Goal: Task Accomplishment & Management: Use online tool/utility

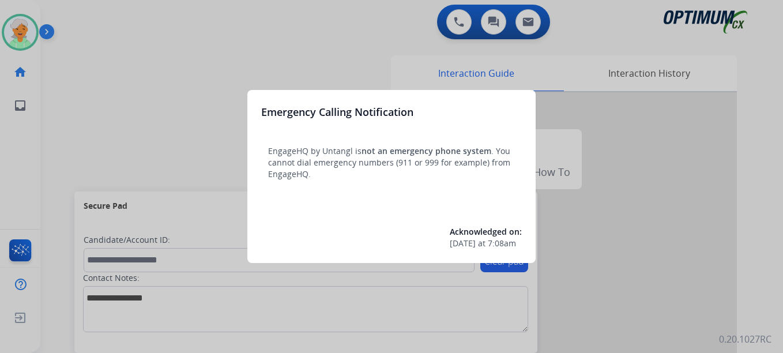
click at [16, 27] on div at bounding box center [391, 176] width 783 height 353
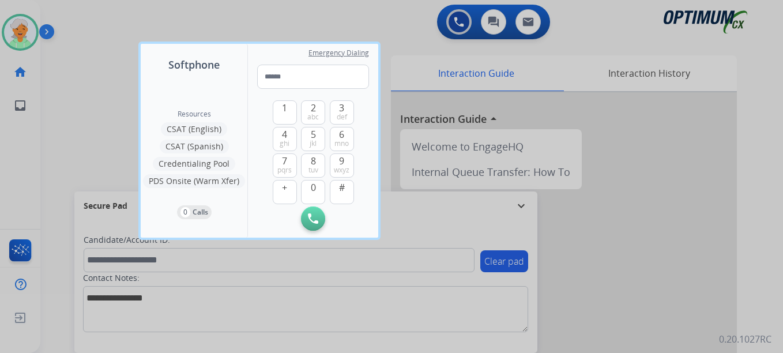
click at [16, 27] on div at bounding box center [391, 176] width 783 height 353
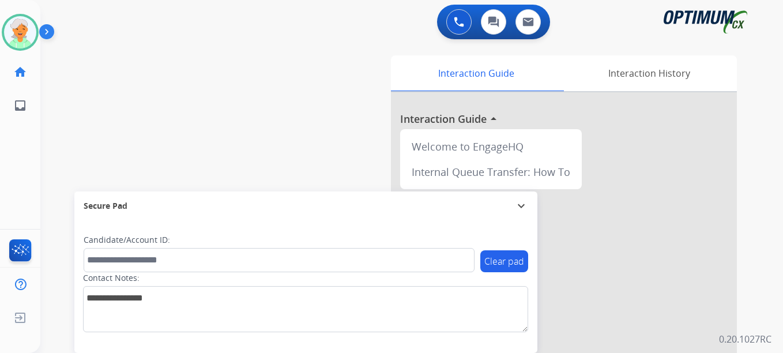
click at [16, 27] on img at bounding box center [20, 32] width 32 height 32
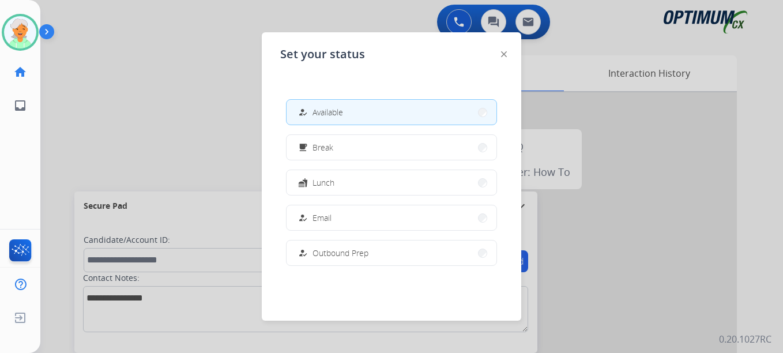
click at [359, 117] on button "how_to_reg Available" at bounding box center [391, 112] width 210 height 25
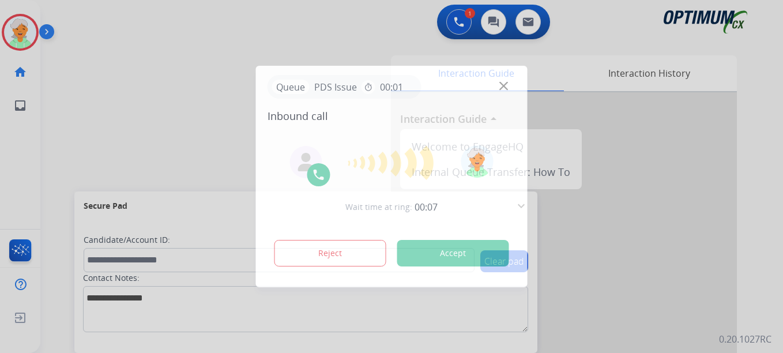
click at [437, 254] on button "Accept" at bounding box center [453, 253] width 112 height 27
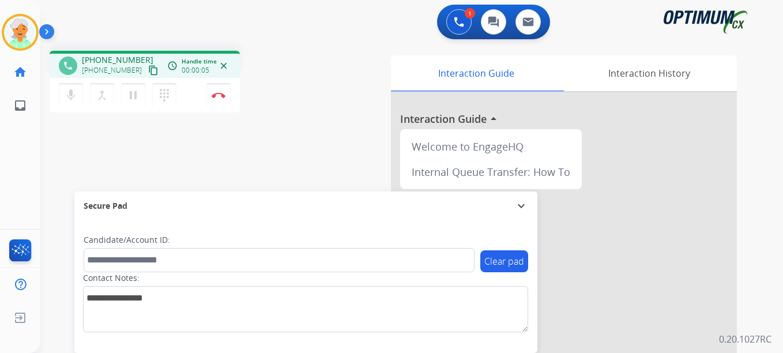
click at [138, 62] on div "[PHONE_NUMBER] [PHONE_NUMBER] content_copy" at bounding box center [121, 65] width 78 height 23
click at [148, 69] on mat-icon "content_copy" at bounding box center [153, 70] width 10 height 10
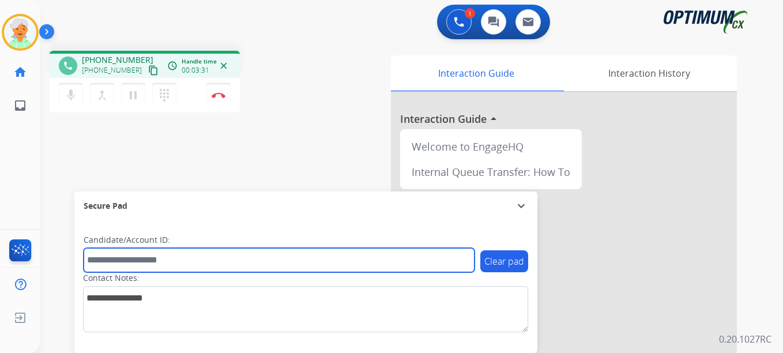
drag, startPoint x: 119, startPoint y: 261, endPoint x: 125, endPoint y: 258, distance: 6.7
click at [119, 261] on input "text" at bounding box center [279, 260] width 391 height 24
paste input "*******"
type input "*******"
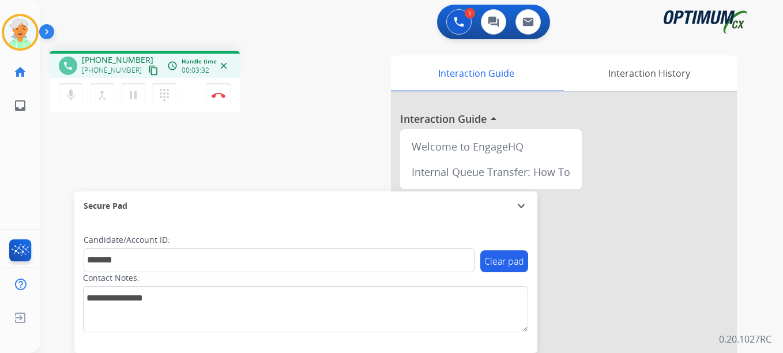
drag, startPoint x: 135, startPoint y: 89, endPoint x: 274, endPoint y: 70, distance: 139.7
click at [172, 83] on div "mic Mute merge_type Bridge pause Hold dialpad Dialpad" at bounding box center [121, 95] width 125 height 24
click at [225, 84] on button "Disconnect" at bounding box center [218, 95] width 24 height 24
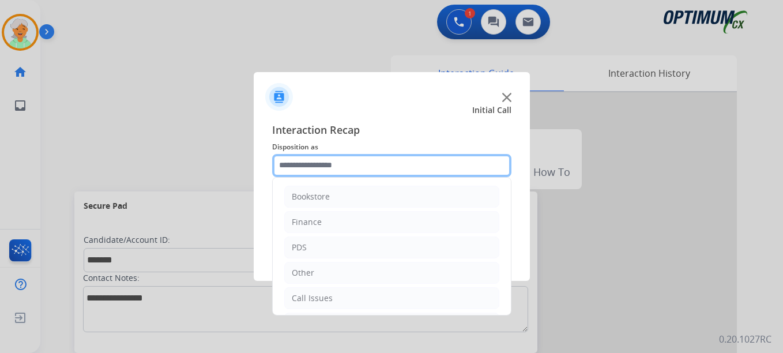
click at [372, 165] on input "text" at bounding box center [391, 165] width 239 height 23
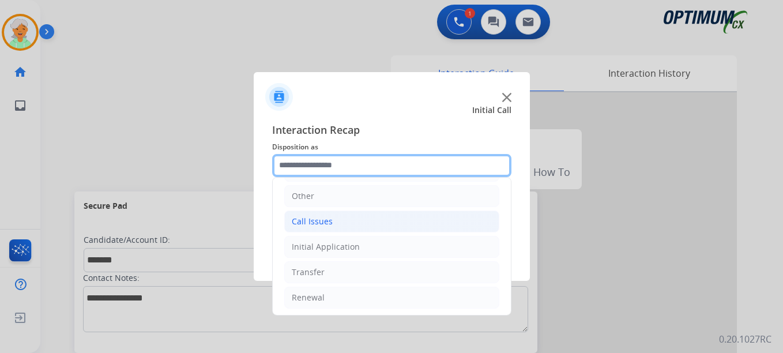
scroll to position [78, 0]
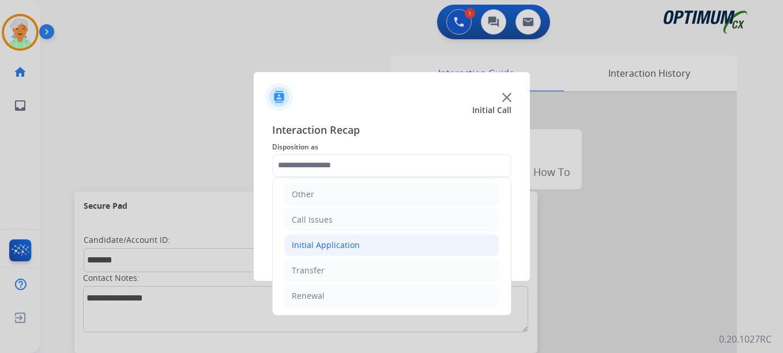
click at [330, 240] on div "Initial Application" at bounding box center [326, 245] width 68 height 12
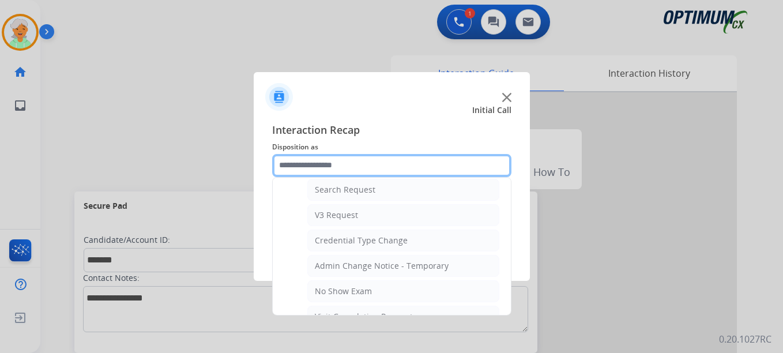
scroll to position [482, 0]
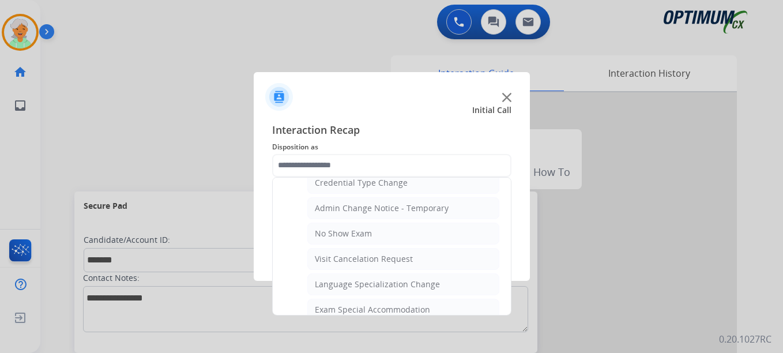
click at [335, 237] on div "No Show Exam" at bounding box center [343, 234] width 57 height 12
type input "**********"
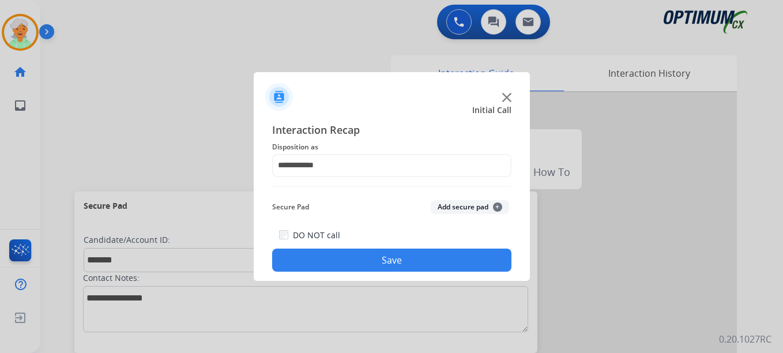
click at [343, 254] on button "Save" at bounding box center [391, 259] width 239 height 23
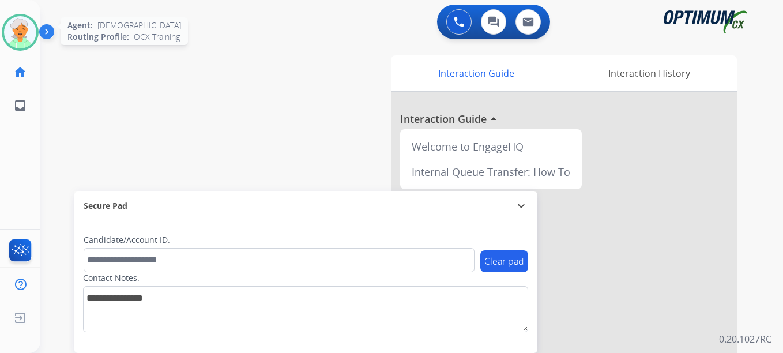
click at [22, 42] on img at bounding box center [20, 32] width 32 height 32
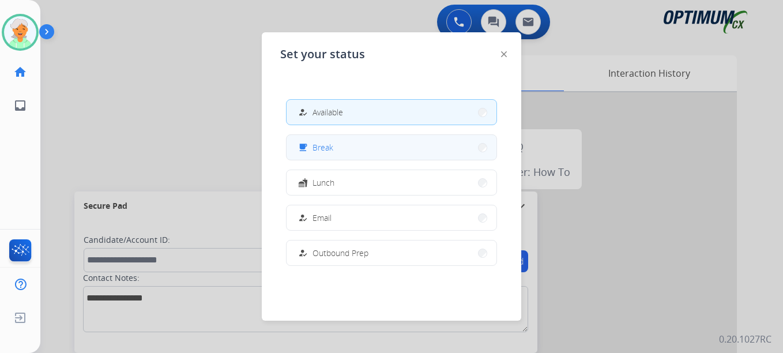
click at [346, 146] on button "free_breakfast Break" at bounding box center [391, 147] width 210 height 25
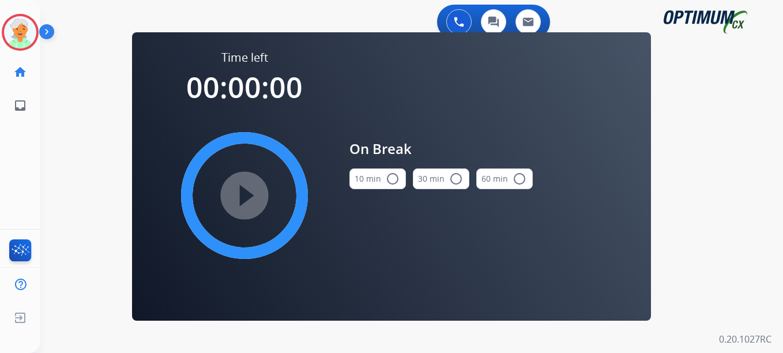
click at [395, 178] on mat-icon "radio_button_unchecked" at bounding box center [393, 179] width 14 height 14
click at [248, 194] on mat-icon "play_circle_filled" at bounding box center [244, 195] width 14 height 14
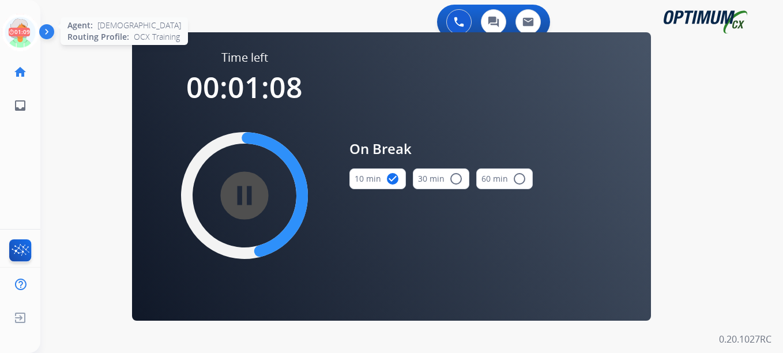
click at [19, 31] on icon at bounding box center [20, 32] width 37 height 37
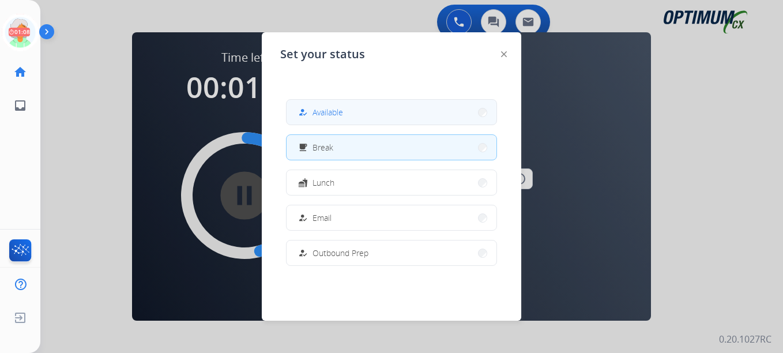
click at [300, 107] on div "how_to_reg" at bounding box center [304, 112] width 17 height 14
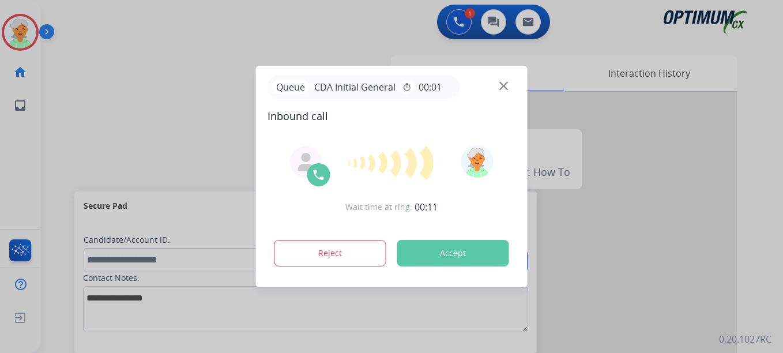
click at [433, 255] on button "Accept" at bounding box center [453, 253] width 112 height 27
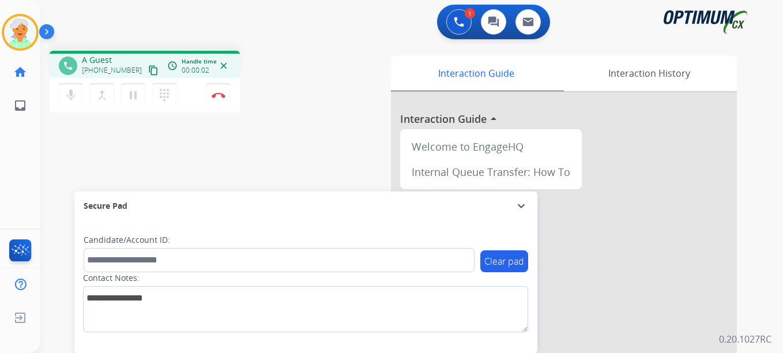
click at [148, 71] on mat-icon "content_copy" at bounding box center [153, 70] width 10 height 10
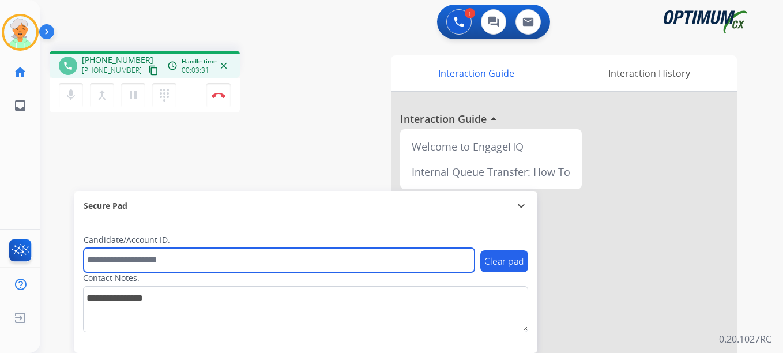
click at [118, 257] on input "text" at bounding box center [279, 260] width 391 height 24
paste input "*******"
type input "*******"
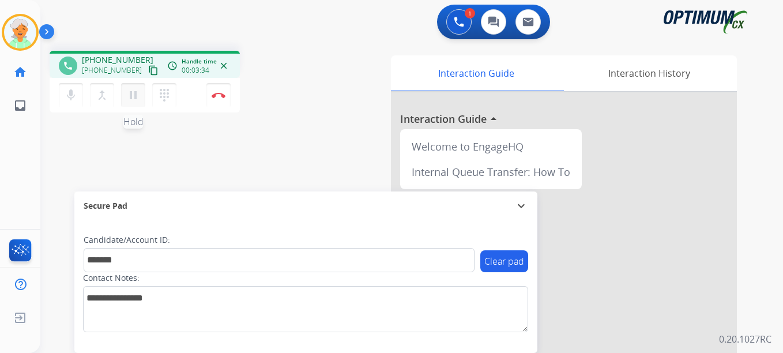
click at [128, 101] on mat-icon "pause" at bounding box center [133, 95] width 14 height 14
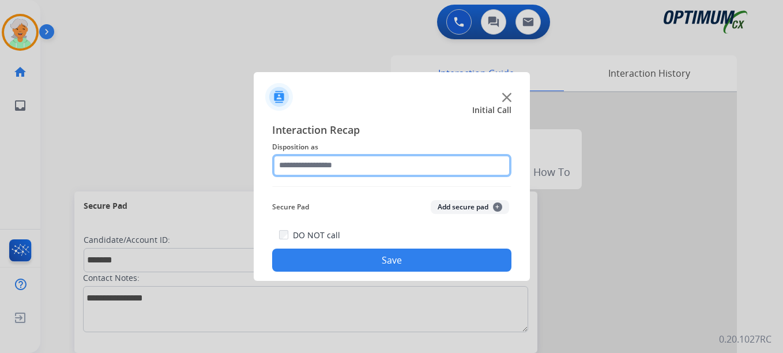
click at [319, 161] on input "text" at bounding box center [391, 165] width 239 height 23
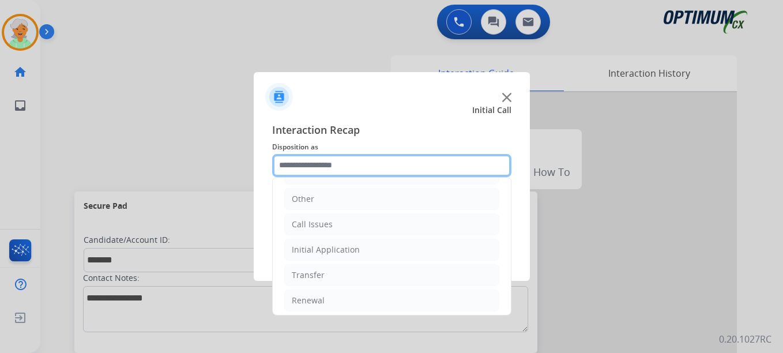
scroll to position [78, 0]
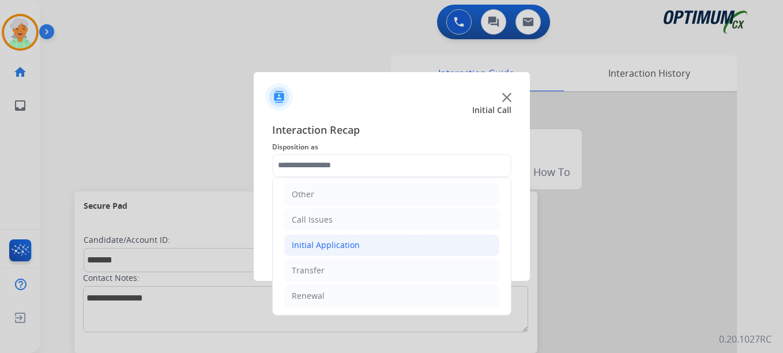
click at [327, 243] on div "Initial Application" at bounding box center [326, 245] width 68 height 12
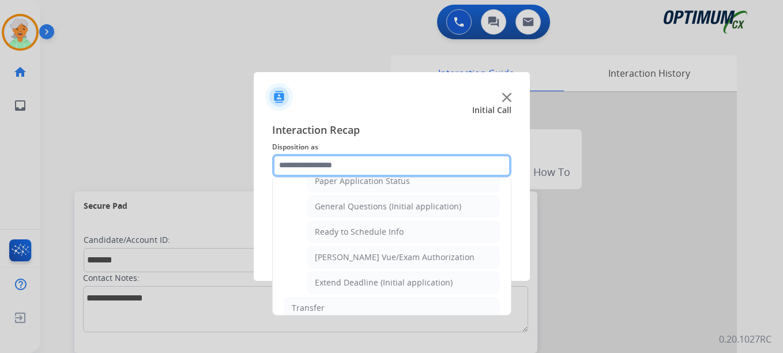
scroll to position [641, 0]
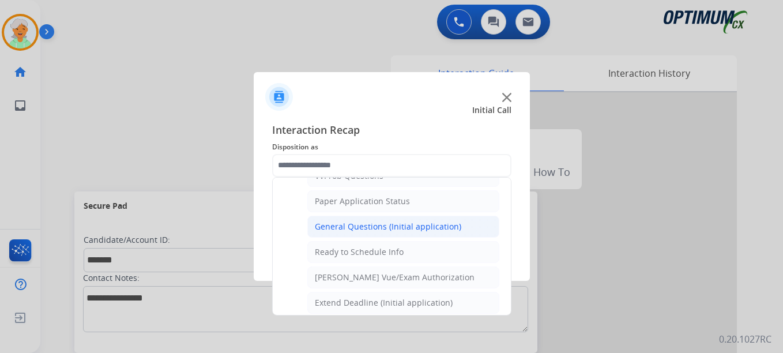
click at [384, 225] on div "General Questions (Initial application)" at bounding box center [388, 227] width 146 height 12
type input "**********"
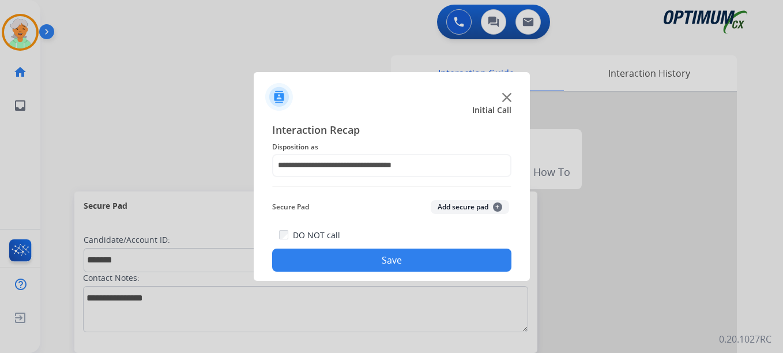
click at [379, 263] on button "Save" at bounding box center [391, 259] width 239 height 23
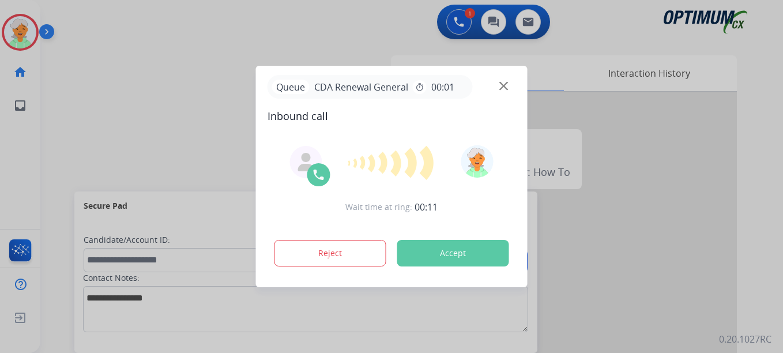
click at [424, 253] on button "Accept" at bounding box center [453, 253] width 112 height 27
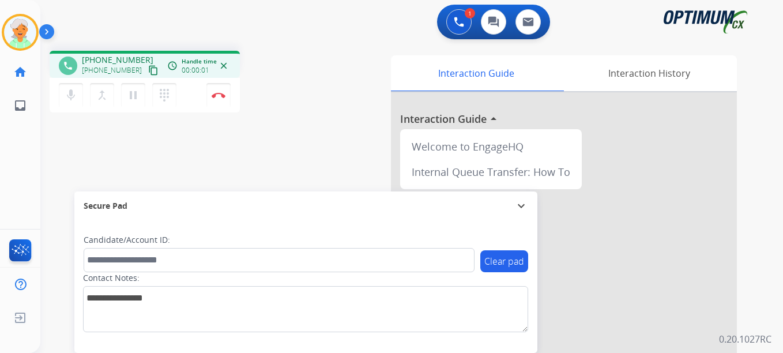
click at [148, 71] on mat-icon "content_copy" at bounding box center [153, 70] width 10 height 10
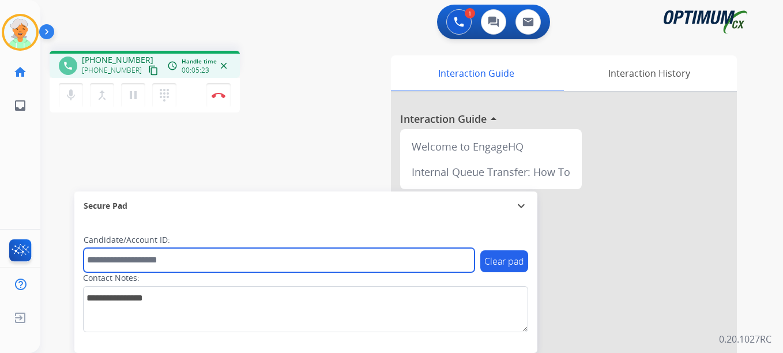
click at [105, 258] on input "text" at bounding box center [279, 260] width 391 height 24
paste input "*******"
type input "*******"
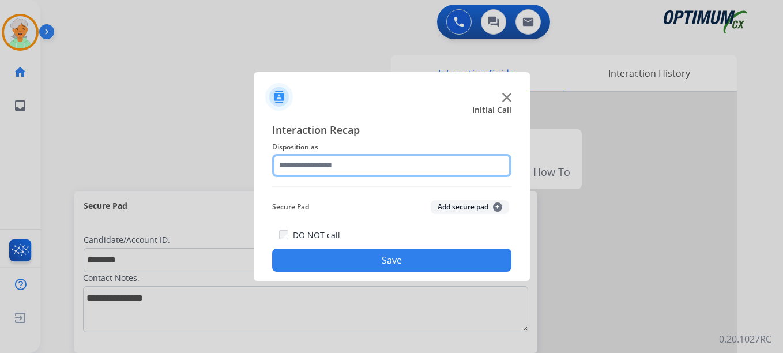
click at [296, 171] on input "text" at bounding box center [391, 165] width 239 height 23
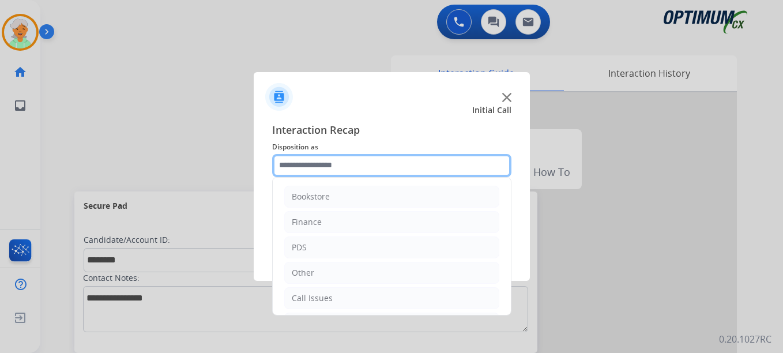
paste input "*******"
type input "*******"
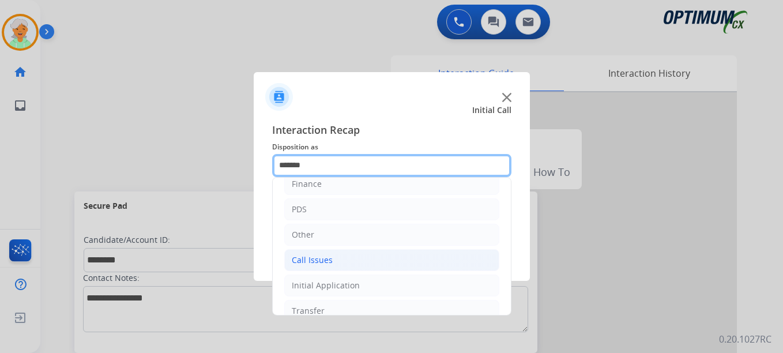
scroll to position [58, 0]
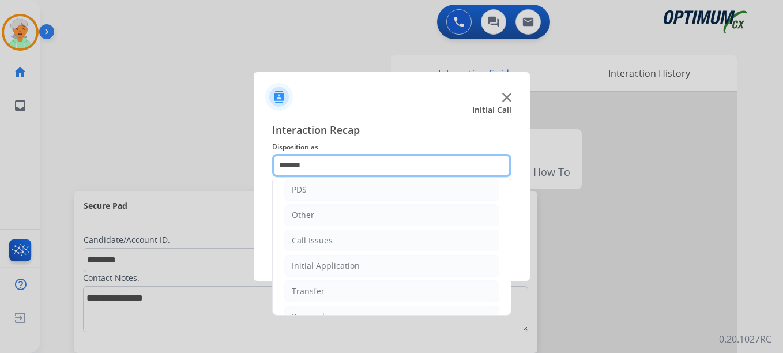
drag, startPoint x: 317, startPoint y: 164, endPoint x: 262, endPoint y: 161, distance: 55.4
click at [262, 161] on div "Interaction Recap Disposition as ******* Bookstore Finance PDS Other Call Issue…" at bounding box center [392, 196] width 276 height 169
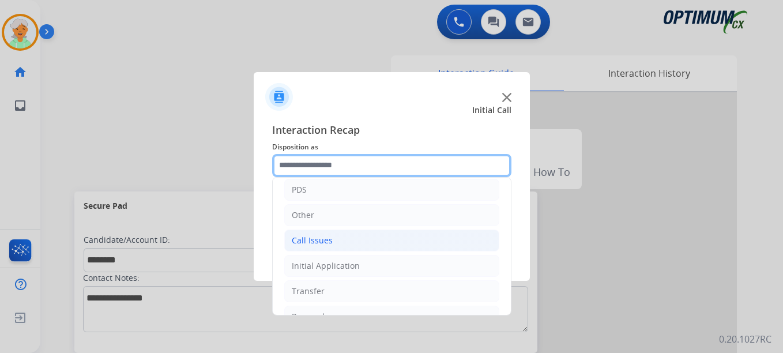
scroll to position [78, 0]
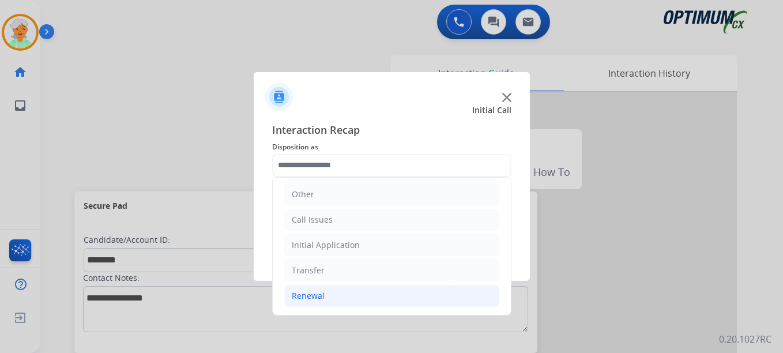
click at [332, 292] on li "Renewal" at bounding box center [391, 296] width 215 height 22
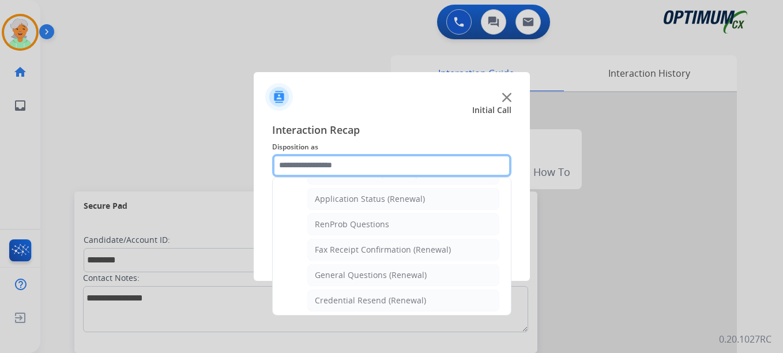
scroll to position [309, 0]
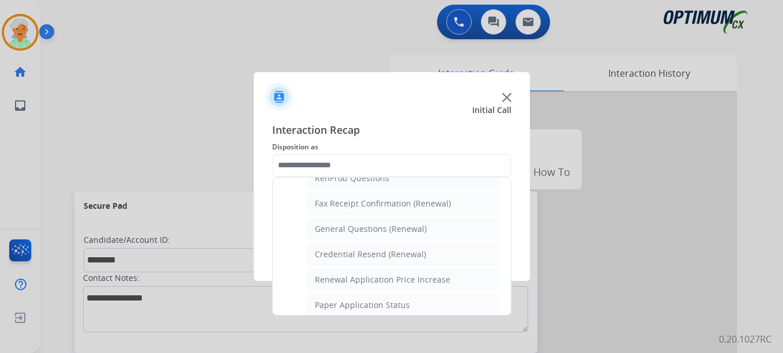
click at [346, 232] on div "General Questions (Renewal)" at bounding box center [371, 229] width 112 height 12
type input "**********"
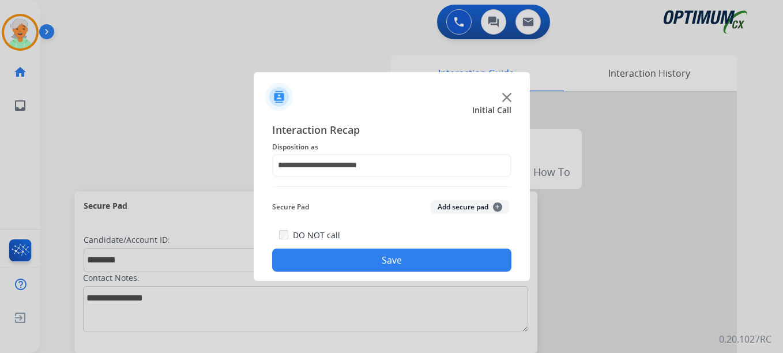
click at [361, 251] on button "Save" at bounding box center [391, 259] width 239 height 23
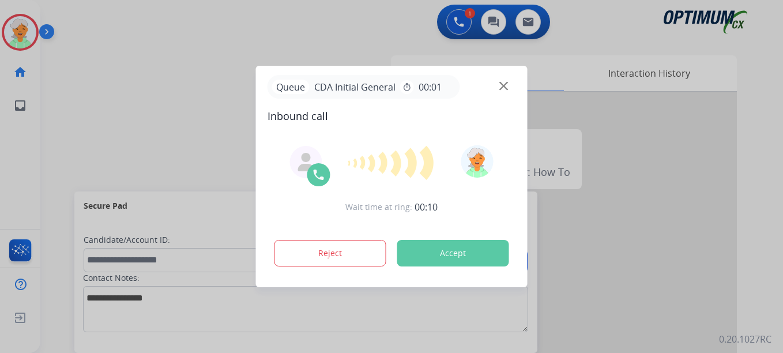
click at [452, 247] on button "Accept" at bounding box center [453, 253] width 112 height 27
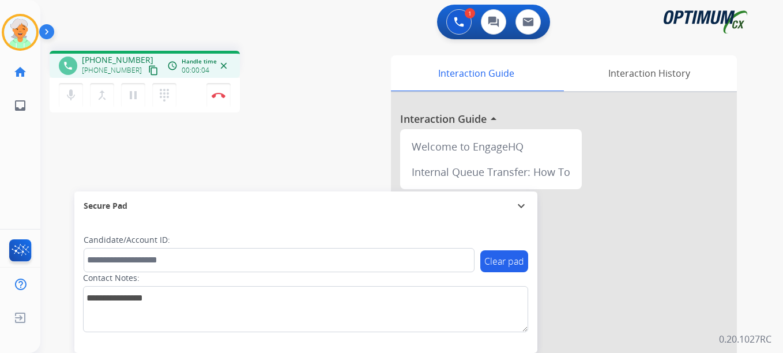
click at [148, 70] on mat-icon "content_copy" at bounding box center [153, 70] width 10 height 10
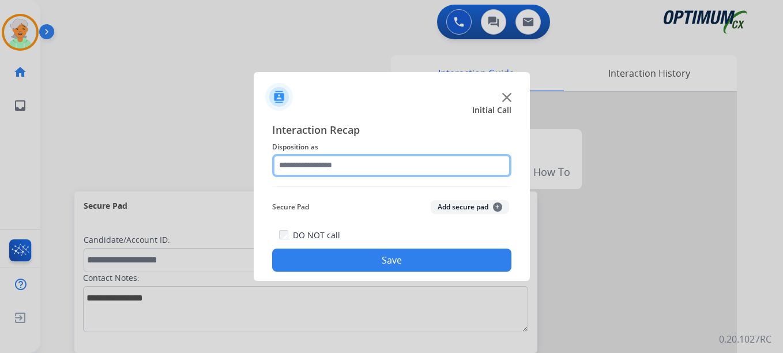
click at [307, 171] on input "text" at bounding box center [391, 165] width 239 height 23
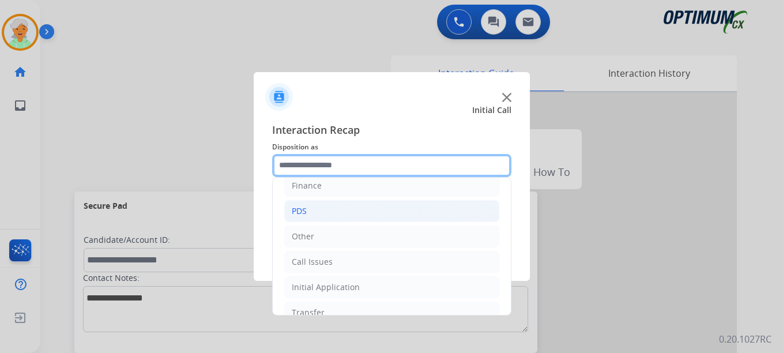
scroll to position [78, 0]
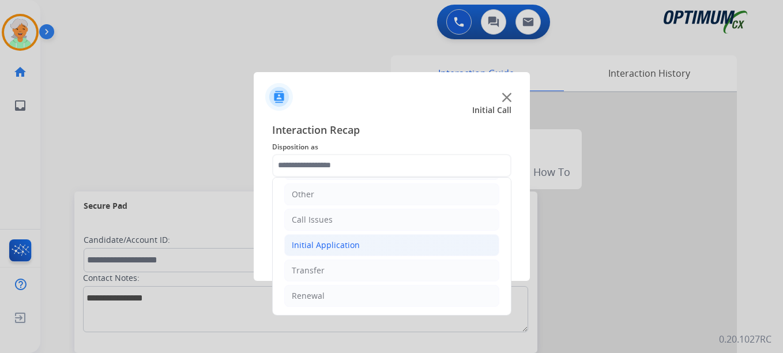
click at [325, 246] on div "Initial Application" at bounding box center [326, 245] width 68 height 12
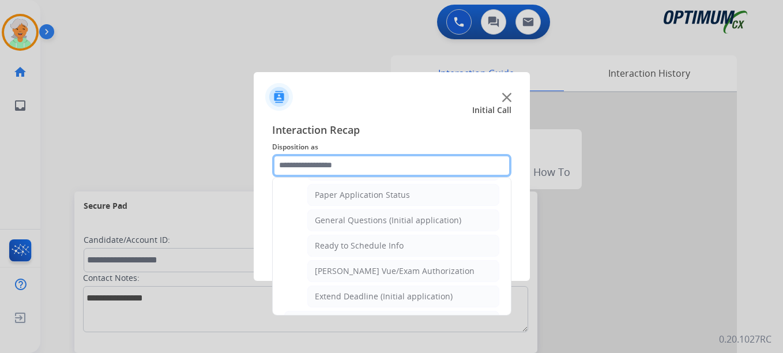
scroll to position [655, 0]
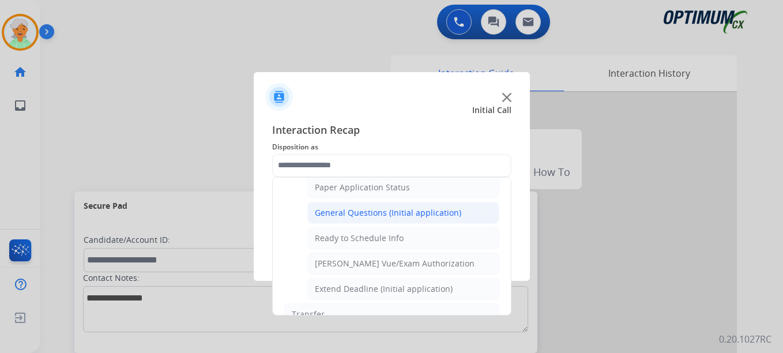
click at [346, 218] on li "General Questions (Initial application)" at bounding box center [403, 213] width 192 height 22
type input "**********"
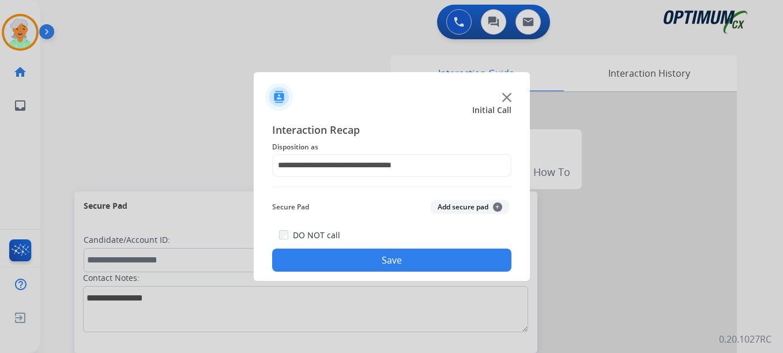
click at [363, 254] on button "Save" at bounding box center [391, 259] width 239 height 23
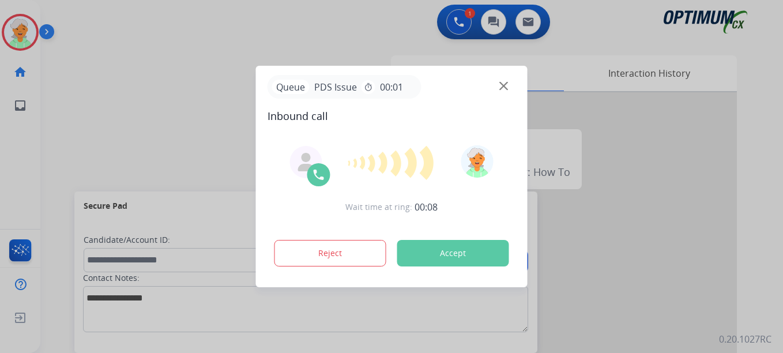
click at [440, 259] on button "Accept" at bounding box center [453, 253] width 112 height 27
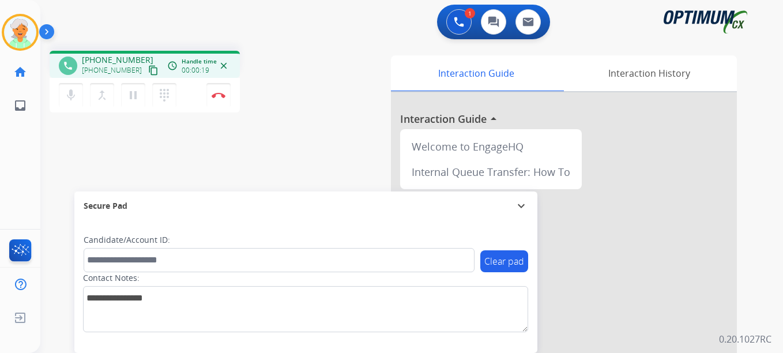
click at [148, 66] on mat-icon "content_copy" at bounding box center [153, 70] width 10 height 10
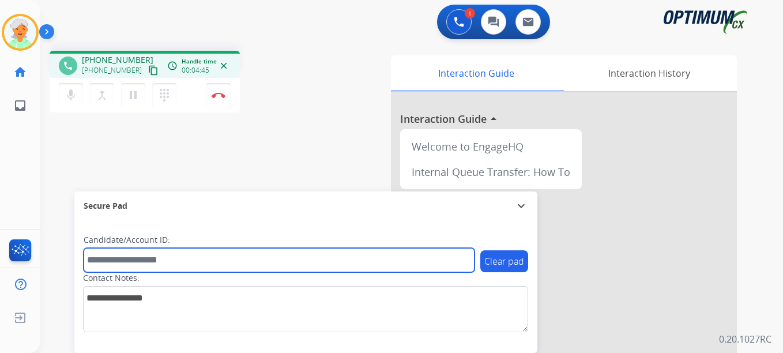
click at [111, 265] on input "text" at bounding box center [279, 260] width 391 height 24
paste input "*******"
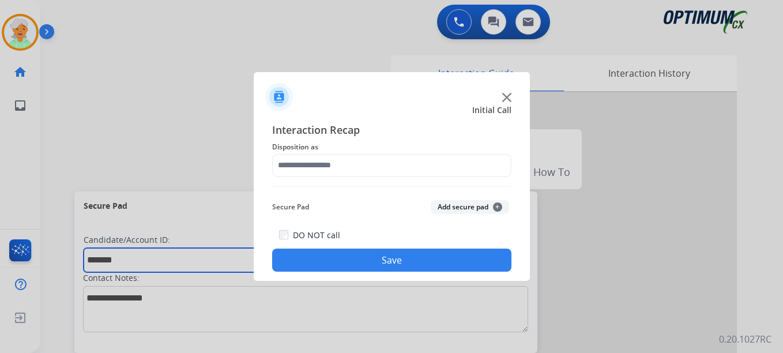
type input "*******"
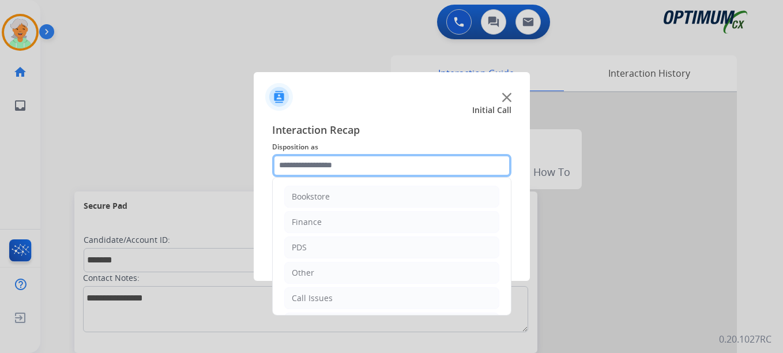
click at [306, 168] on input "text" at bounding box center [391, 165] width 239 height 23
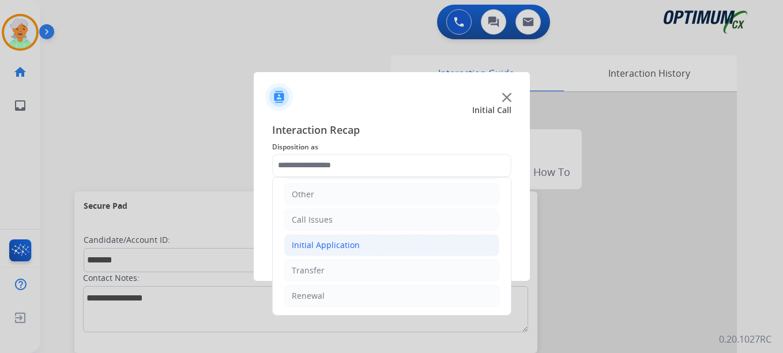
click at [324, 245] on div "Initial Application" at bounding box center [326, 245] width 68 height 12
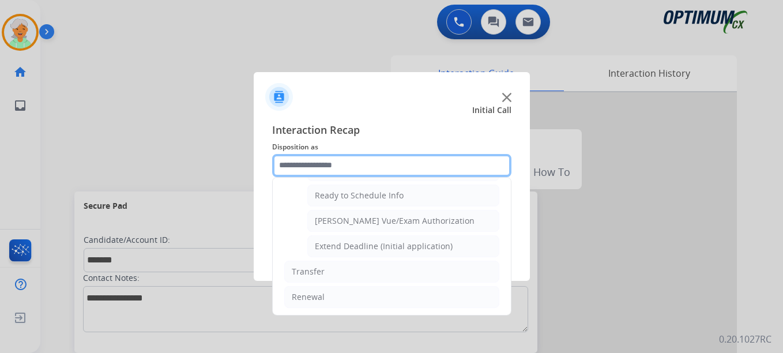
scroll to position [699, 0]
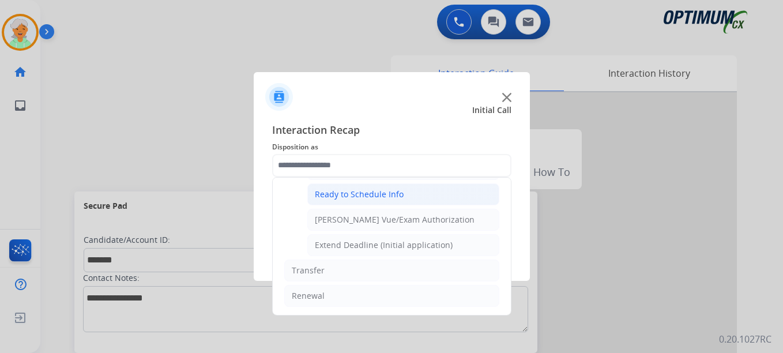
click at [364, 194] on div "Ready to Schedule Info" at bounding box center [359, 194] width 89 height 12
type input "**********"
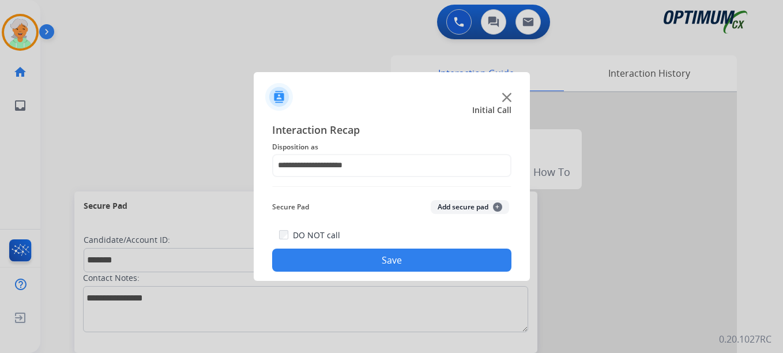
click at [382, 259] on button "Save" at bounding box center [391, 259] width 239 height 23
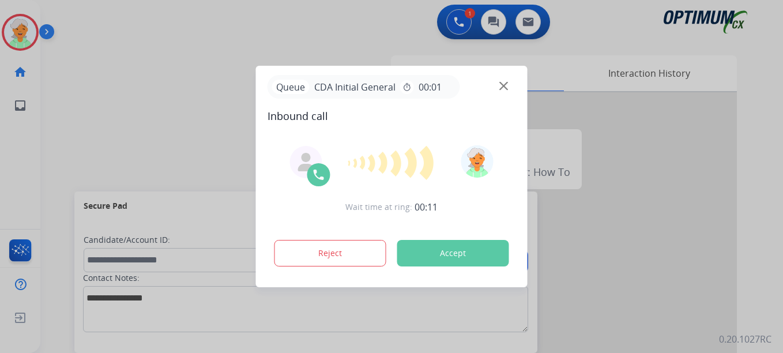
click at [477, 254] on button "Accept" at bounding box center [453, 253] width 112 height 27
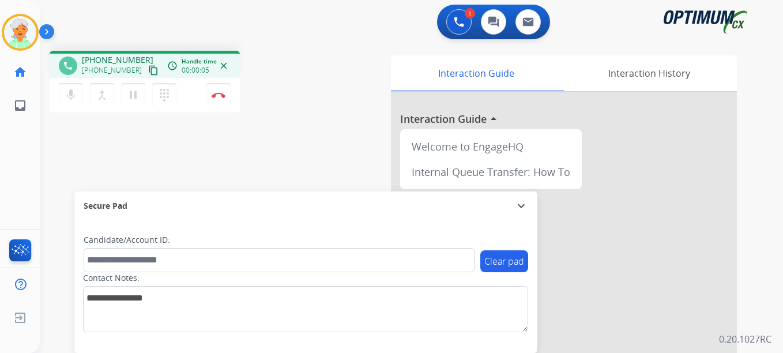
click at [148, 71] on mat-icon "content_copy" at bounding box center [153, 70] width 10 height 10
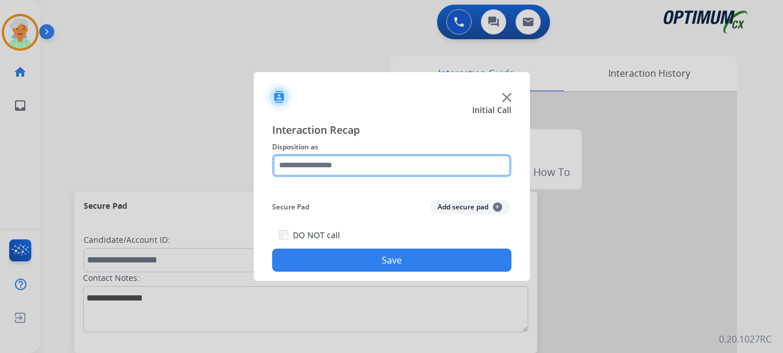
click at [334, 170] on input "text" at bounding box center [391, 165] width 239 height 23
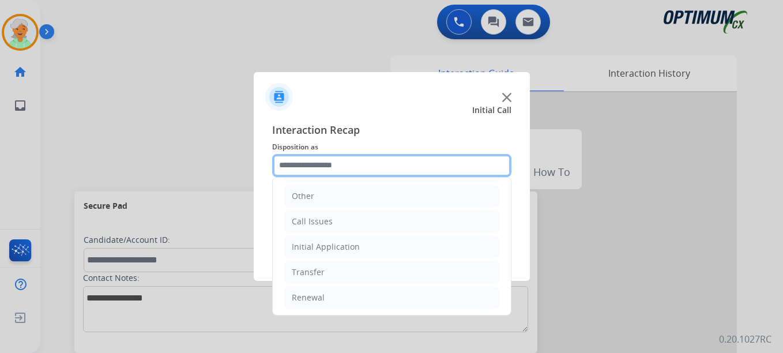
scroll to position [78, 0]
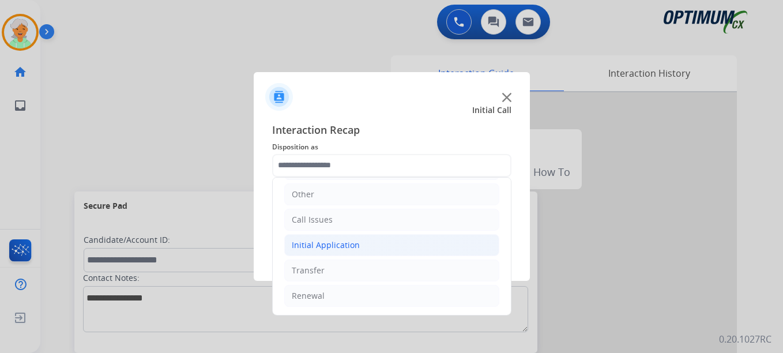
click at [323, 246] on div "Initial Application" at bounding box center [326, 245] width 68 height 12
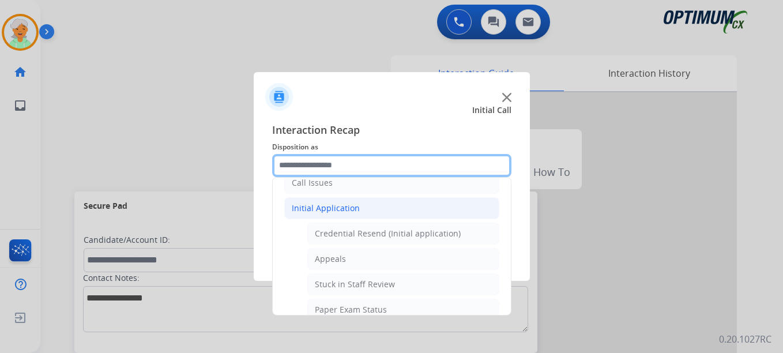
scroll to position [136, 0]
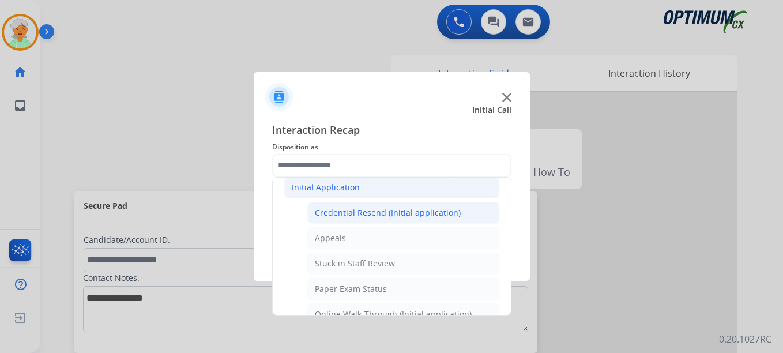
click at [352, 206] on li "Credential Resend (Initial application)" at bounding box center [403, 213] width 192 height 22
type input "**********"
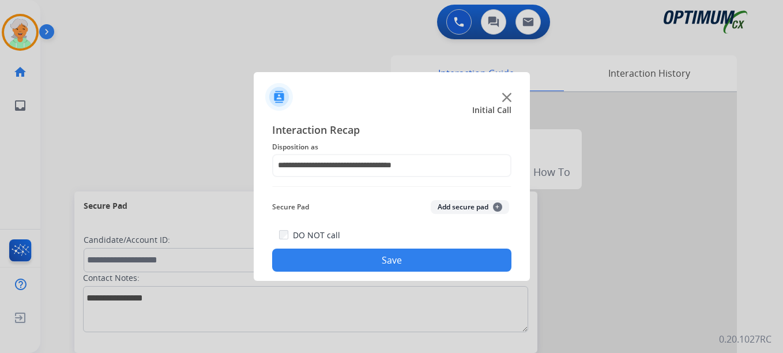
click at [371, 256] on button "Save" at bounding box center [391, 259] width 239 height 23
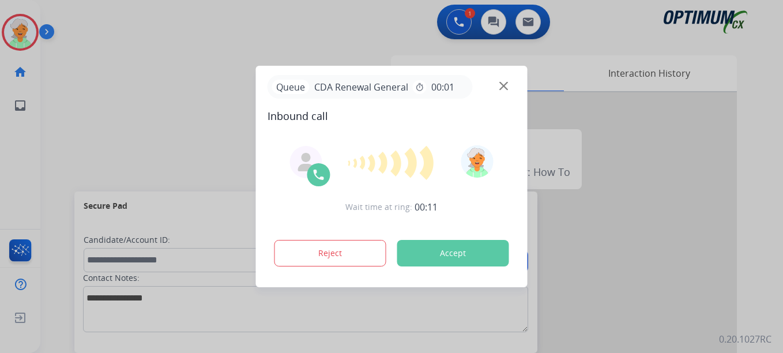
click at [425, 241] on button "Accept" at bounding box center [453, 253] width 112 height 27
click at [428, 256] on button "Accept" at bounding box center [453, 253] width 112 height 27
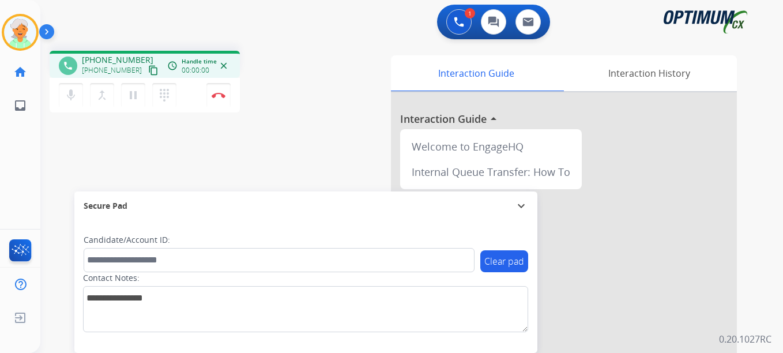
click at [148, 73] on mat-icon "content_copy" at bounding box center [153, 70] width 10 height 10
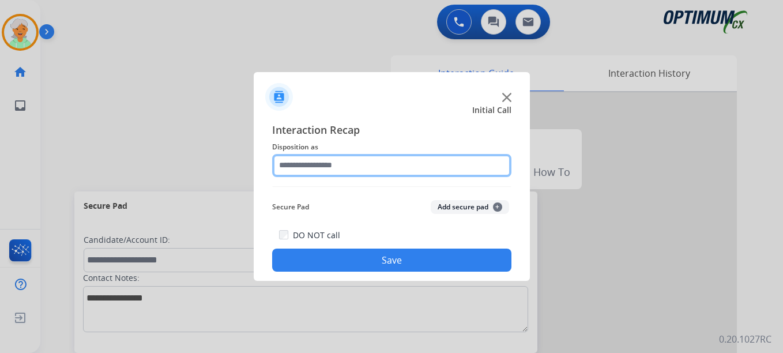
click at [323, 162] on input "text" at bounding box center [391, 165] width 239 height 23
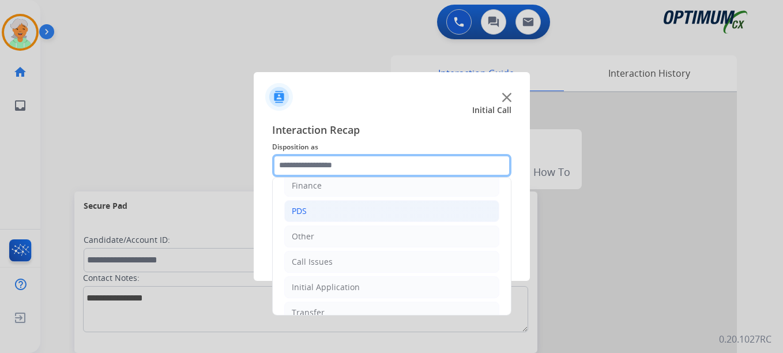
scroll to position [78, 0]
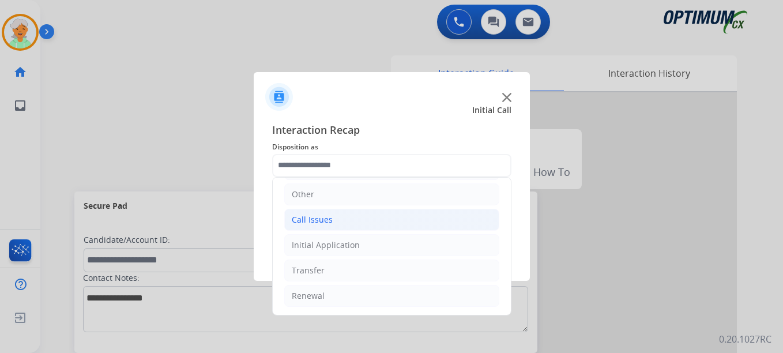
click at [325, 218] on div "Call Issues" at bounding box center [312, 220] width 41 height 12
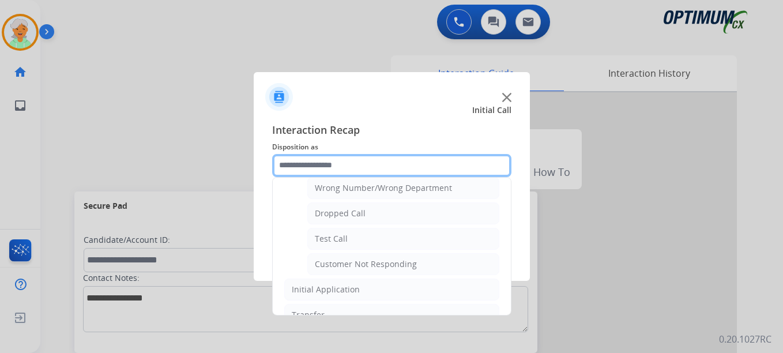
scroll to position [194, 0]
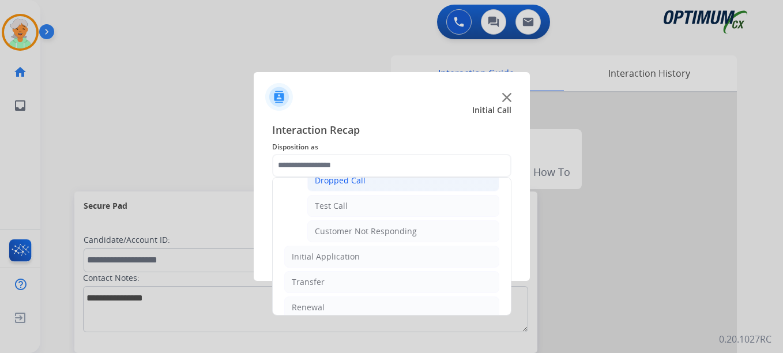
click at [339, 186] on div "Dropped Call" at bounding box center [340, 181] width 51 height 12
type input "**********"
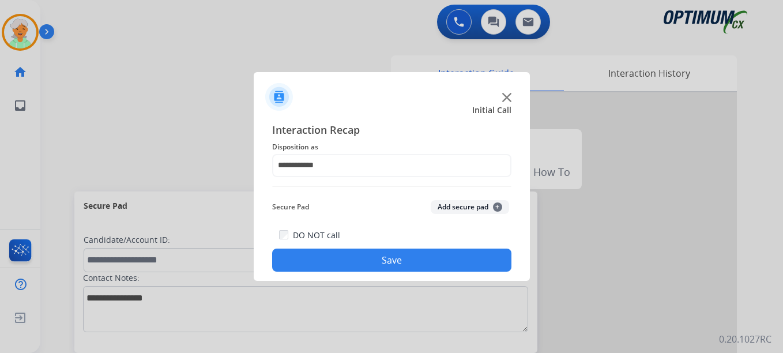
click at [364, 273] on div "**********" at bounding box center [392, 196] width 276 height 169
click at [361, 256] on button "Save" at bounding box center [391, 259] width 239 height 23
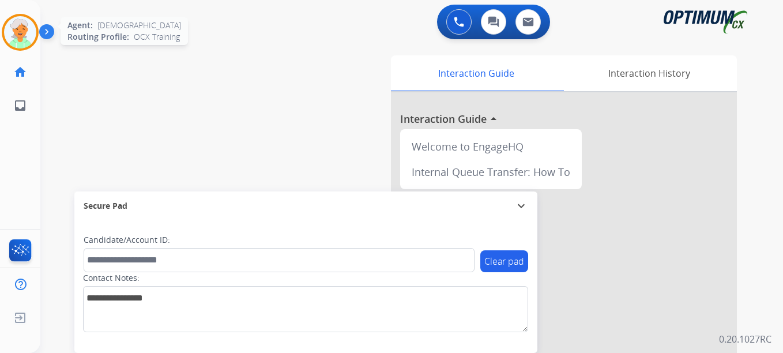
click at [21, 26] on img at bounding box center [20, 32] width 32 height 32
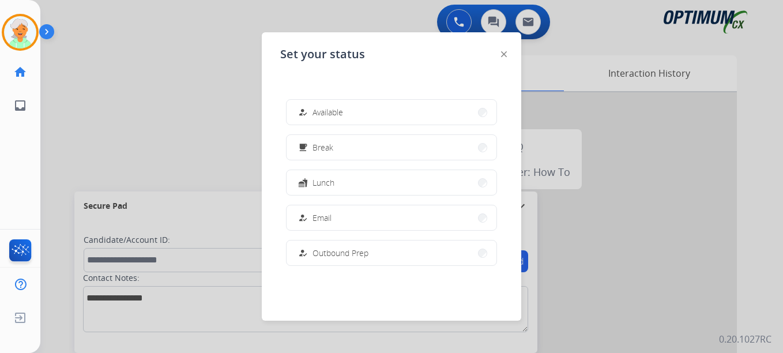
click at [352, 115] on button "how_to_reg Available" at bounding box center [391, 112] width 210 height 25
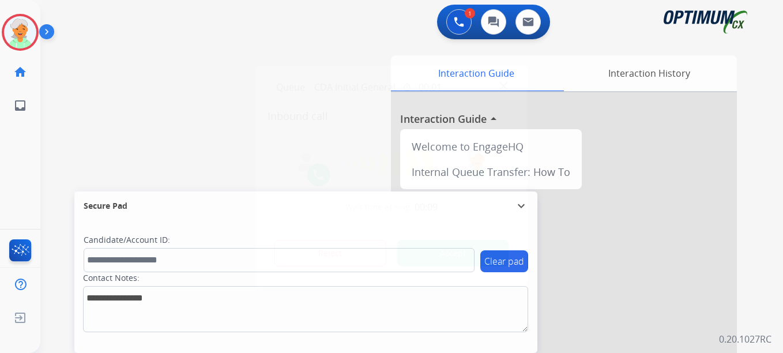
click at [451, 240] on div "Reject Accept" at bounding box center [391, 251] width 248 height 36
click at [458, 249] on button "Accept" at bounding box center [453, 253] width 112 height 27
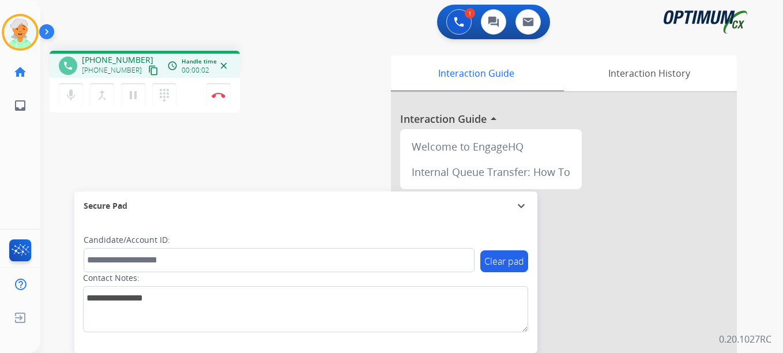
click at [148, 72] on mat-icon "content_copy" at bounding box center [153, 70] width 10 height 10
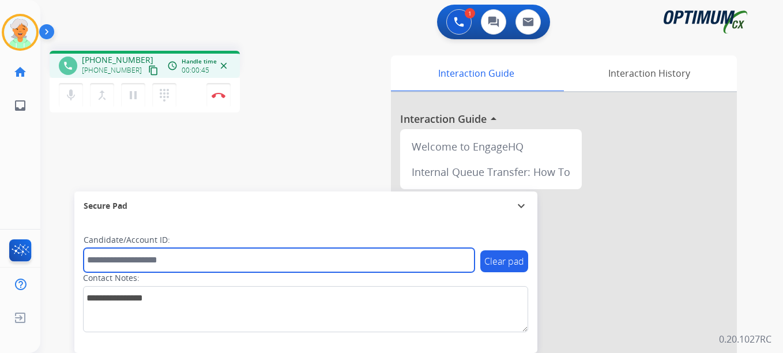
click at [119, 261] on input "text" at bounding box center [279, 260] width 391 height 24
paste input "*******"
type input "*******"
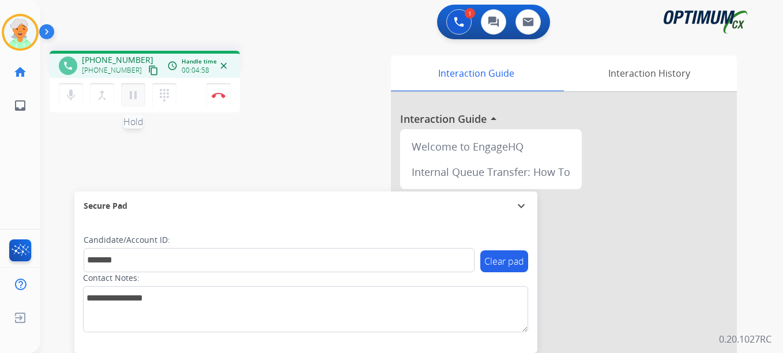
click at [134, 97] on mat-icon "pause" at bounding box center [133, 95] width 14 height 14
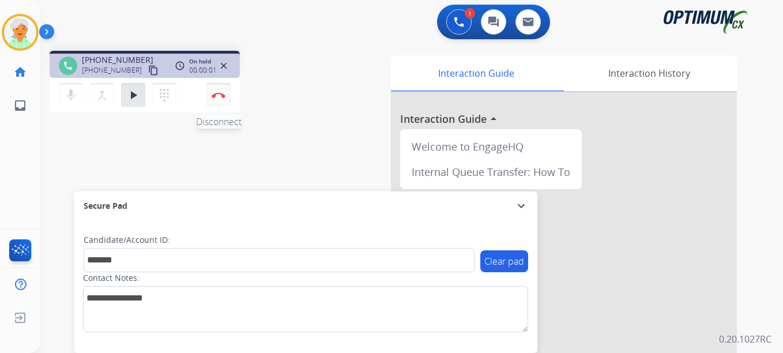
click at [210, 99] on button "Disconnect" at bounding box center [218, 95] width 24 height 24
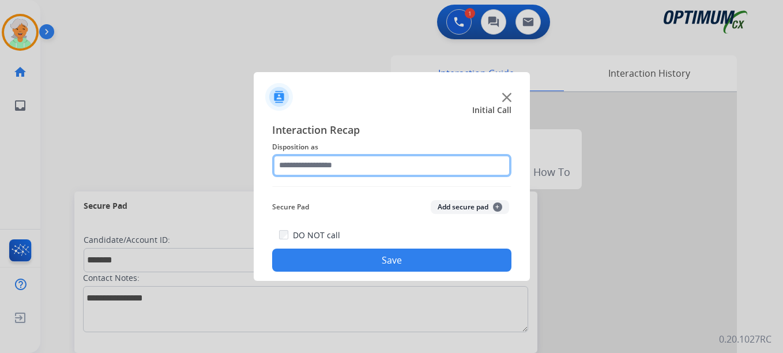
click at [333, 167] on input "text" at bounding box center [391, 165] width 239 height 23
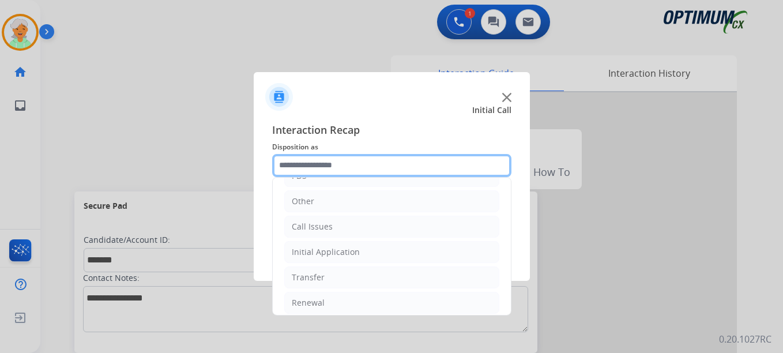
scroll to position [78, 0]
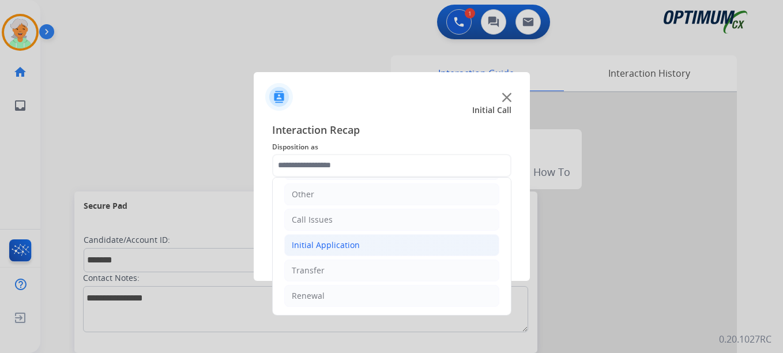
click at [340, 241] on div "Initial Application" at bounding box center [326, 245] width 68 height 12
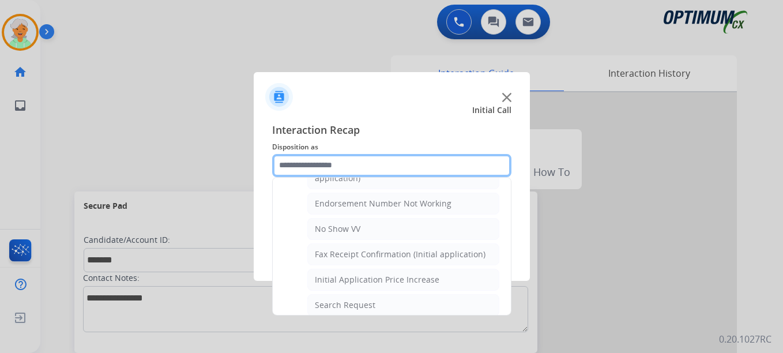
scroll to position [251, 0]
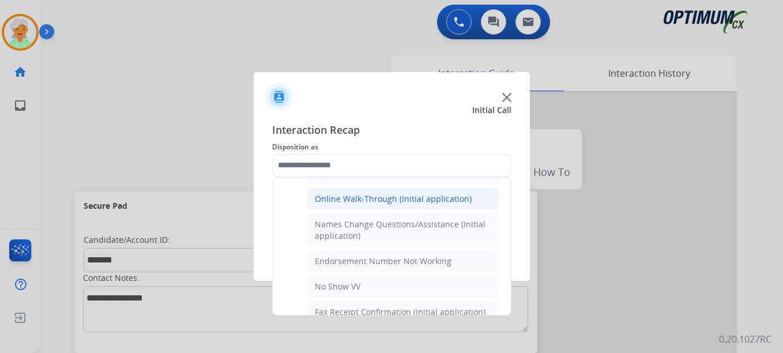
click at [360, 201] on div "Online Walk-Through (Initial application)" at bounding box center [393, 199] width 157 height 12
type input "**********"
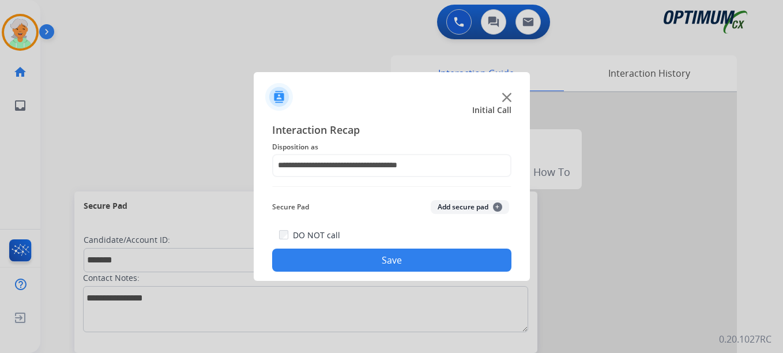
click at [380, 263] on button "Save" at bounding box center [391, 259] width 239 height 23
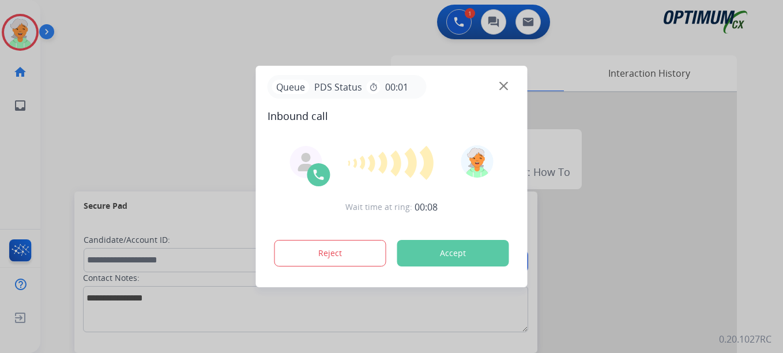
click at [466, 256] on button "Accept" at bounding box center [453, 253] width 112 height 27
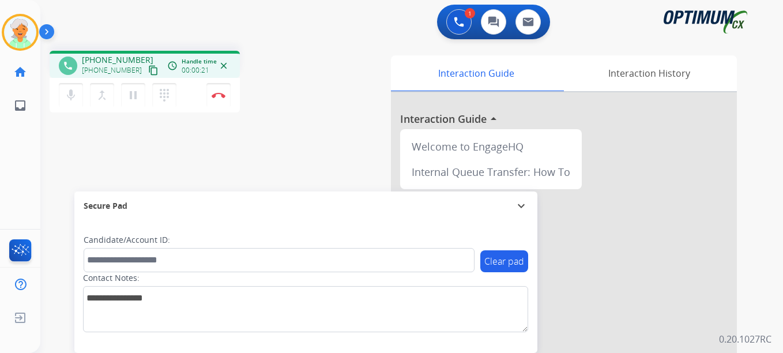
click at [148, 70] on mat-icon "content_copy" at bounding box center [153, 70] width 10 height 10
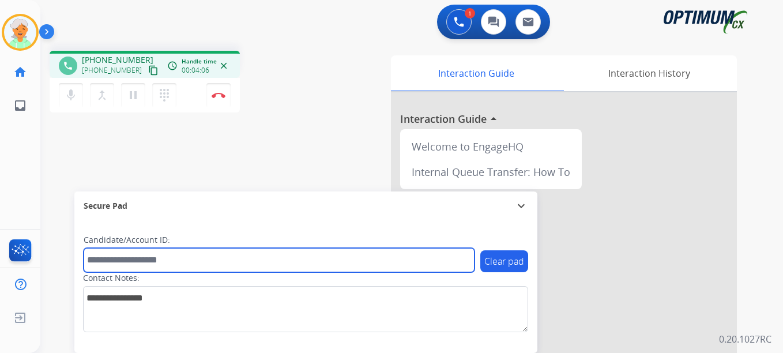
click at [122, 257] on input "text" at bounding box center [279, 260] width 391 height 24
paste input "*******"
type input "*******"
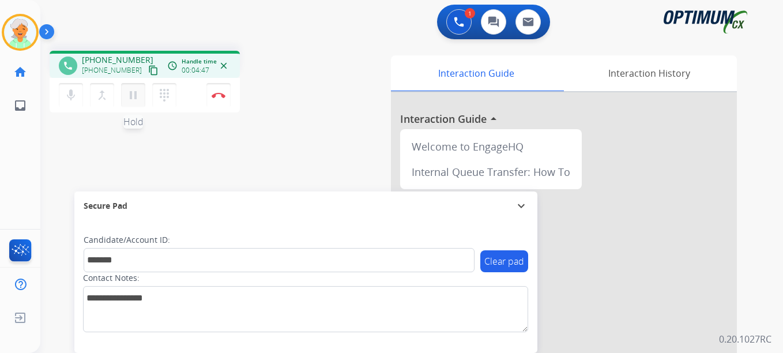
drag, startPoint x: 133, startPoint y: 96, endPoint x: 189, endPoint y: 88, distance: 57.1
click at [133, 96] on mat-icon "pause" at bounding box center [133, 95] width 14 height 14
click at [222, 96] on img at bounding box center [219, 95] width 14 height 6
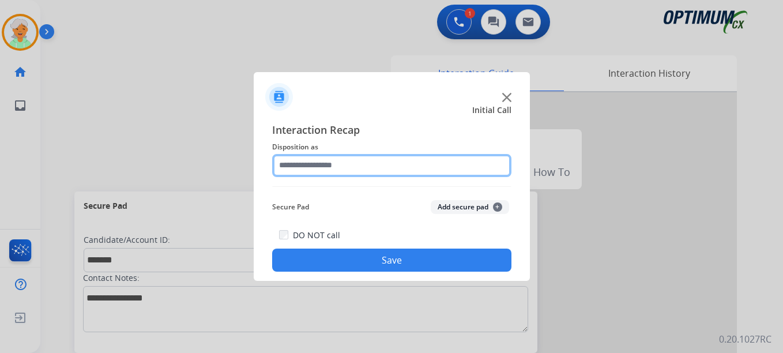
click at [349, 161] on input "text" at bounding box center [391, 165] width 239 height 23
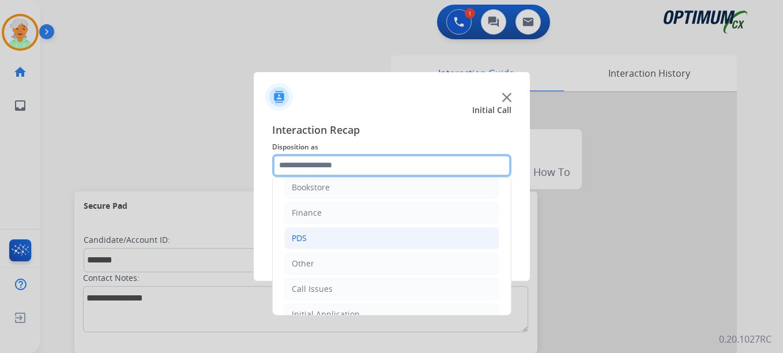
scroll to position [0, 0]
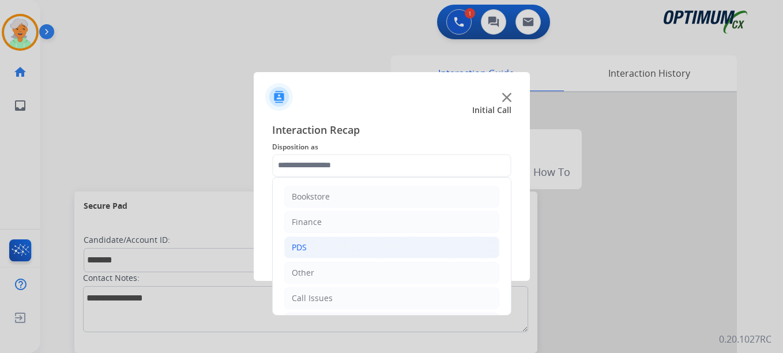
click at [327, 244] on li "PDS" at bounding box center [391, 247] width 215 height 22
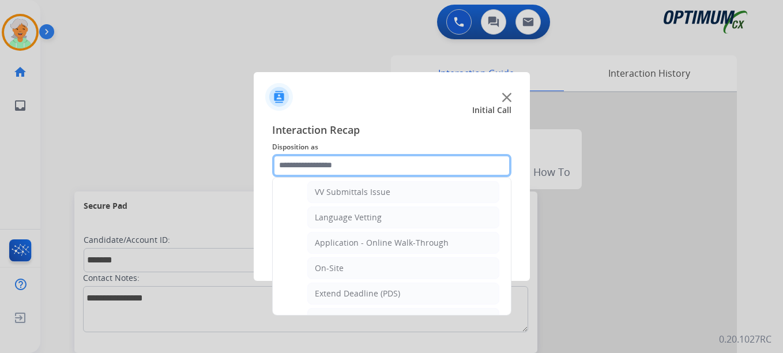
scroll to position [288, 0]
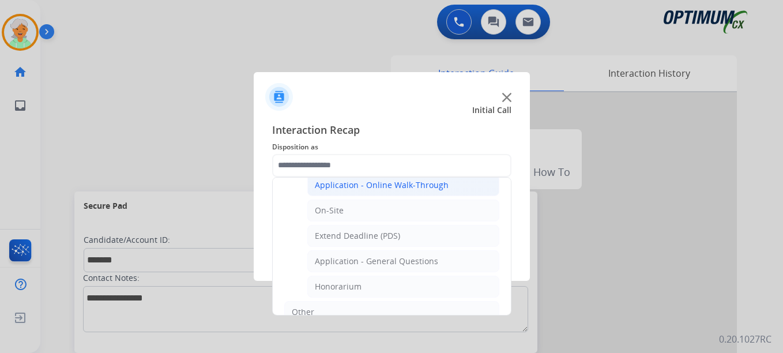
click at [377, 186] on div "Application - Online Walk-Through" at bounding box center [382, 185] width 134 height 12
type input "**********"
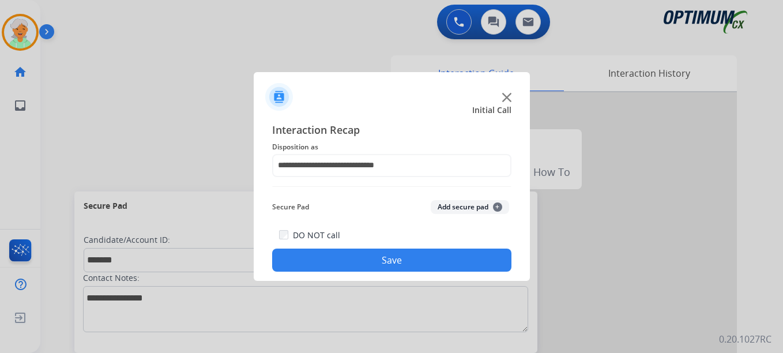
click at [384, 259] on button "Save" at bounding box center [391, 259] width 239 height 23
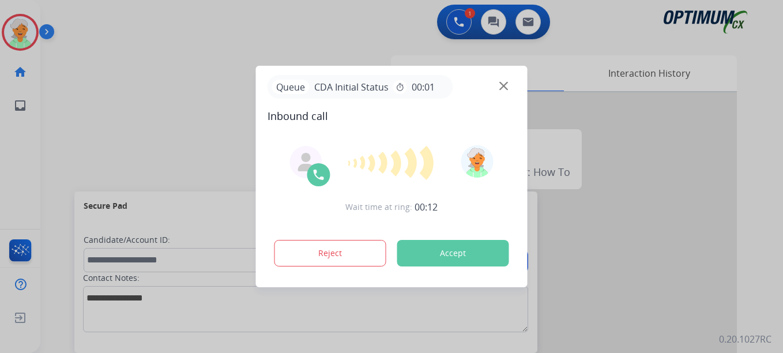
click at [456, 246] on button "Accept" at bounding box center [453, 253] width 112 height 27
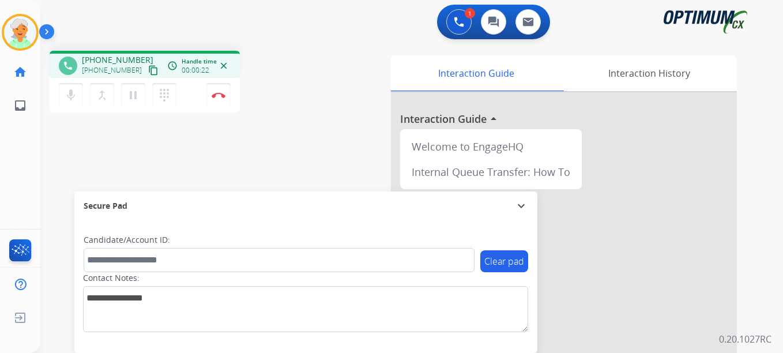
click at [148, 71] on mat-icon "content_copy" at bounding box center [153, 70] width 10 height 10
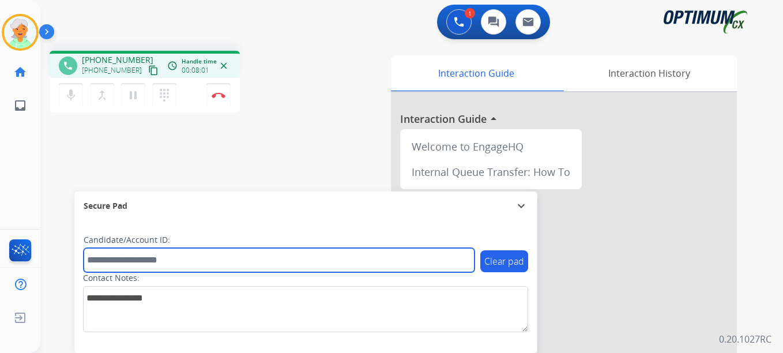
click at [108, 255] on input "text" at bounding box center [279, 260] width 391 height 24
paste input "*******"
type input "*******"
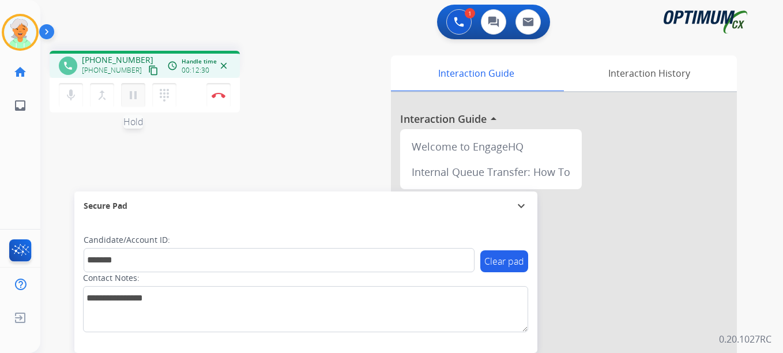
click at [135, 100] on mat-icon "pause" at bounding box center [133, 95] width 14 height 14
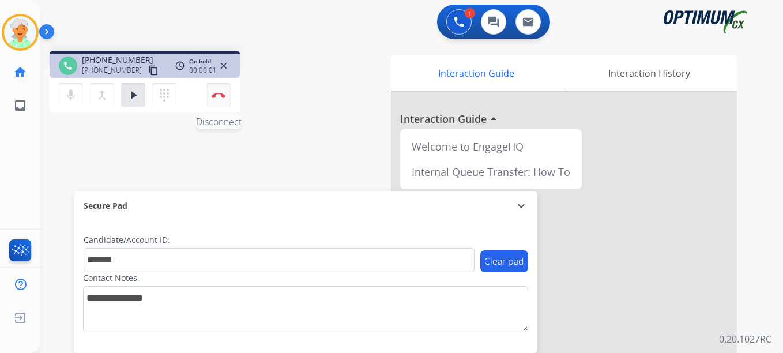
click at [211, 93] on button "Disconnect" at bounding box center [218, 95] width 24 height 24
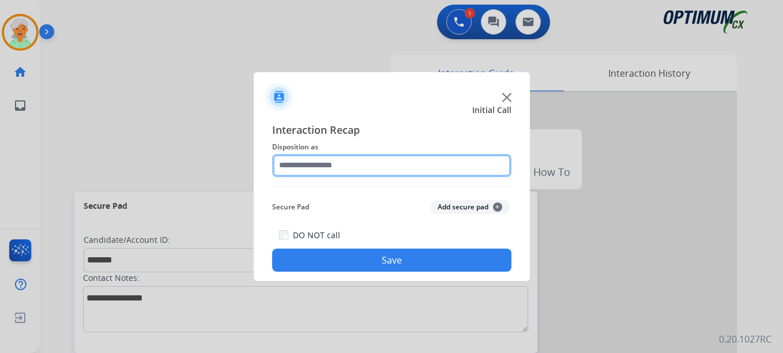
click at [310, 163] on input "text" at bounding box center [391, 165] width 239 height 23
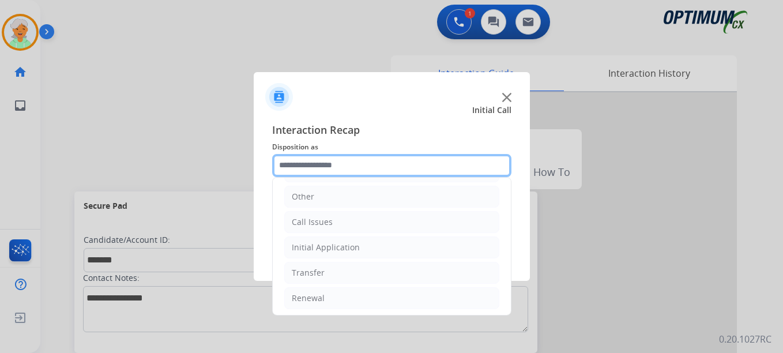
scroll to position [78, 0]
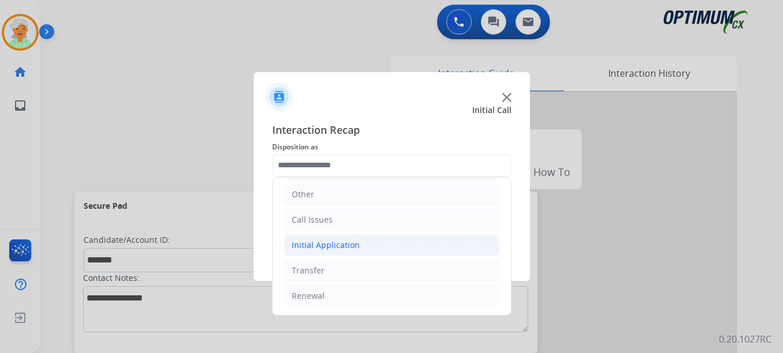
click at [323, 243] on div "Initial Application" at bounding box center [326, 245] width 68 height 12
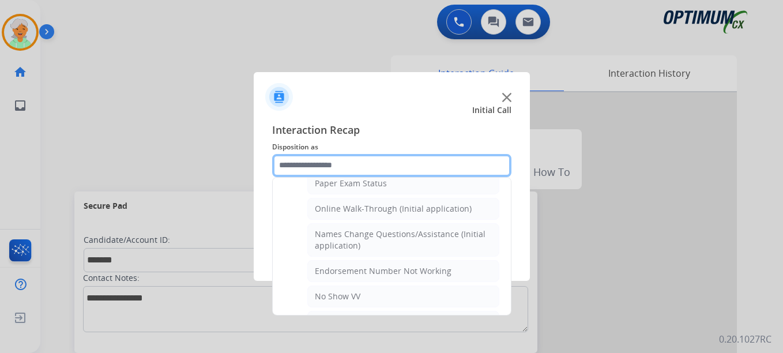
scroll to position [251, 0]
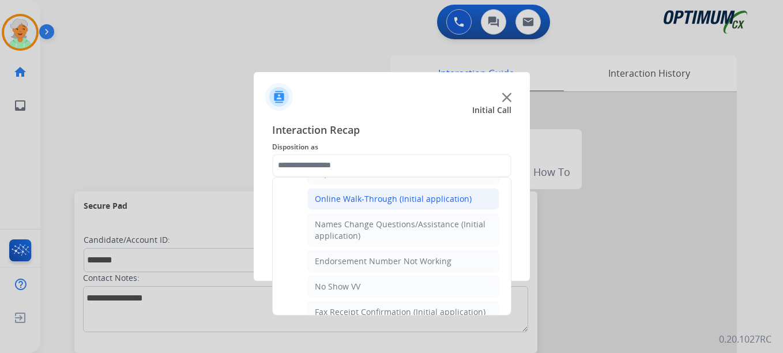
click at [359, 203] on div "Online Walk-Through (Initial application)" at bounding box center [393, 199] width 157 height 12
type input "**********"
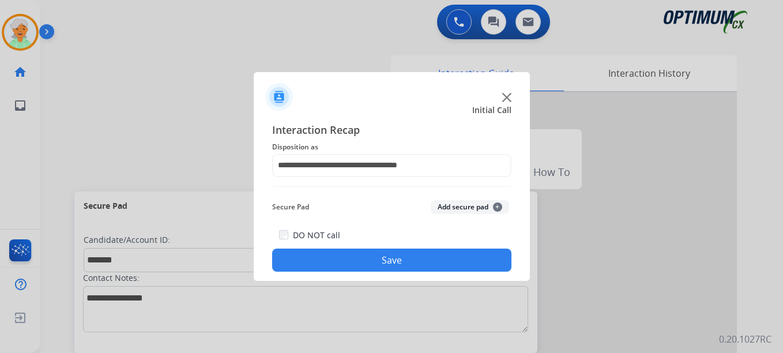
click at [370, 258] on button "Save" at bounding box center [391, 259] width 239 height 23
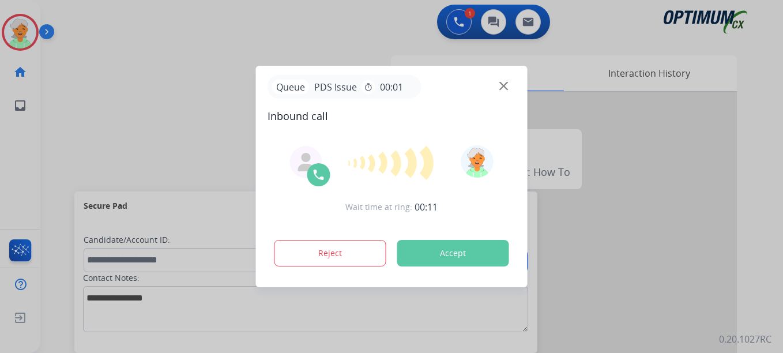
click at [27, 168] on div at bounding box center [391, 176] width 783 height 353
click at [466, 256] on button "Accept" at bounding box center [453, 253] width 112 height 27
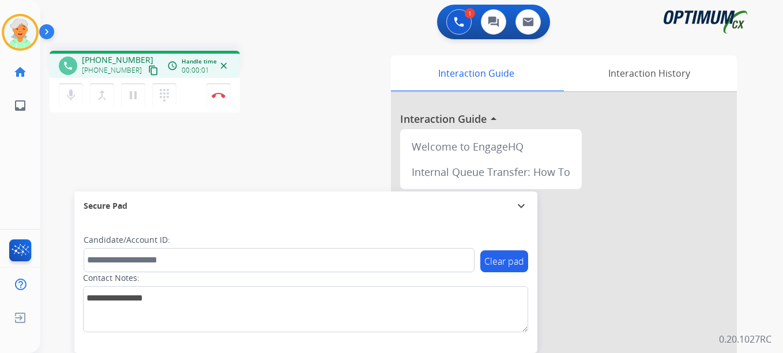
click at [148, 73] on mat-icon "content_copy" at bounding box center [153, 70] width 10 height 10
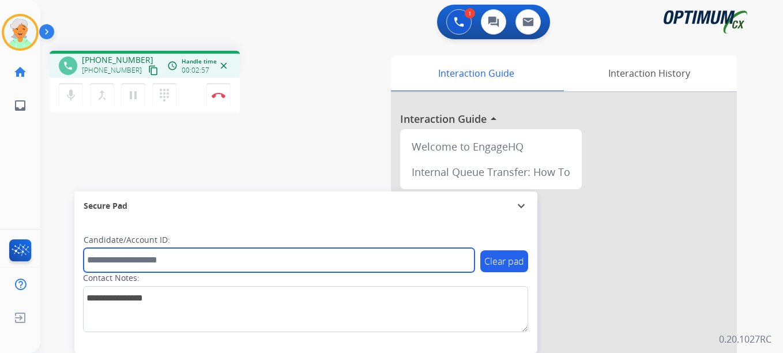
click at [132, 262] on input "text" at bounding box center [279, 260] width 391 height 24
paste input "*******"
type input "*******"
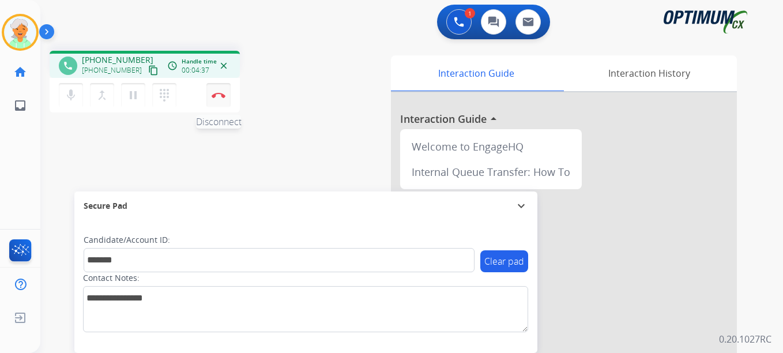
click at [218, 100] on button "Disconnect" at bounding box center [218, 95] width 24 height 24
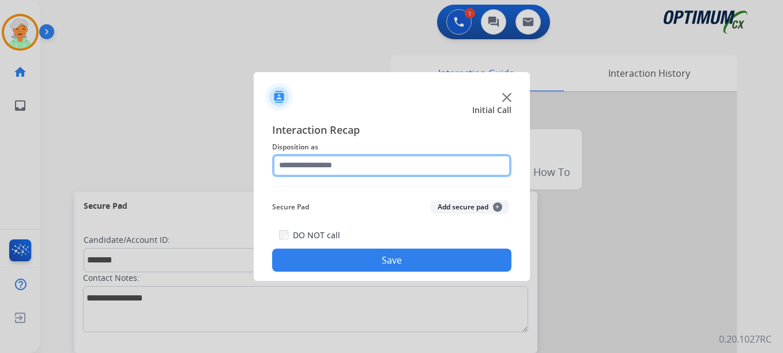
click at [363, 162] on input "text" at bounding box center [391, 165] width 239 height 23
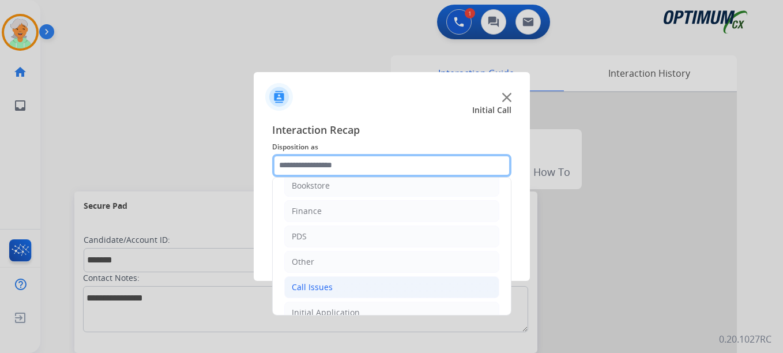
scroll to position [0, 0]
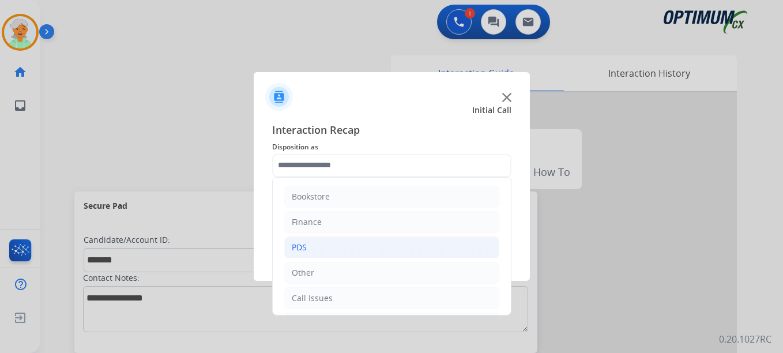
click at [325, 242] on li "PDS" at bounding box center [391, 247] width 215 height 22
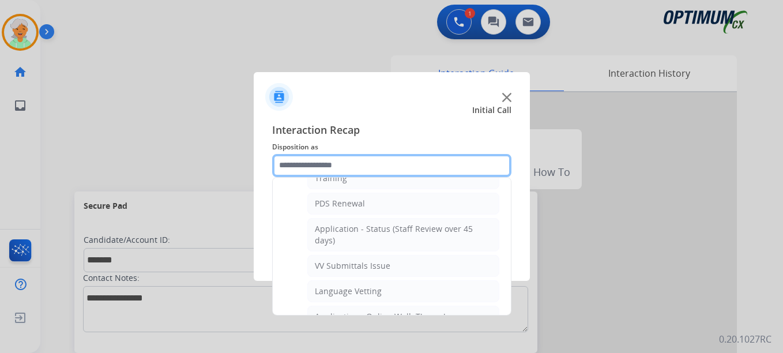
scroll to position [173, 0]
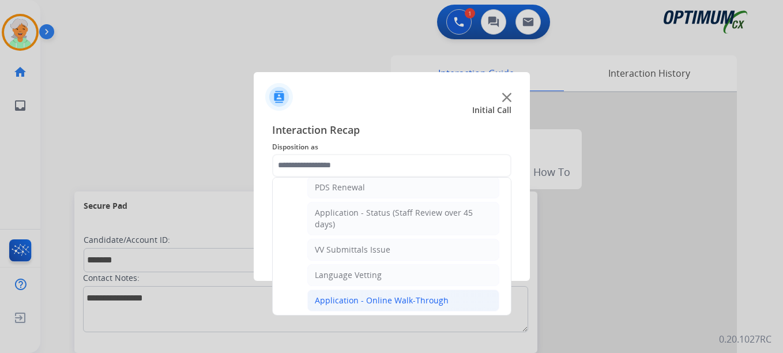
click at [342, 295] on div "Application - Online Walk-Through" at bounding box center [382, 301] width 134 height 12
type input "**********"
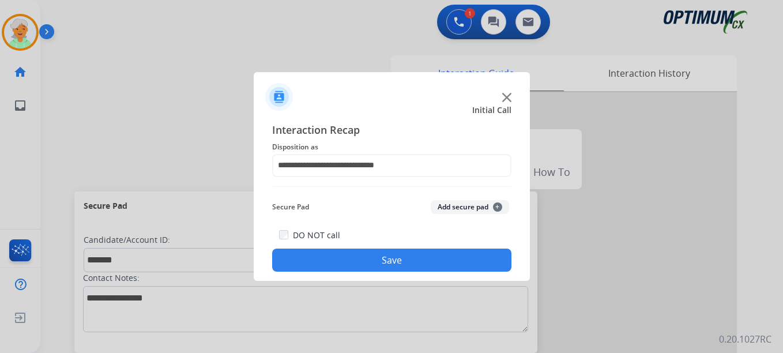
click at [357, 269] on button "Save" at bounding box center [391, 259] width 239 height 23
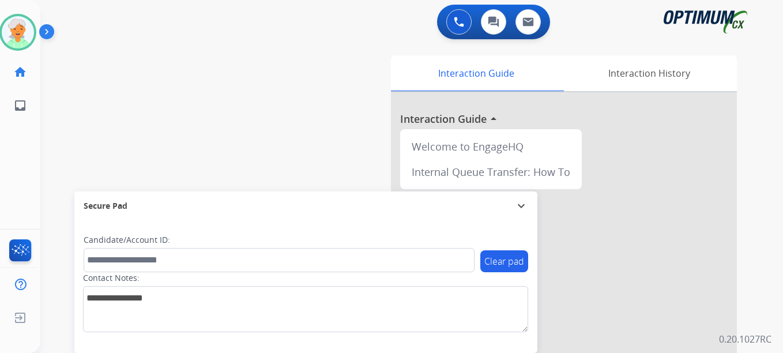
scroll to position [0, 0]
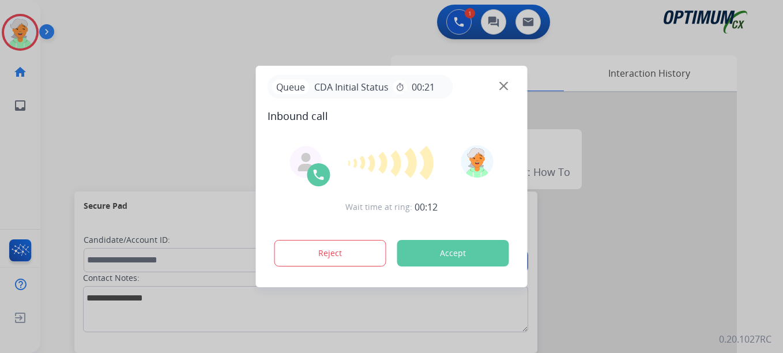
click at [399, 250] on button "Accept" at bounding box center [453, 253] width 112 height 27
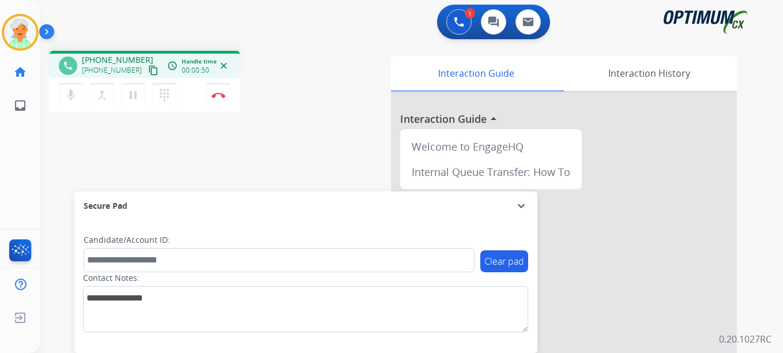
click at [148, 73] on mat-icon "content_copy" at bounding box center [153, 70] width 10 height 10
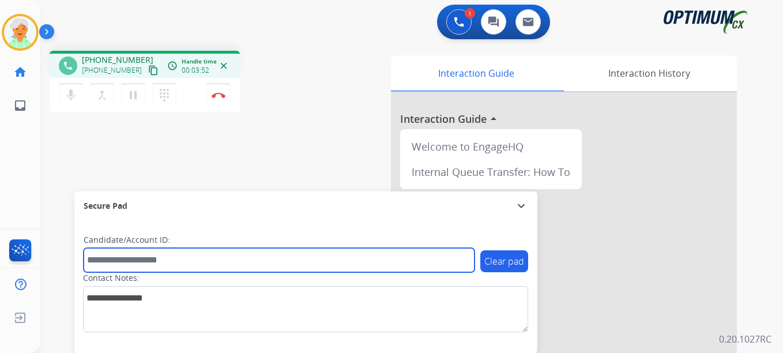
click at [117, 265] on input "text" at bounding box center [279, 260] width 391 height 24
paste input "*******"
type input "*******"
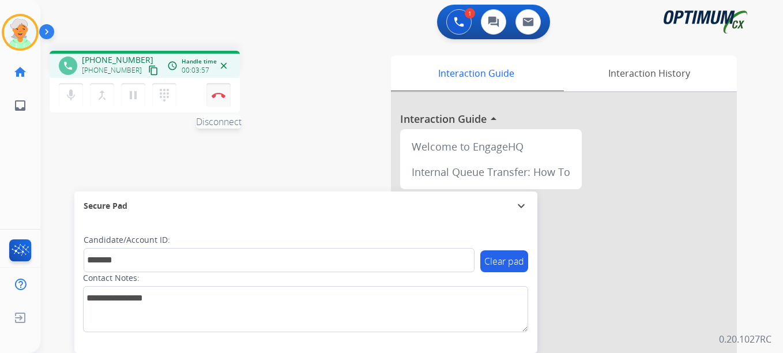
click at [218, 99] on button "Disconnect" at bounding box center [218, 95] width 24 height 24
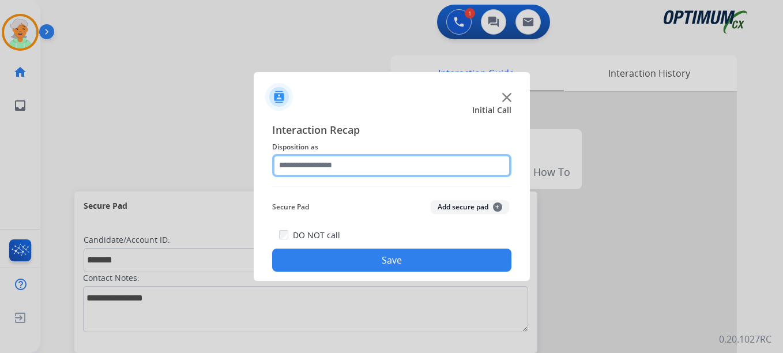
click at [329, 162] on input "text" at bounding box center [391, 165] width 239 height 23
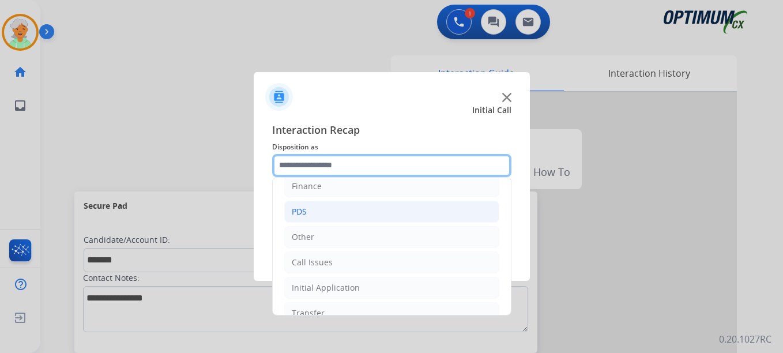
scroll to position [78, 0]
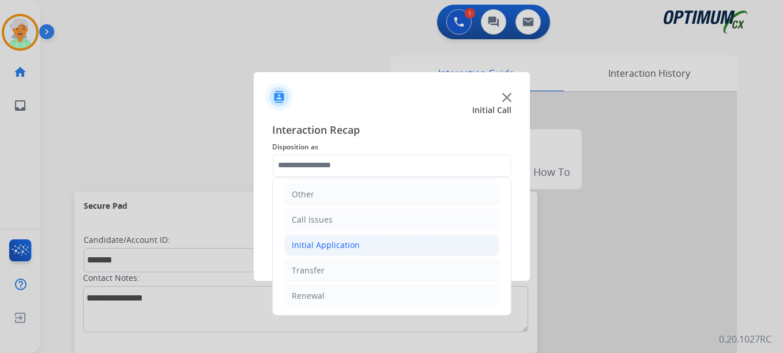
click at [321, 246] on div "Initial Application" at bounding box center [326, 245] width 68 height 12
click at [331, 267] on div "Credential Resend (Initial application)" at bounding box center [388, 271] width 146 height 12
type input "**********"
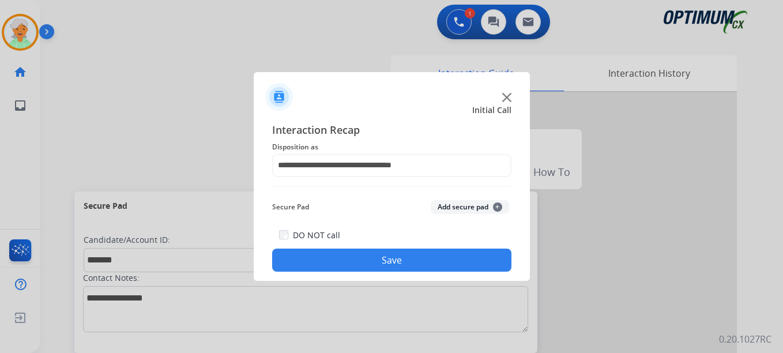
click at [333, 258] on button "Save" at bounding box center [391, 259] width 239 height 23
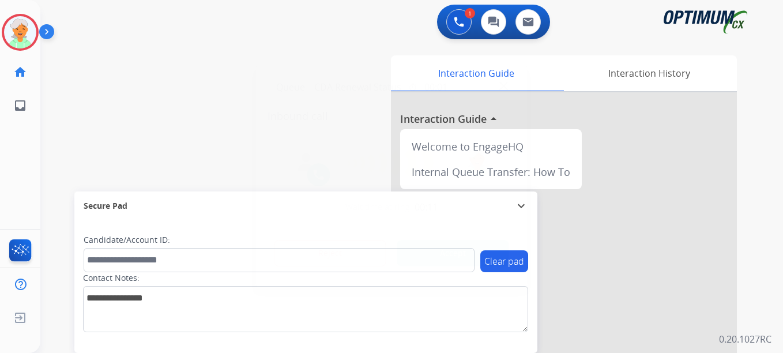
click at [474, 261] on button "Accept" at bounding box center [453, 253] width 112 height 27
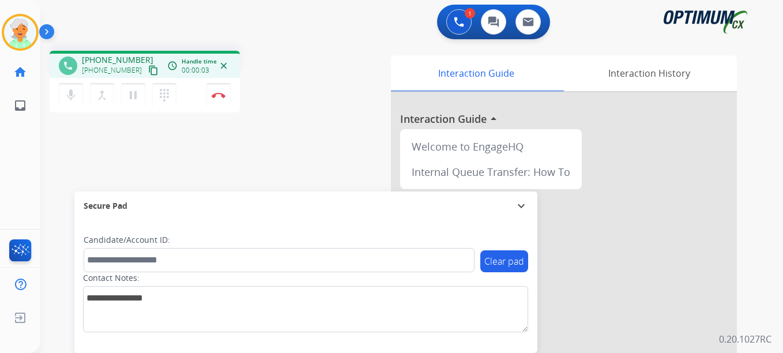
click at [148, 75] on mat-icon "content_copy" at bounding box center [153, 70] width 10 height 10
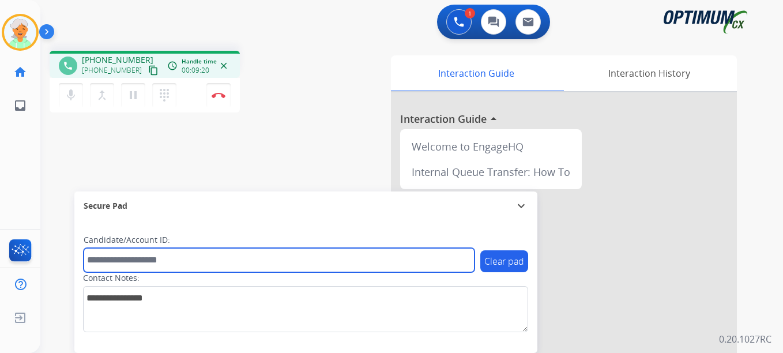
click at [114, 265] on input "text" at bounding box center [279, 260] width 391 height 24
paste input "*******"
type input "*******"
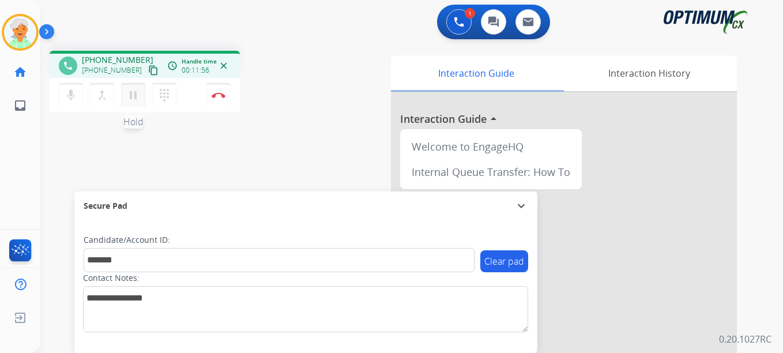
click at [138, 94] on mat-icon "pause" at bounding box center [133, 95] width 14 height 14
click at [221, 90] on button "Disconnect" at bounding box center [218, 95] width 24 height 24
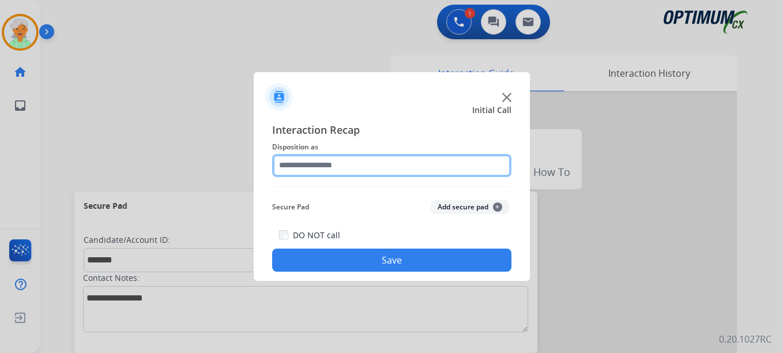
click at [317, 167] on input "text" at bounding box center [391, 165] width 239 height 23
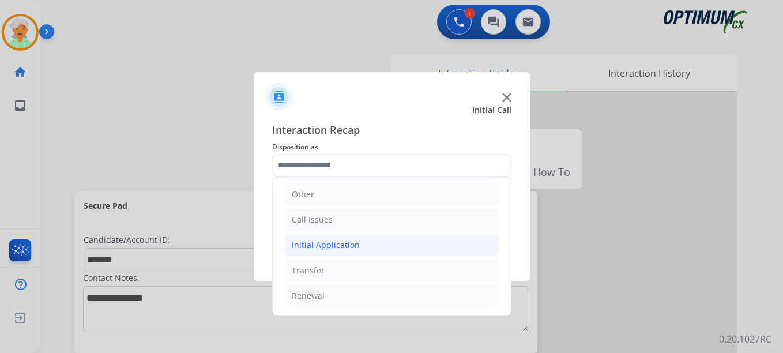
click at [318, 248] on div "Initial Application" at bounding box center [326, 245] width 68 height 12
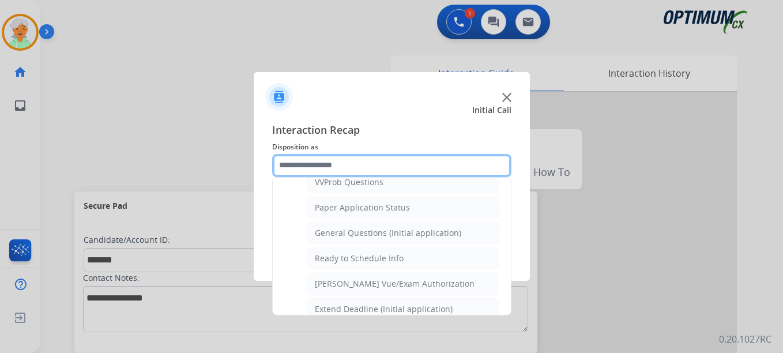
scroll to position [655, 0]
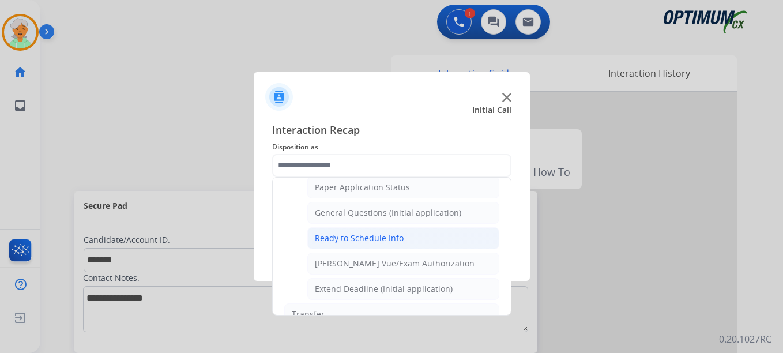
click at [345, 238] on div "Ready to Schedule Info" at bounding box center [359, 238] width 89 height 12
type input "**********"
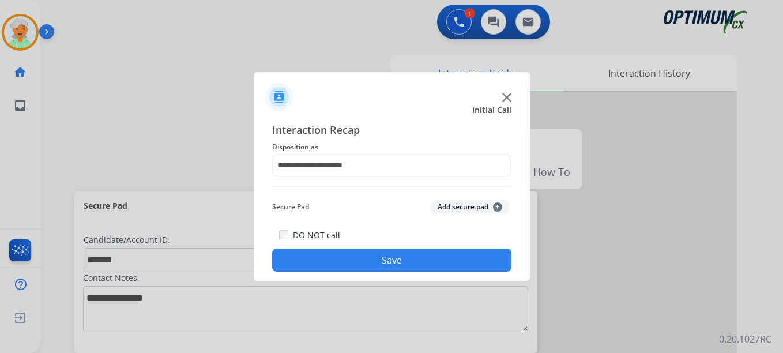
click at [360, 262] on button "Save" at bounding box center [391, 259] width 239 height 23
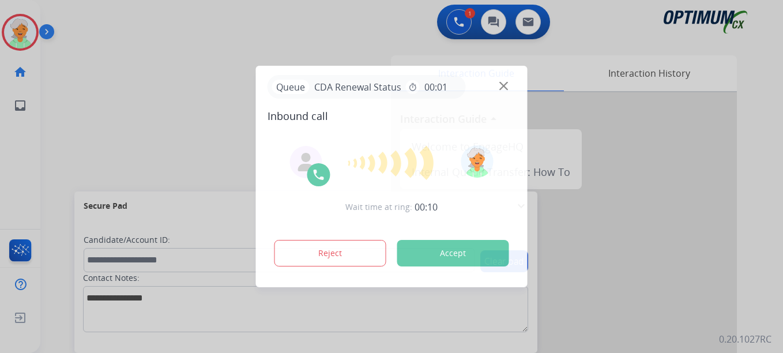
click at [497, 261] on button "Accept" at bounding box center [453, 253] width 112 height 27
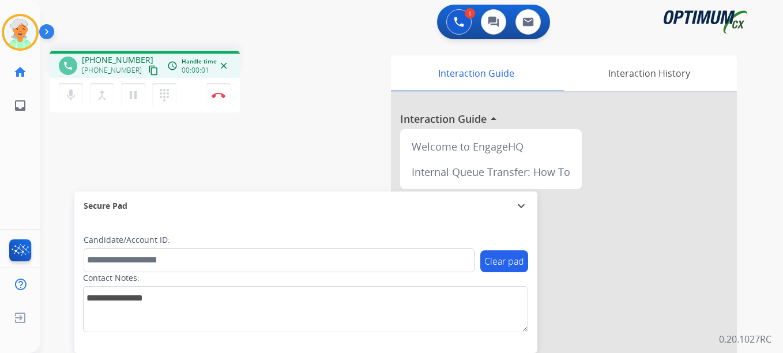
click at [148, 73] on mat-icon "content_copy" at bounding box center [153, 70] width 10 height 10
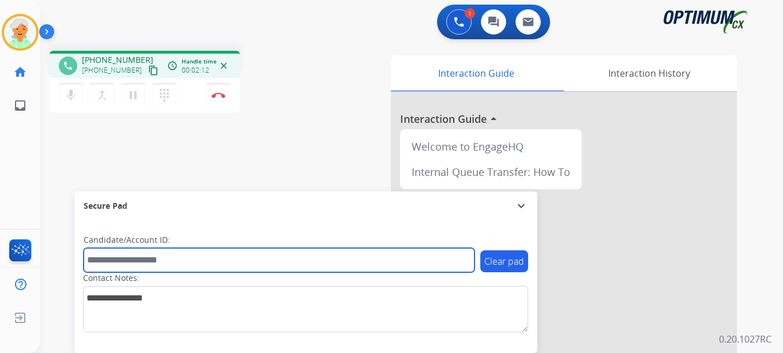
click at [107, 259] on input "text" at bounding box center [279, 260] width 391 height 24
paste input "*******"
type input "*******"
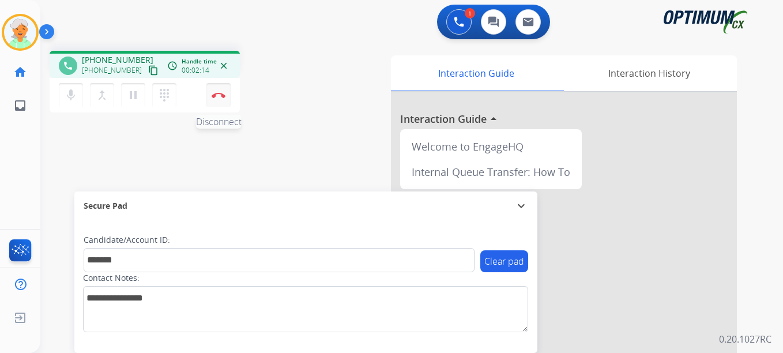
click at [217, 100] on button "Disconnect" at bounding box center [218, 95] width 24 height 24
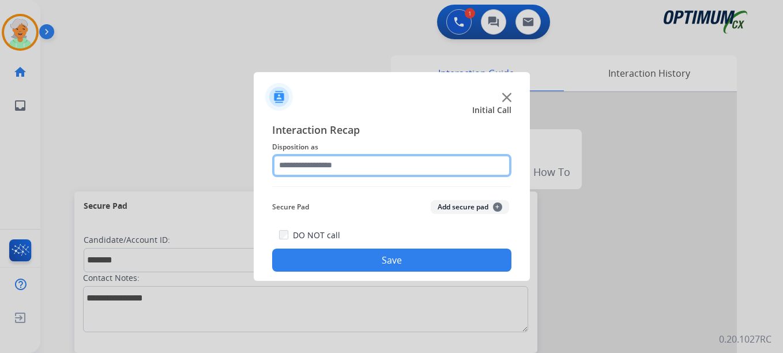
click at [330, 163] on input "text" at bounding box center [391, 165] width 239 height 23
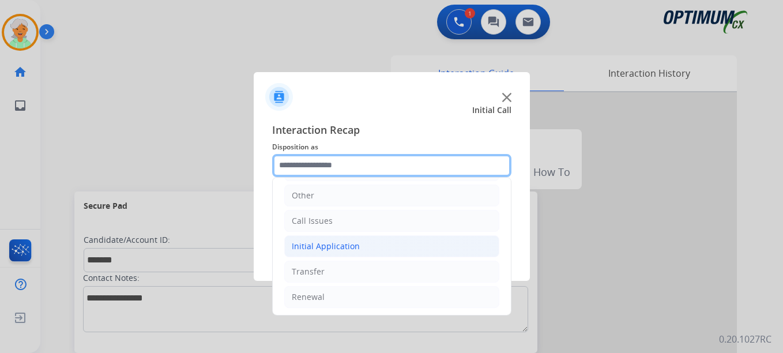
scroll to position [78, 0]
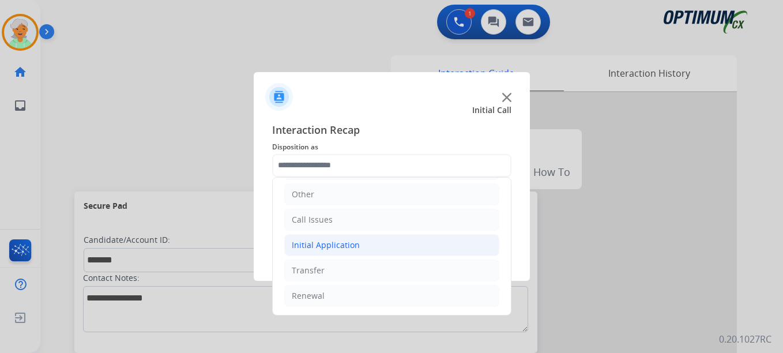
click at [318, 245] on div "Initial Application" at bounding box center [326, 245] width 68 height 12
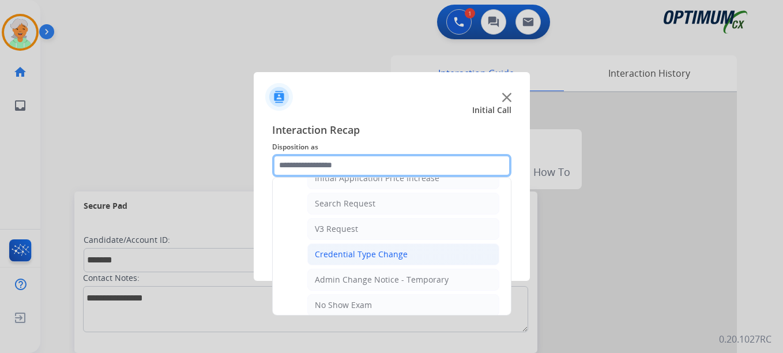
scroll to position [468, 0]
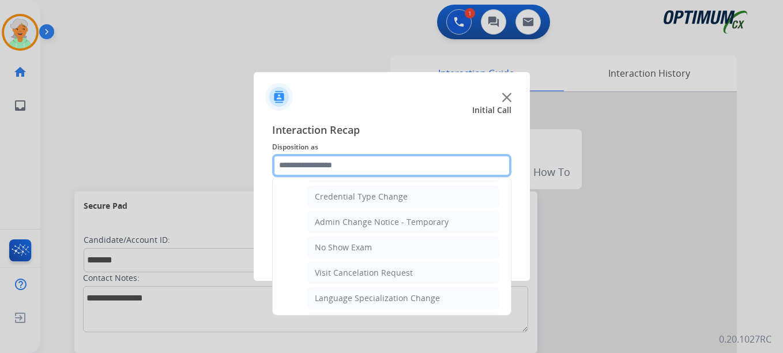
click at [296, 159] on input "text" at bounding box center [391, 165] width 239 height 23
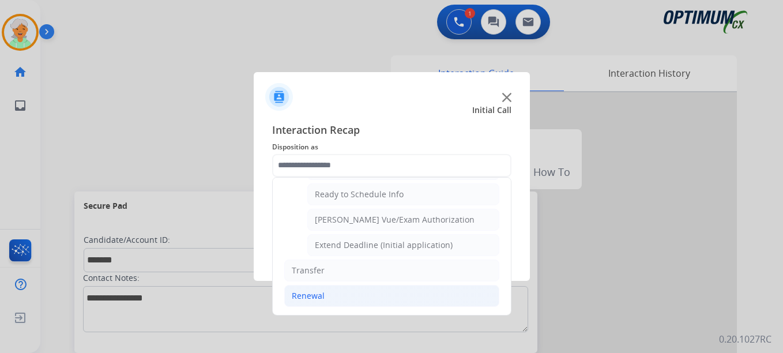
click at [303, 297] on div "Renewal" at bounding box center [308, 296] width 33 height 12
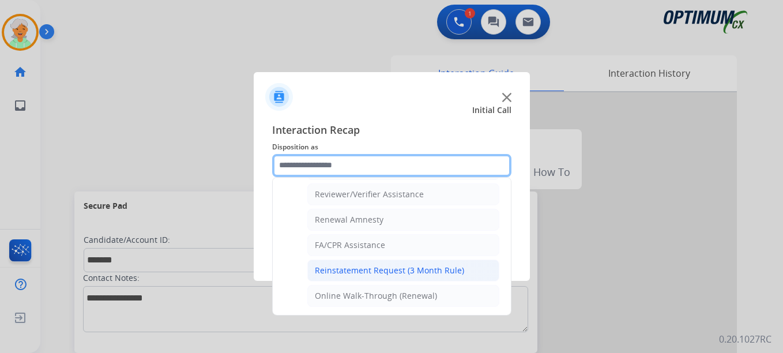
scroll to position [445, 0]
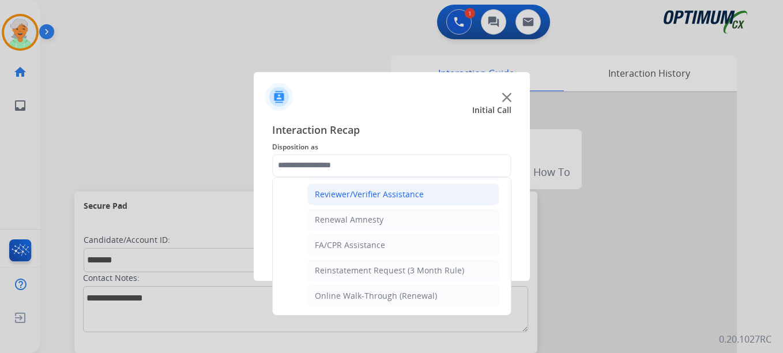
click at [356, 196] on div "Reviewer/Verifier Assistance" at bounding box center [369, 194] width 109 height 12
type input "**********"
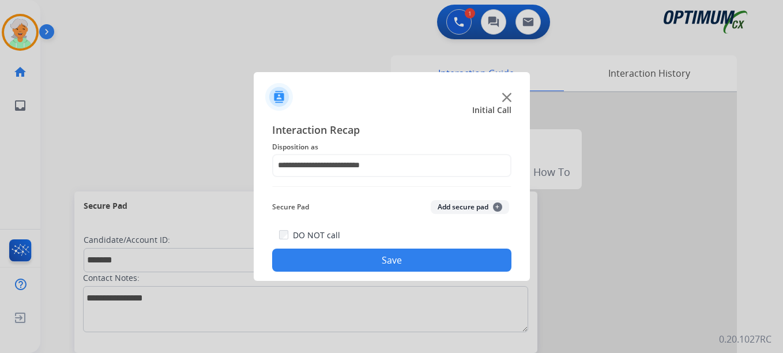
click at [367, 255] on button "Save" at bounding box center [391, 259] width 239 height 23
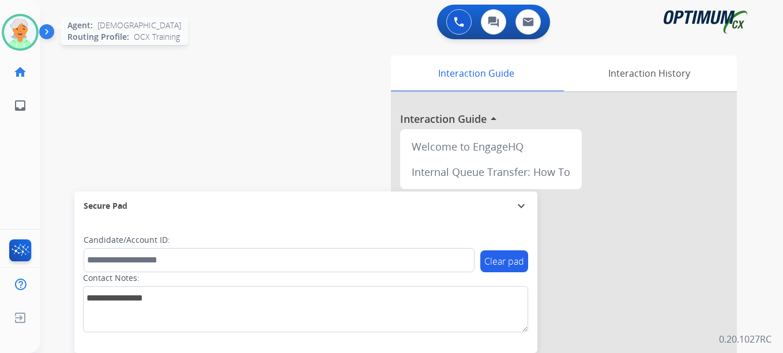
click at [33, 26] on img at bounding box center [20, 32] width 32 height 32
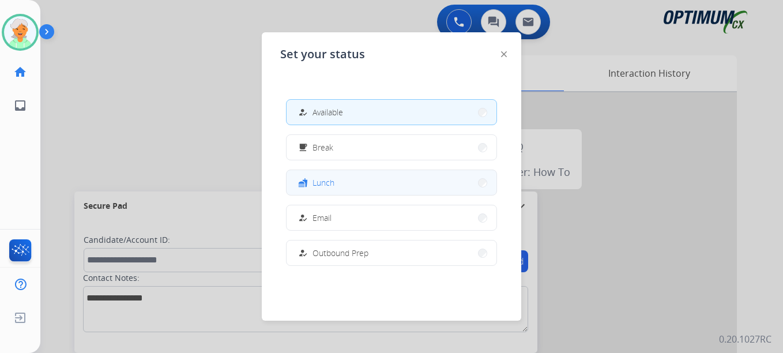
click at [322, 179] on span "Lunch" at bounding box center [323, 182] width 22 height 12
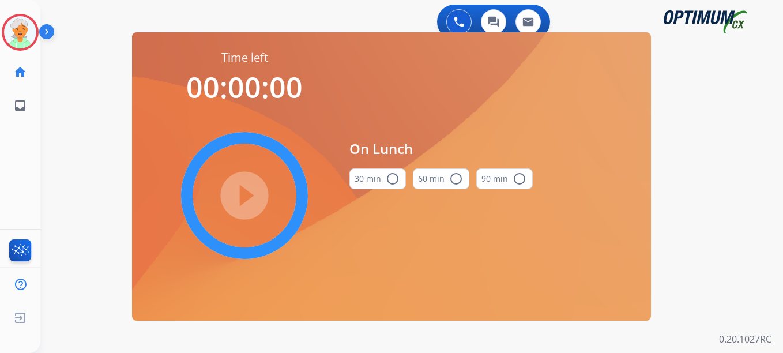
click at [394, 180] on mat-icon "radio_button_unchecked" at bounding box center [393, 179] width 14 height 14
click at [251, 193] on mat-icon "play_circle_filled" at bounding box center [244, 195] width 14 height 14
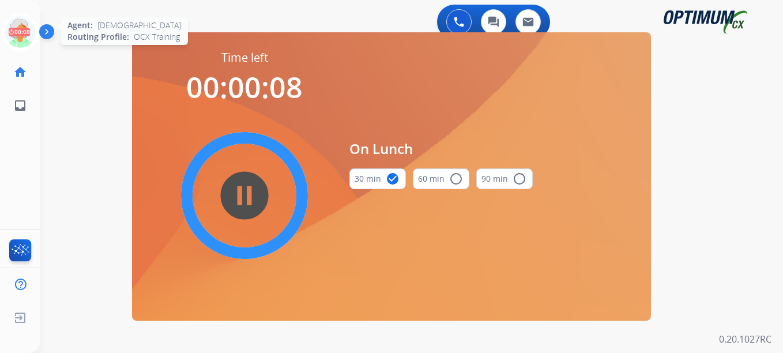
click at [19, 27] on icon at bounding box center [20, 32] width 37 height 37
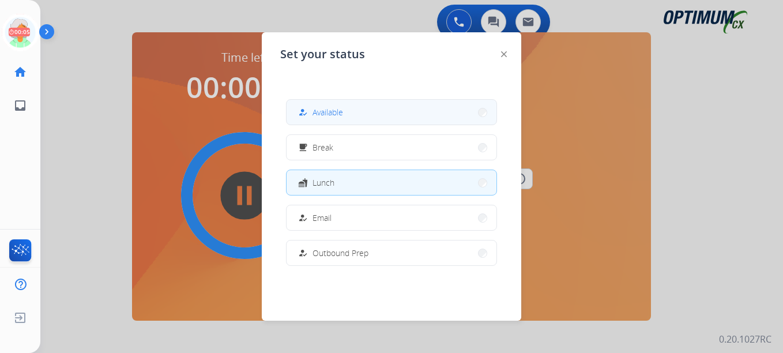
click at [342, 114] on span "Available" at bounding box center [327, 112] width 31 height 12
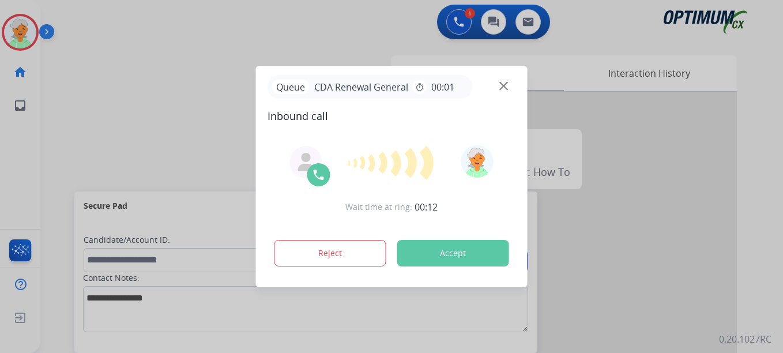
click at [477, 259] on button "Accept" at bounding box center [453, 253] width 112 height 27
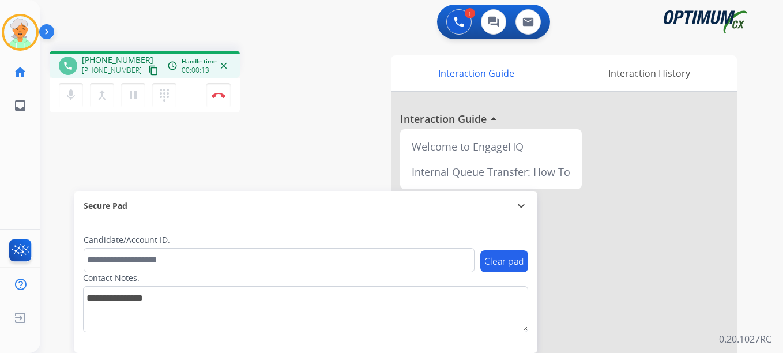
click at [146, 65] on button "content_copy" at bounding box center [153, 70] width 14 height 14
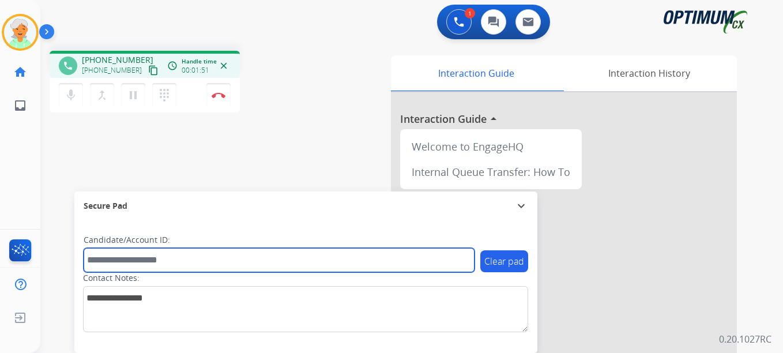
click at [115, 259] on input "text" at bounding box center [279, 260] width 391 height 24
paste input "*******"
paste input "********"
drag, startPoint x: 126, startPoint y: 258, endPoint x: 76, endPoint y: 252, distance: 51.0
click at [76, 254] on div "**********" at bounding box center [305, 286] width 463 height 133
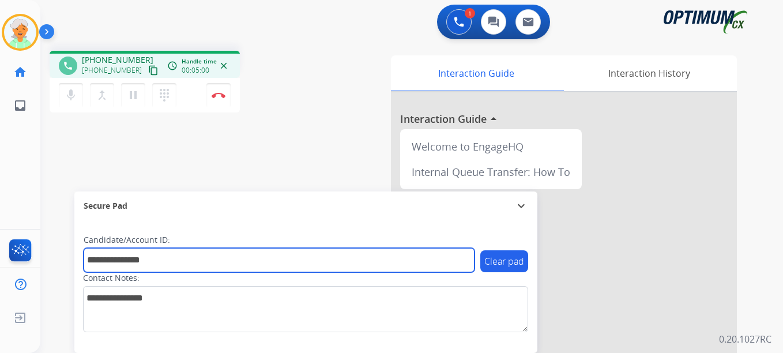
type input "*******"
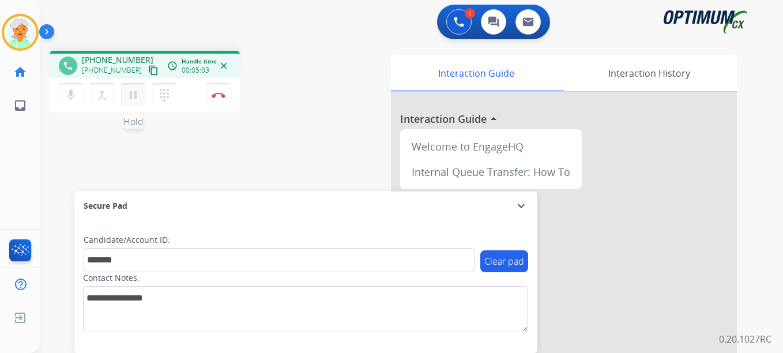
click at [138, 93] on mat-icon "pause" at bounding box center [133, 95] width 14 height 14
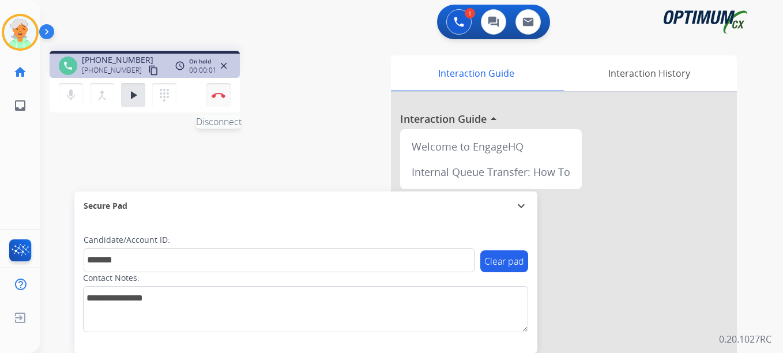
click at [220, 93] on img at bounding box center [219, 95] width 14 height 6
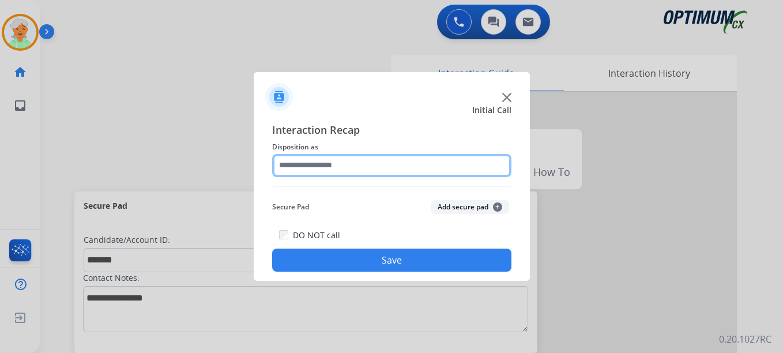
click at [327, 169] on input "text" at bounding box center [391, 165] width 239 height 23
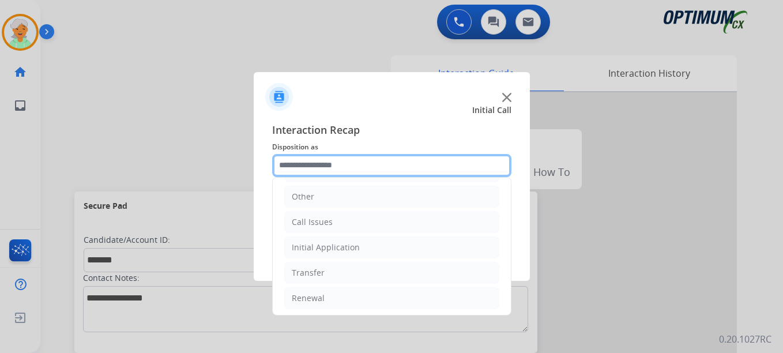
scroll to position [78, 0]
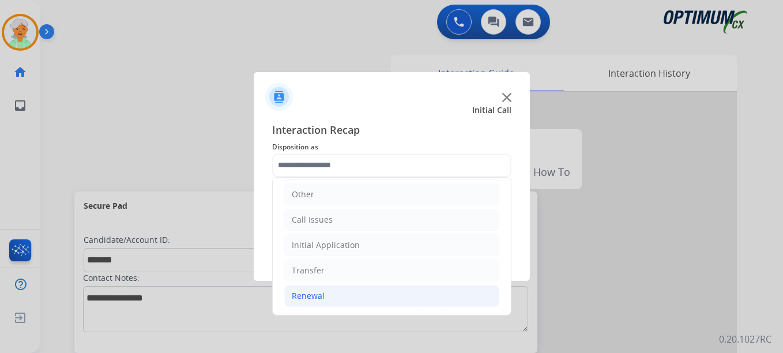
click at [327, 292] on li "Renewal" at bounding box center [391, 296] width 215 height 22
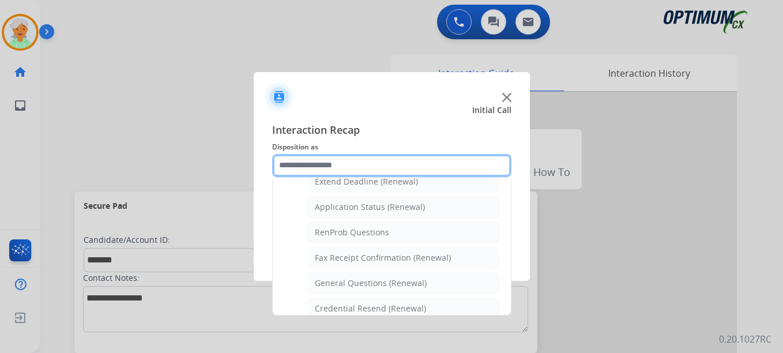
scroll to position [309, 0]
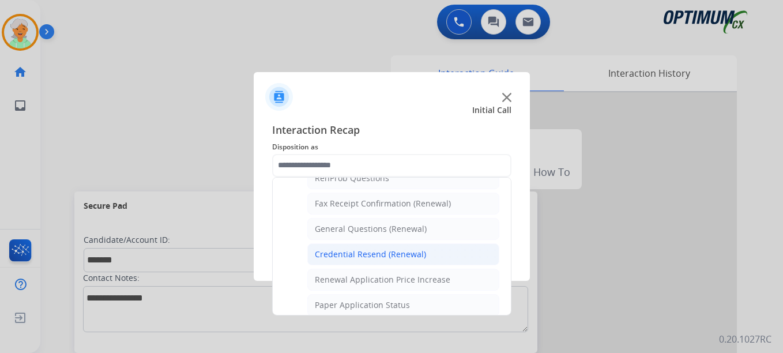
click at [374, 255] on div "Credential Resend (Renewal)" at bounding box center [370, 254] width 111 height 12
type input "**********"
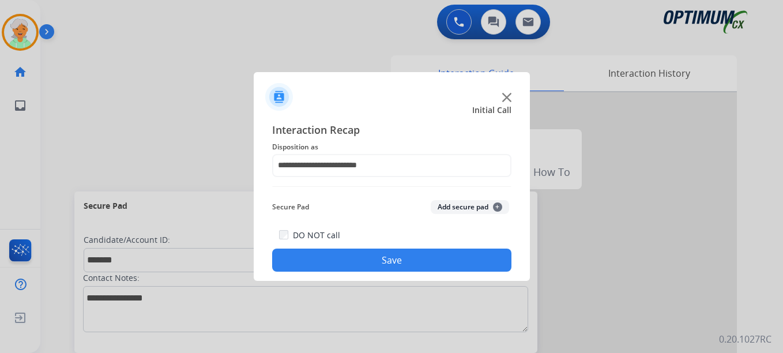
click at [379, 254] on button "Save" at bounding box center [391, 259] width 239 height 23
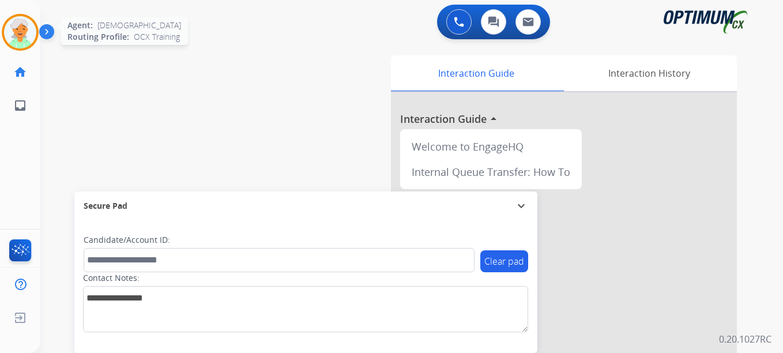
click at [27, 34] on img at bounding box center [20, 32] width 32 height 32
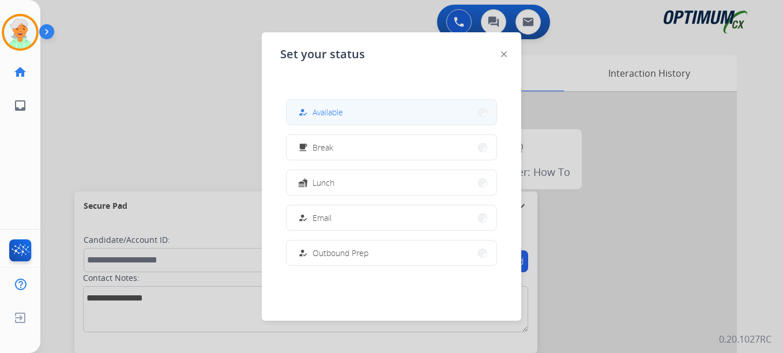
click at [377, 108] on button "how_to_reg Available" at bounding box center [391, 112] width 210 height 25
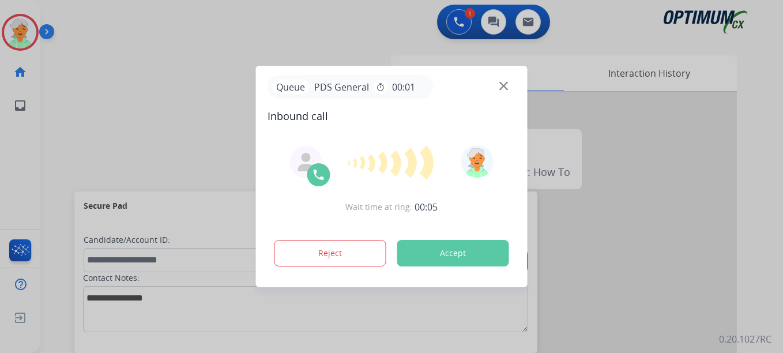
click at [44, 95] on div at bounding box center [391, 176] width 783 height 353
click at [462, 248] on button "Accept" at bounding box center [453, 253] width 112 height 27
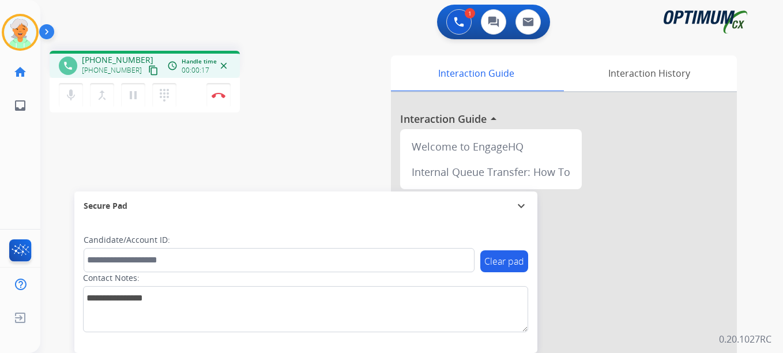
click at [148, 71] on mat-icon "content_copy" at bounding box center [153, 70] width 10 height 10
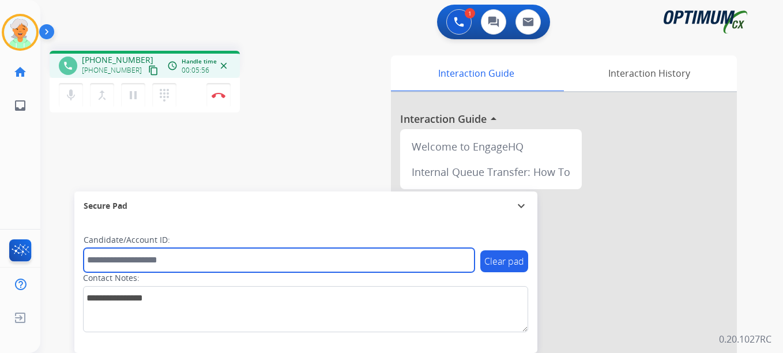
click at [109, 253] on input "text" at bounding box center [279, 260] width 391 height 24
paste input "*******"
type input "*******"
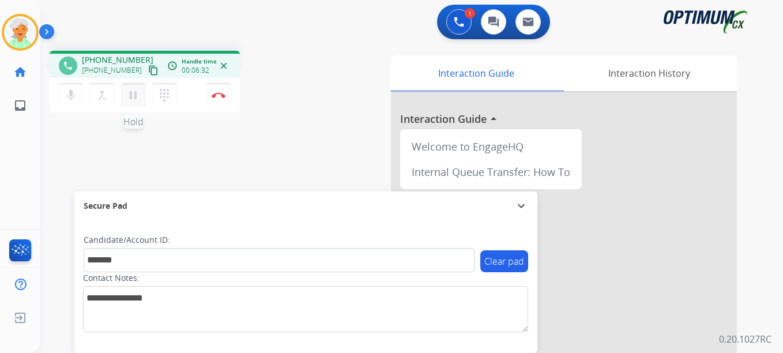
click at [137, 100] on mat-icon "pause" at bounding box center [133, 95] width 14 height 14
click at [224, 93] on img at bounding box center [219, 95] width 14 height 6
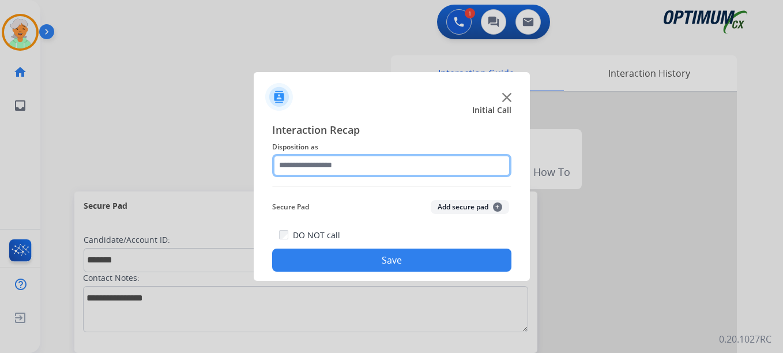
click at [325, 166] on input "text" at bounding box center [391, 165] width 239 height 23
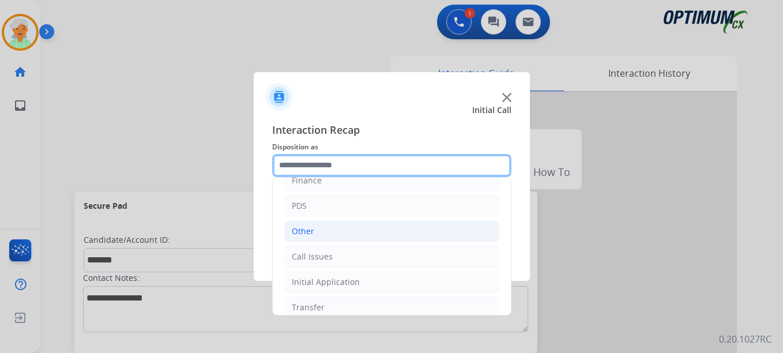
scroll to position [0, 0]
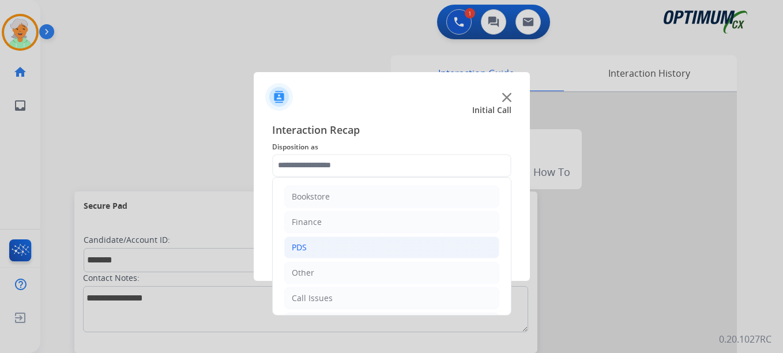
click at [323, 246] on li "PDS" at bounding box center [391, 247] width 215 height 22
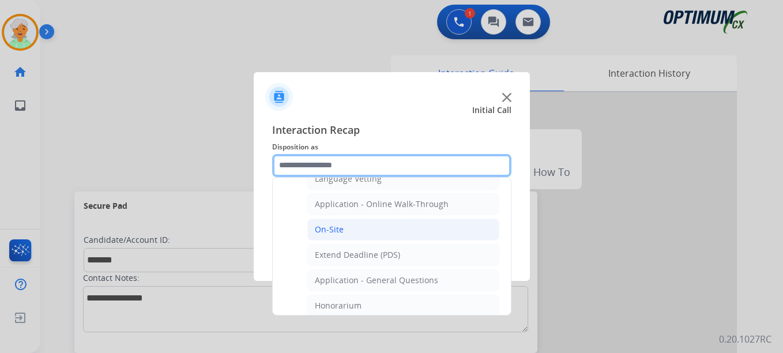
scroll to position [346, 0]
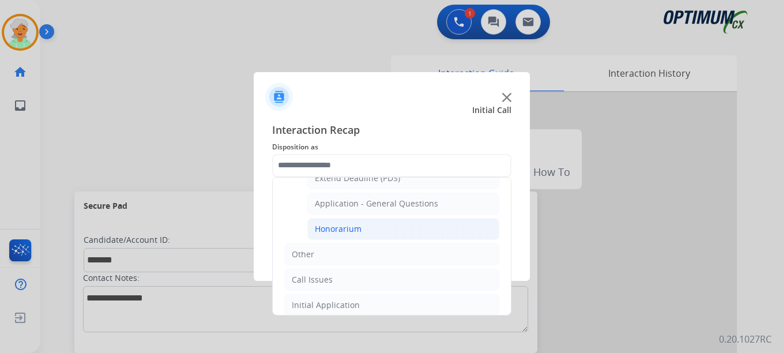
click at [368, 225] on li "Honorarium" at bounding box center [403, 229] width 192 height 22
type input "**********"
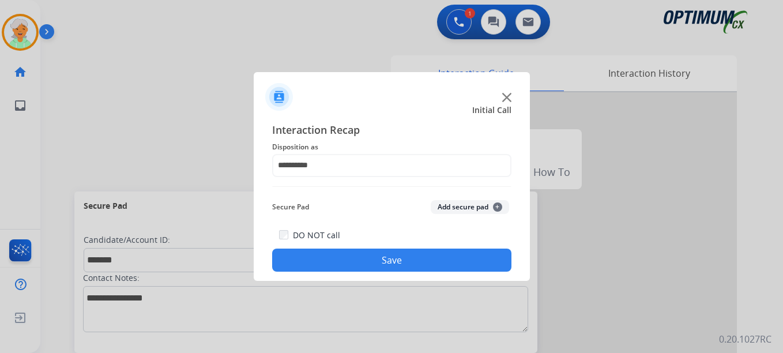
click at [370, 259] on button "Save" at bounding box center [391, 259] width 239 height 23
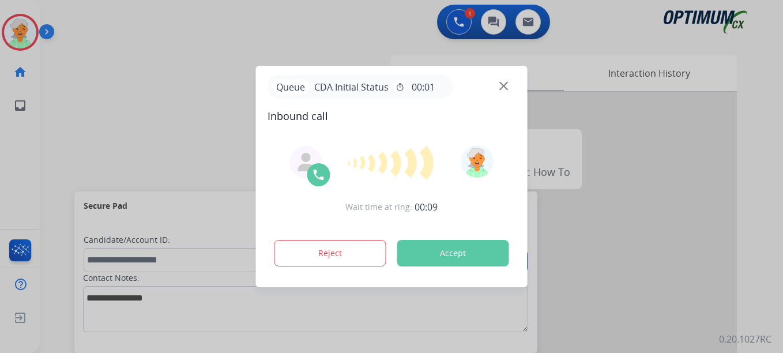
click at [477, 251] on button "Accept" at bounding box center [453, 253] width 112 height 27
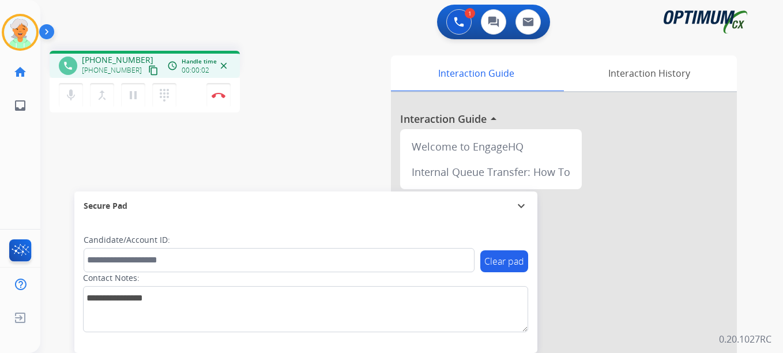
click at [148, 66] on mat-icon "content_copy" at bounding box center [153, 70] width 10 height 10
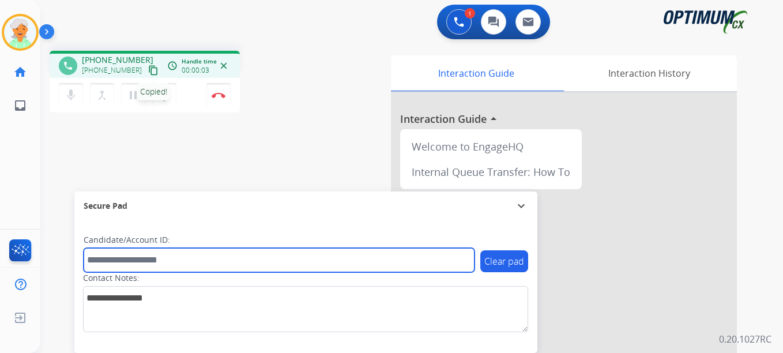
click at [110, 252] on input "text" at bounding box center [279, 260] width 391 height 24
paste input "**********"
click at [99, 261] on input "**********" at bounding box center [279, 260] width 391 height 24
type input "**********"
drag, startPoint x: 143, startPoint y: 262, endPoint x: 61, endPoint y: 255, distance: 82.1
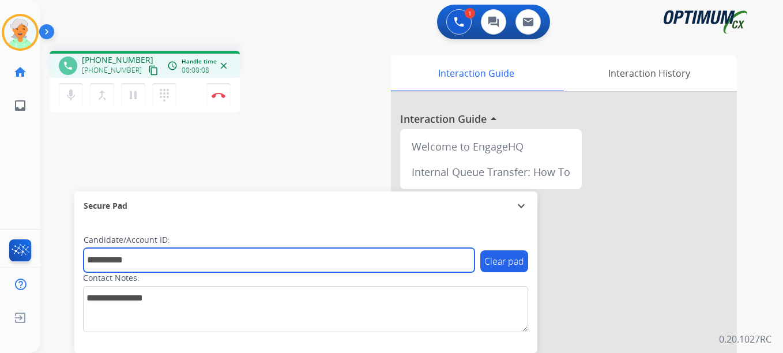
click at [61, 255] on div "**********" at bounding box center [397, 282] width 715 height 481
click at [137, 265] on input "text" at bounding box center [279, 260] width 391 height 24
paste input "*******"
type input "*******"
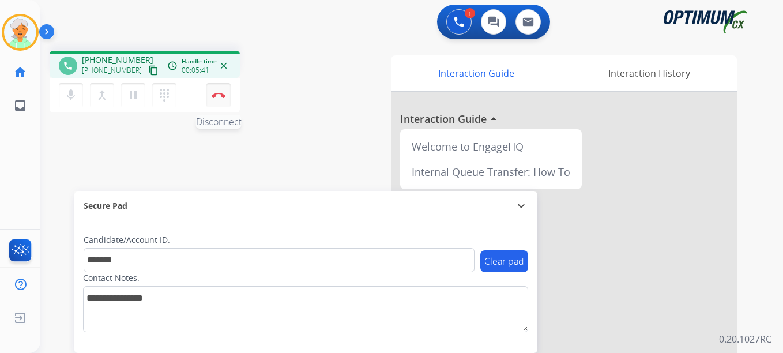
click at [221, 96] on img at bounding box center [219, 95] width 14 height 6
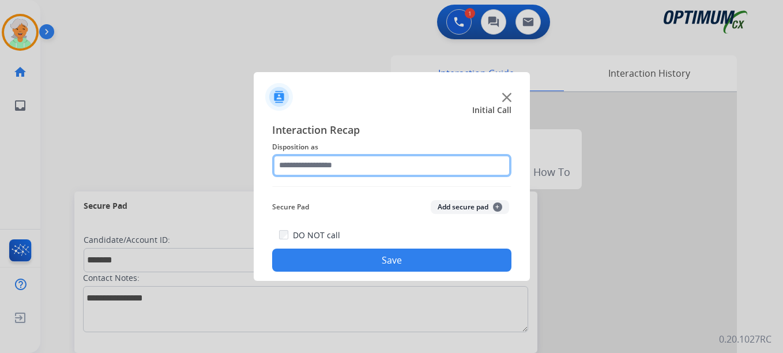
click at [329, 165] on input "text" at bounding box center [391, 165] width 239 height 23
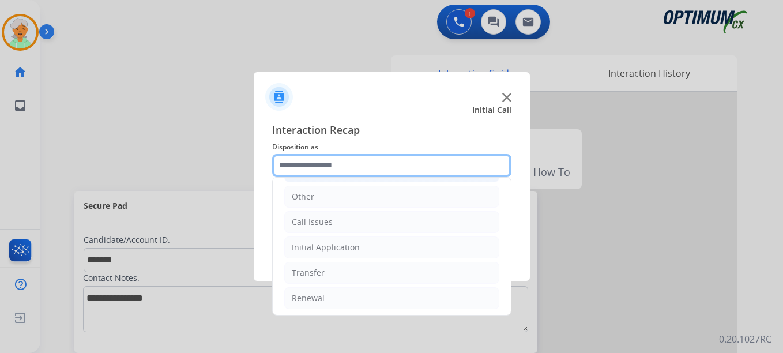
scroll to position [78, 0]
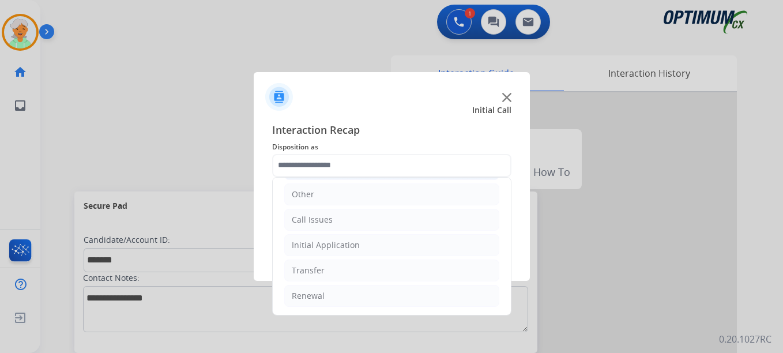
click at [339, 244] on div "Initial Application" at bounding box center [326, 245] width 68 height 12
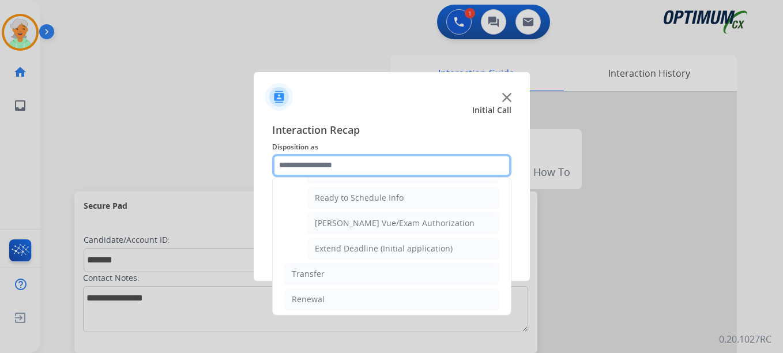
scroll to position [699, 0]
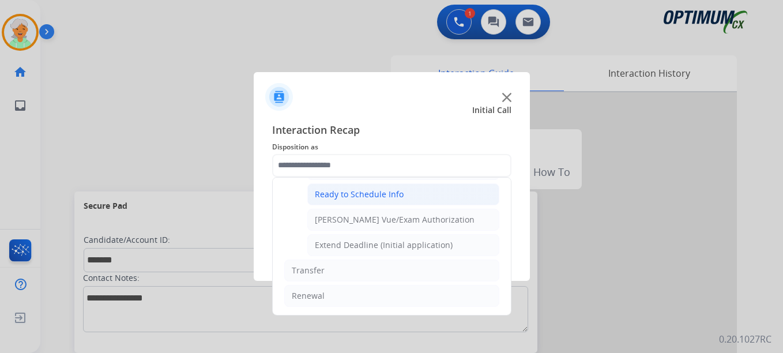
click at [367, 195] on div "Ready to Schedule Info" at bounding box center [359, 194] width 89 height 12
type input "**********"
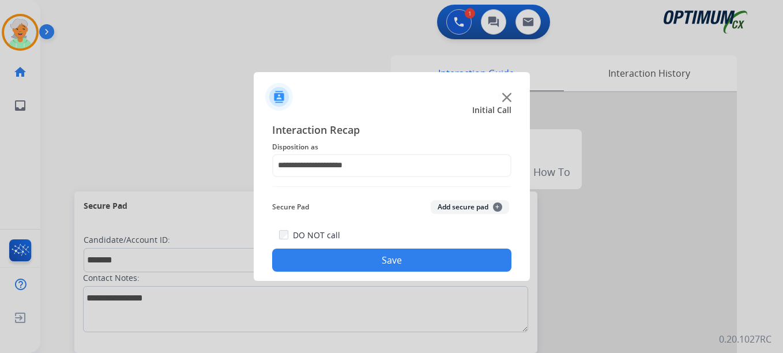
click at [370, 252] on button "Save" at bounding box center [391, 259] width 239 height 23
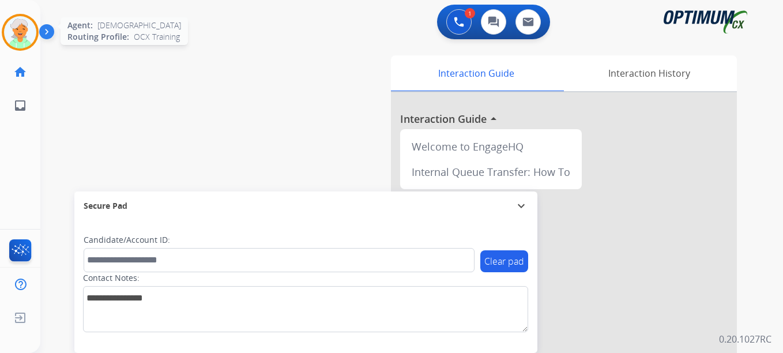
click at [29, 36] on img at bounding box center [20, 32] width 32 height 32
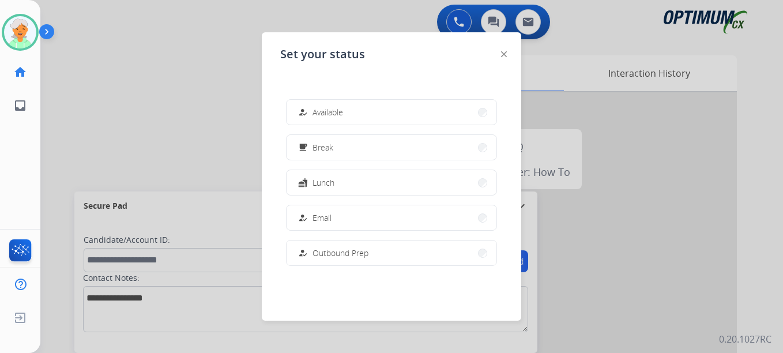
click at [172, 80] on div at bounding box center [391, 176] width 783 height 353
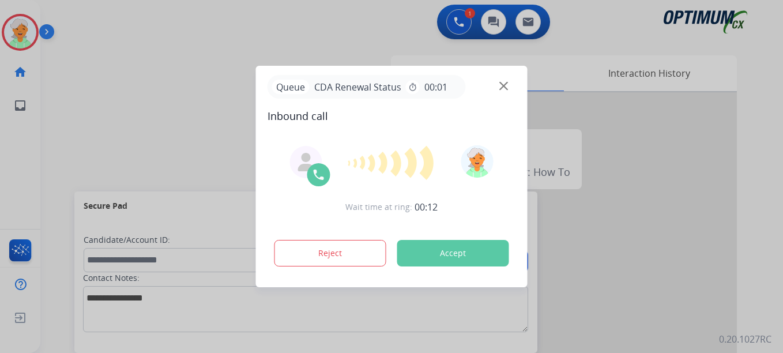
click at [455, 262] on button "Accept" at bounding box center [453, 253] width 112 height 27
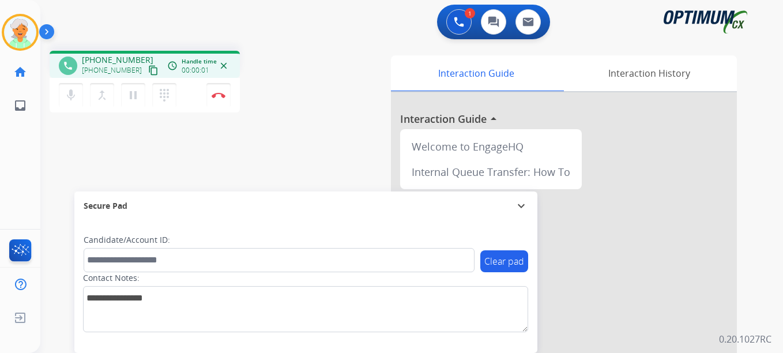
click at [148, 74] on mat-icon "content_copy" at bounding box center [153, 70] width 10 height 10
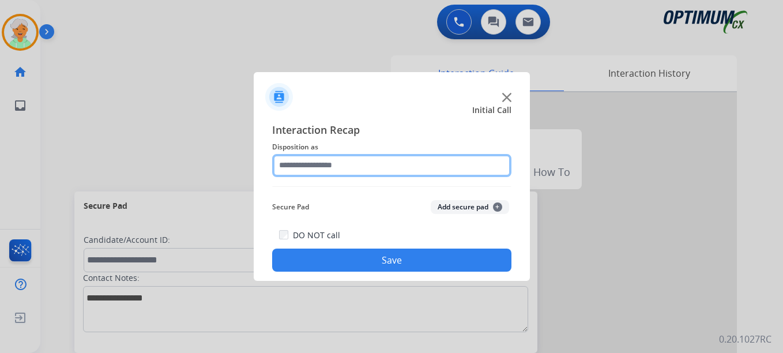
click at [324, 165] on input "text" at bounding box center [391, 165] width 239 height 23
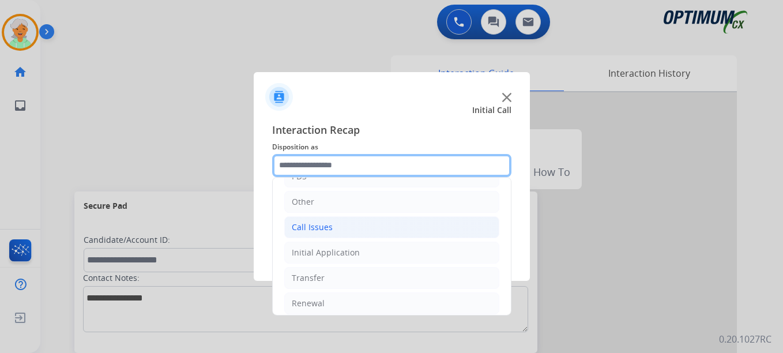
scroll to position [78, 0]
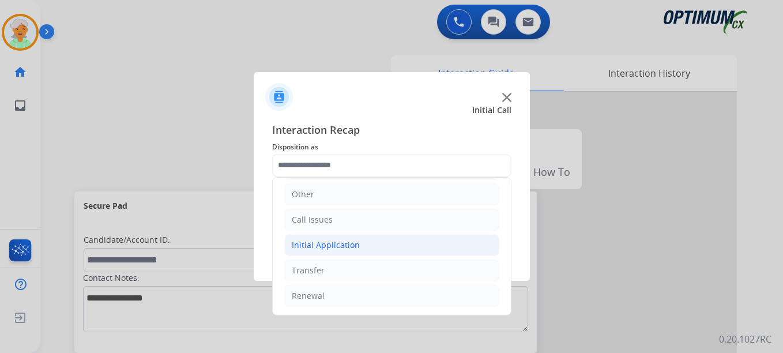
click at [343, 246] on div "Initial Application" at bounding box center [326, 245] width 68 height 12
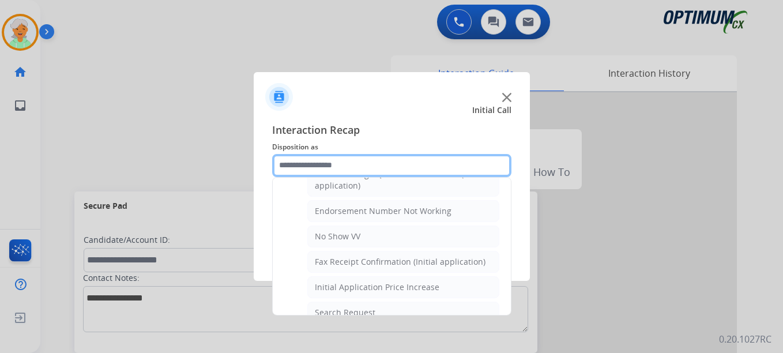
scroll to position [309, 0]
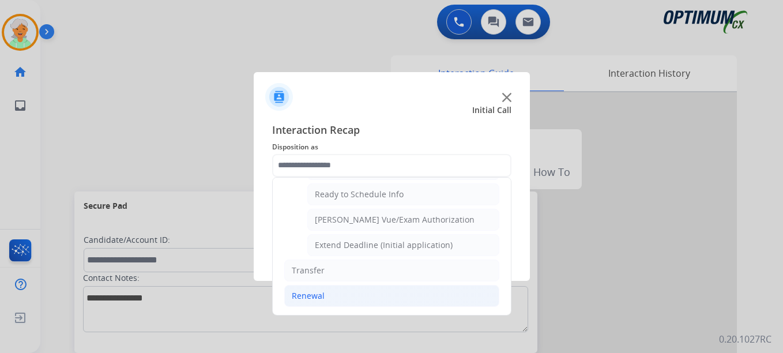
click at [316, 300] on div "Renewal" at bounding box center [308, 296] width 33 height 12
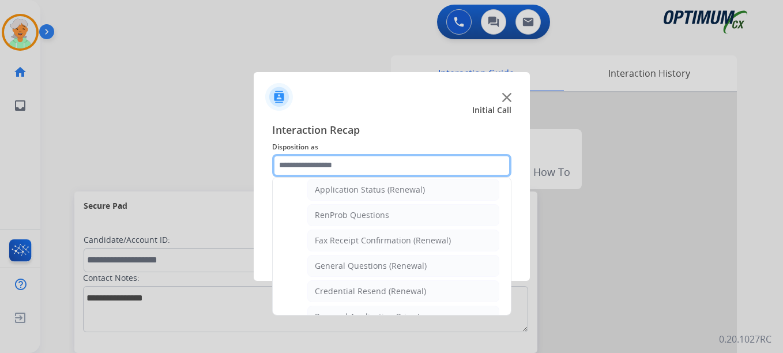
scroll to position [214, 0]
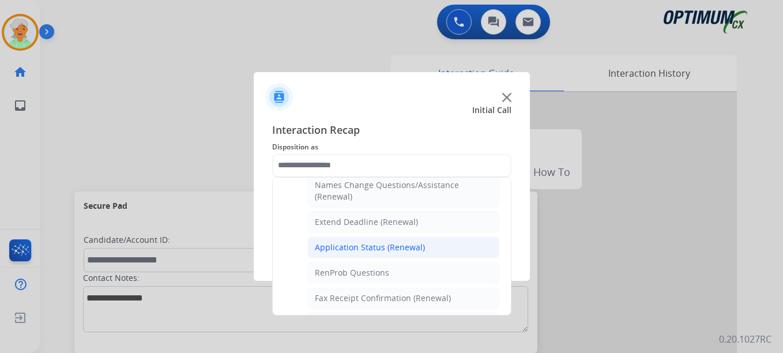
click at [379, 248] on div "Application Status (Renewal)" at bounding box center [370, 248] width 110 height 12
type input "**********"
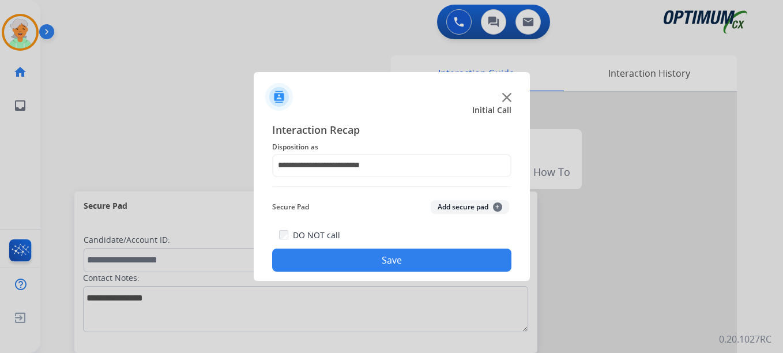
click at [386, 264] on button "Save" at bounding box center [391, 259] width 239 height 23
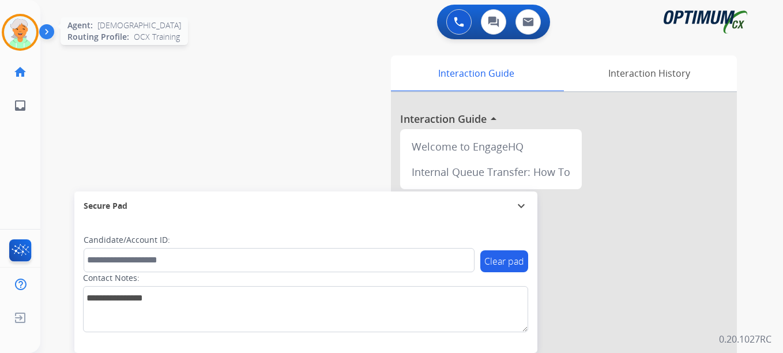
click at [16, 34] on img at bounding box center [20, 32] width 32 height 32
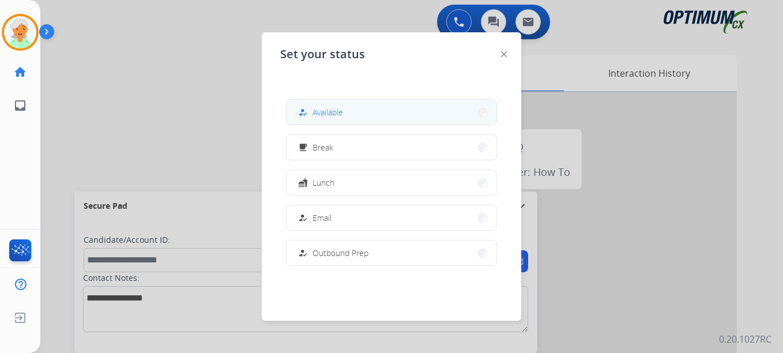
click at [319, 118] on span "Available" at bounding box center [327, 112] width 31 height 12
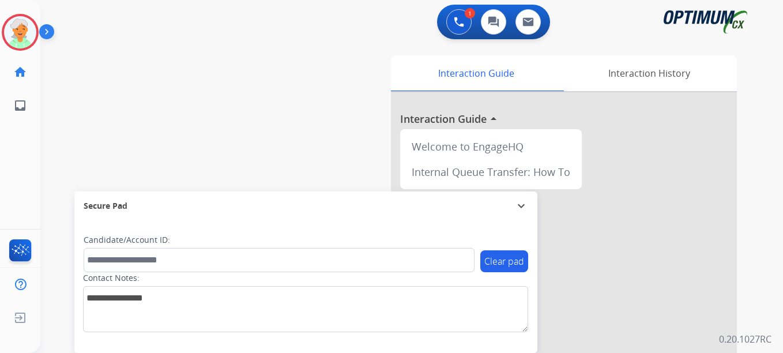
click at [432, 250] on button "Accept" at bounding box center [453, 253] width 112 height 27
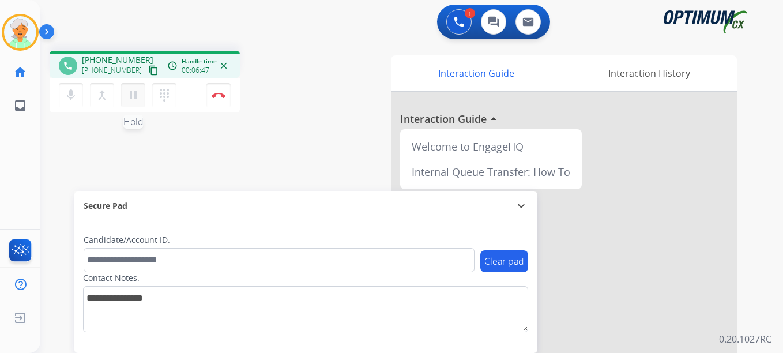
click at [135, 98] on mat-icon "pause" at bounding box center [133, 95] width 14 height 14
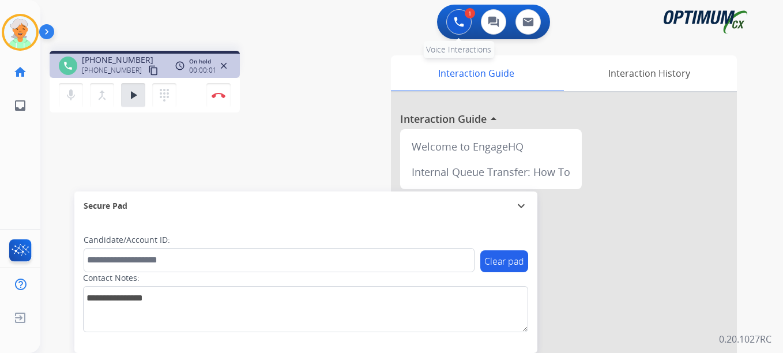
click at [461, 32] on button at bounding box center [458, 21] width 25 height 25
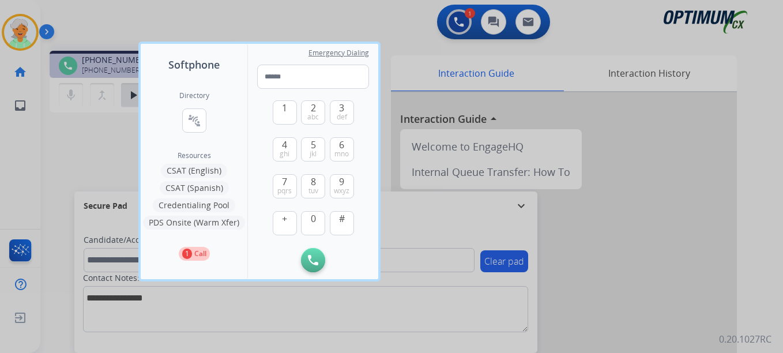
click at [187, 172] on button "CSAT (English)" at bounding box center [194, 171] width 66 height 14
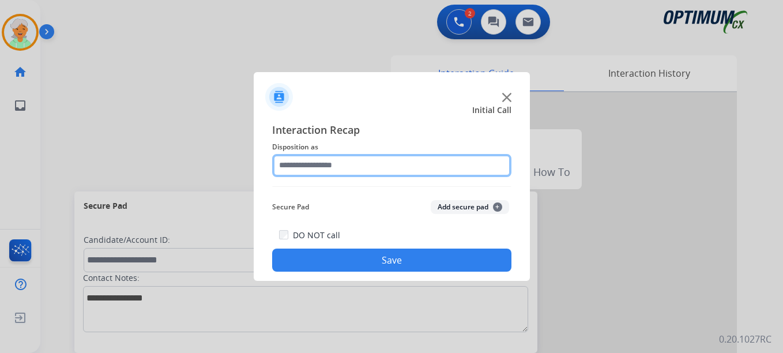
click at [336, 165] on input "text" at bounding box center [391, 165] width 239 height 23
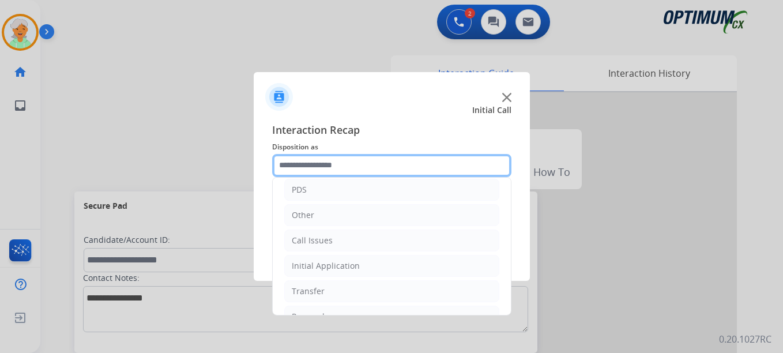
scroll to position [78, 0]
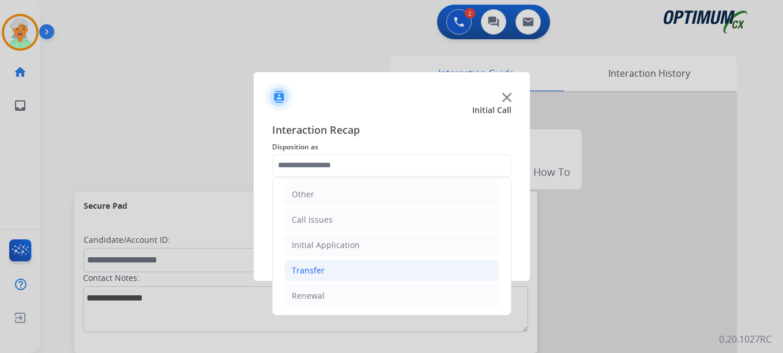
click at [337, 271] on li "Transfer" at bounding box center [391, 270] width 215 height 22
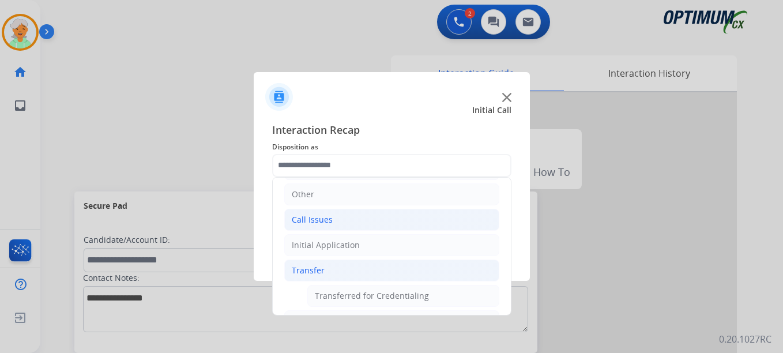
click at [352, 224] on li "Call Issues" at bounding box center [391, 220] width 215 height 22
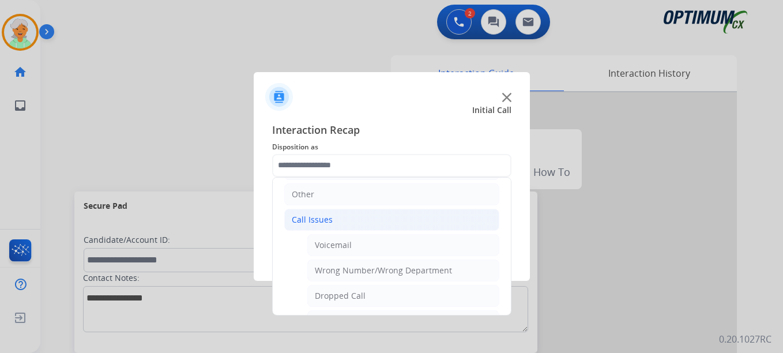
click at [374, 273] on div "Wrong Number/Wrong Department" at bounding box center [383, 271] width 137 height 12
type input "**********"
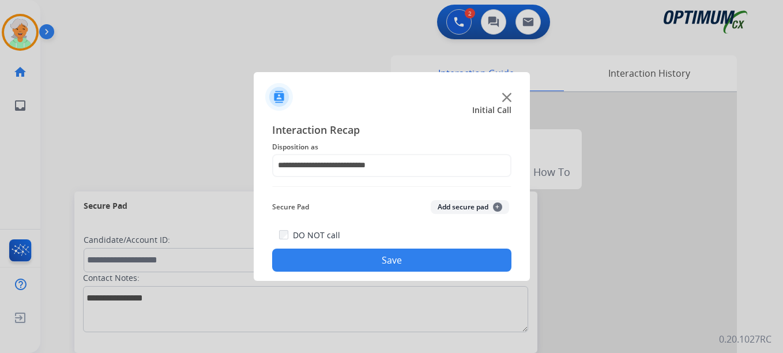
drag, startPoint x: 381, startPoint y: 253, endPoint x: 368, endPoint y: 231, distance: 25.6
click at [380, 253] on button "Save" at bounding box center [391, 259] width 239 height 23
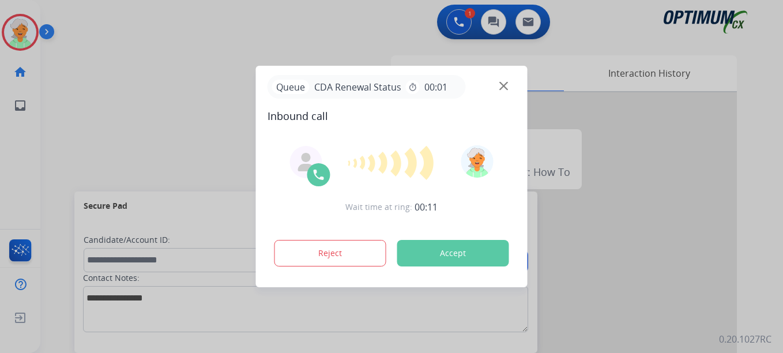
click at [433, 247] on button "Accept" at bounding box center [453, 253] width 112 height 27
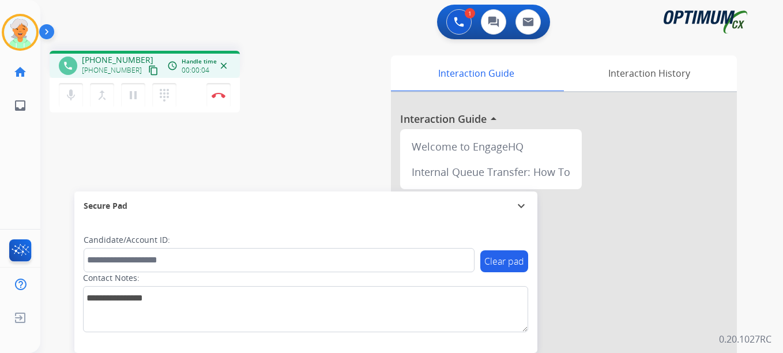
click at [148, 70] on mat-icon "content_copy" at bounding box center [153, 70] width 10 height 10
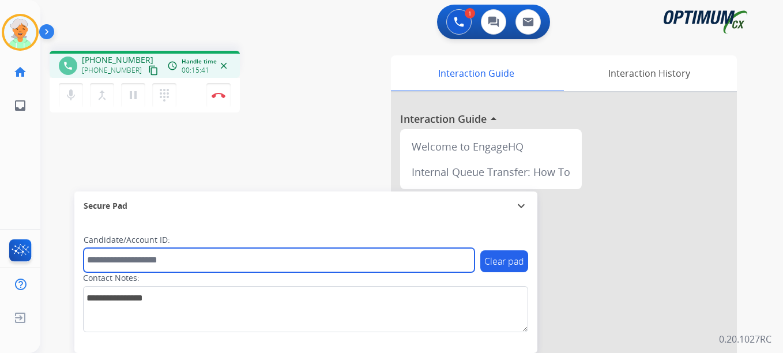
click at [143, 263] on input "text" at bounding box center [279, 260] width 391 height 24
paste input "*******"
type input "*******"
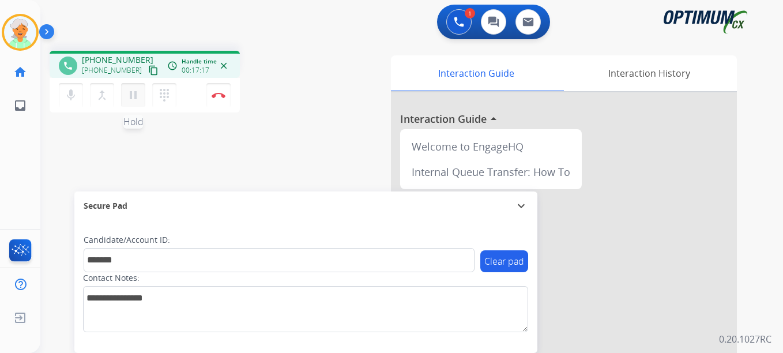
click at [133, 98] on mat-icon "pause" at bounding box center [133, 95] width 14 height 14
click at [212, 92] on button "Disconnect" at bounding box center [218, 95] width 24 height 24
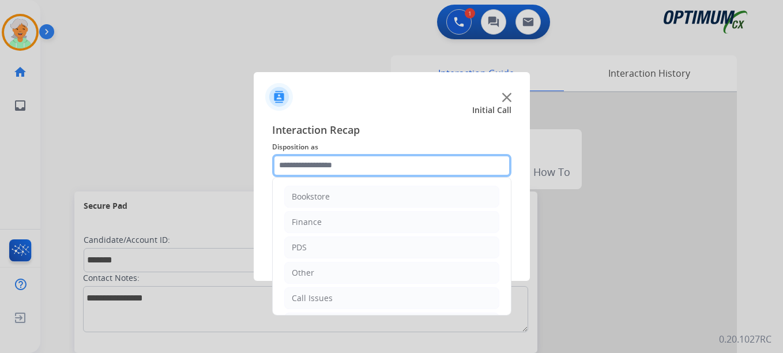
click at [353, 161] on input "text" at bounding box center [391, 165] width 239 height 23
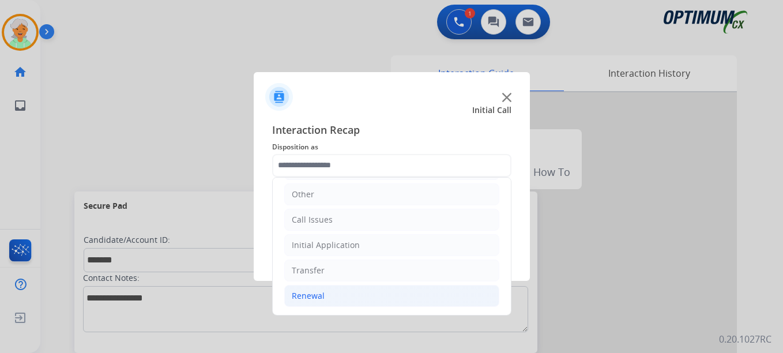
click at [331, 299] on li "Renewal" at bounding box center [391, 296] width 215 height 22
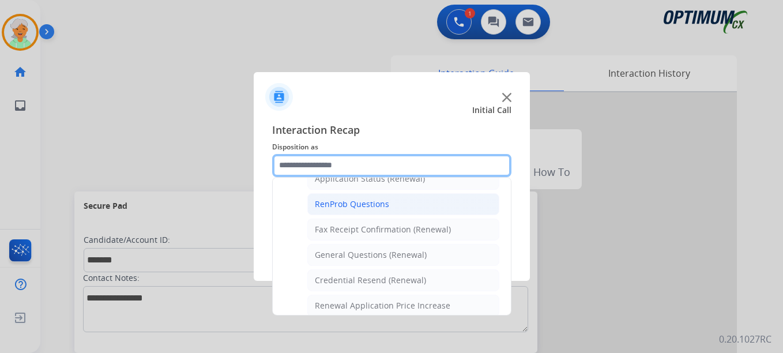
scroll to position [309, 0]
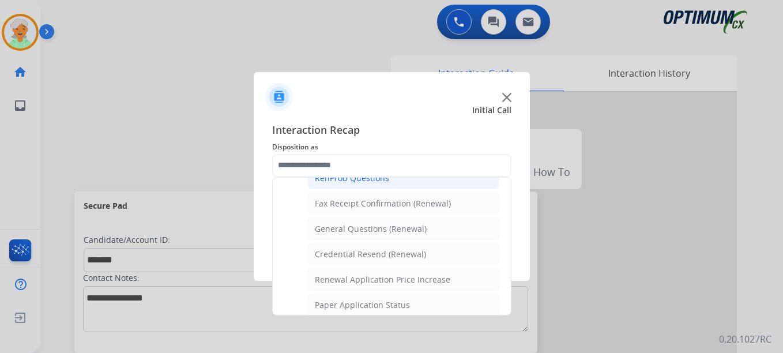
click at [356, 231] on div "General Questions (Renewal)" at bounding box center [371, 229] width 112 height 12
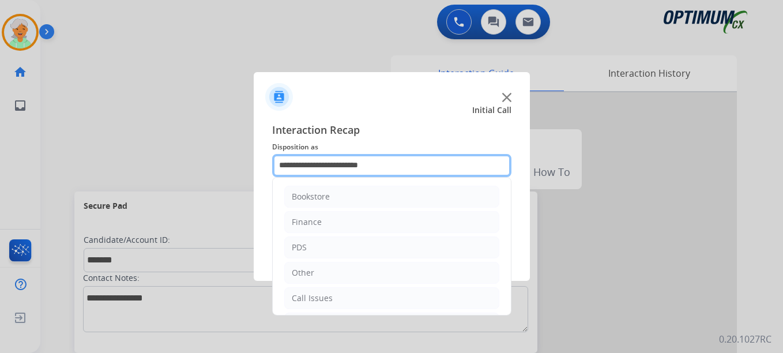
click at [321, 157] on input "**********" at bounding box center [391, 165] width 239 height 23
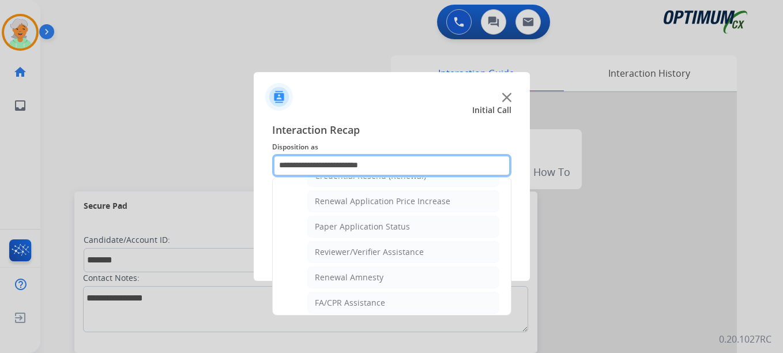
scroll to position [445, 0]
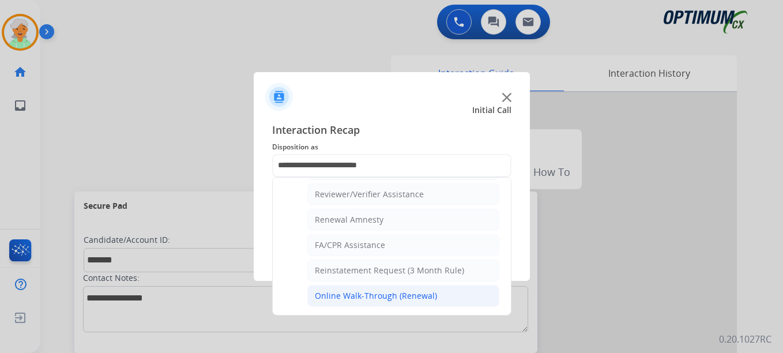
click at [345, 295] on div "Online Walk-Through (Renewal)" at bounding box center [376, 296] width 122 height 12
type input "**********"
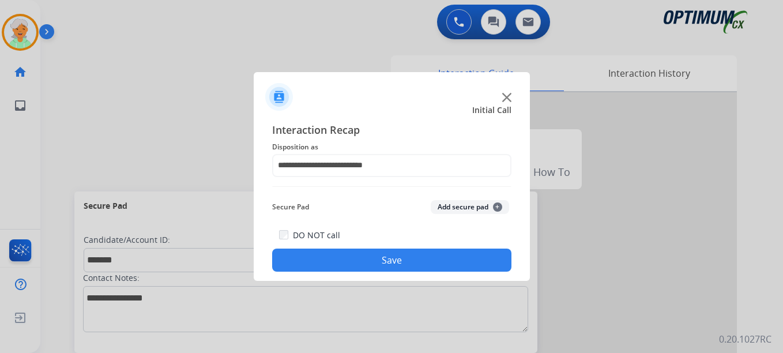
click at [370, 266] on button "Save" at bounding box center [391, 259] width 239 height 23
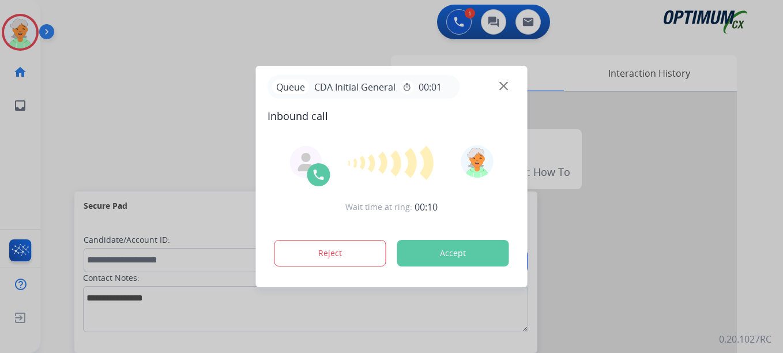
click at [442, 254] on button "Accept" at bounding box center [453, 253] width 112 height 27
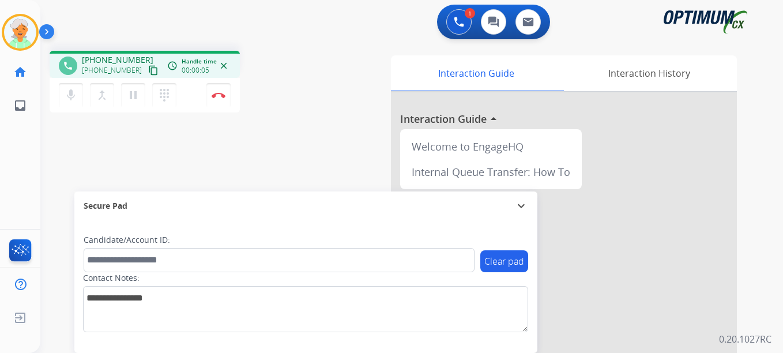
click at [148, 70] on mat-icon "content_copy" at bounding box center [153, 70] width 10 height 10
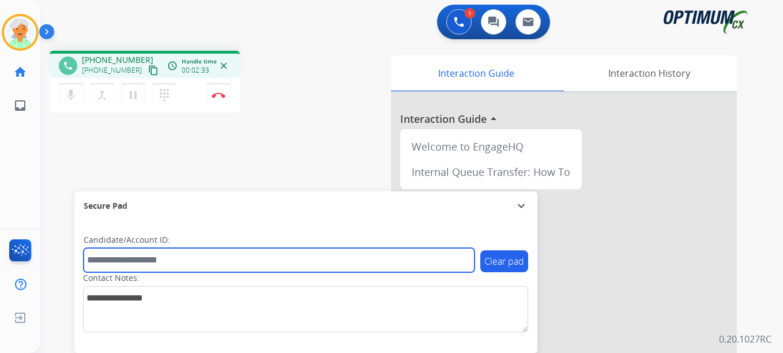
click at [106, 256] on input "text" at bounding box center [279, 260] width 391 height 24
paste input "*******"
type input "*******"
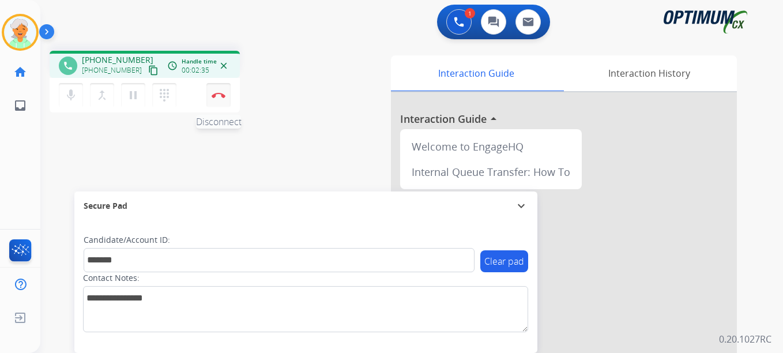
click at [214, 92] on img at bounding box center [219, 95] width 14 height 6
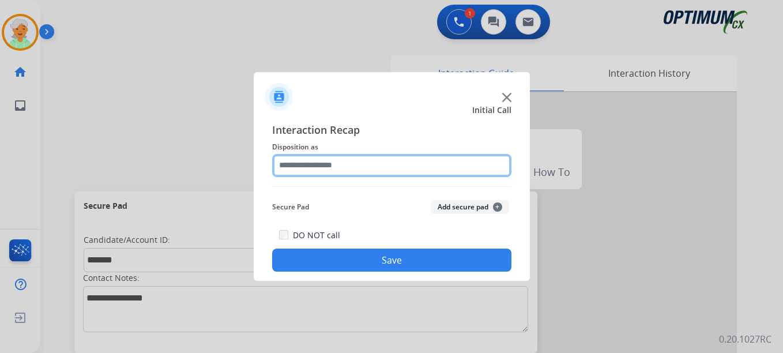
click at [322, 165] on input "text" at bounding box center [391, 165] width 239 height 23
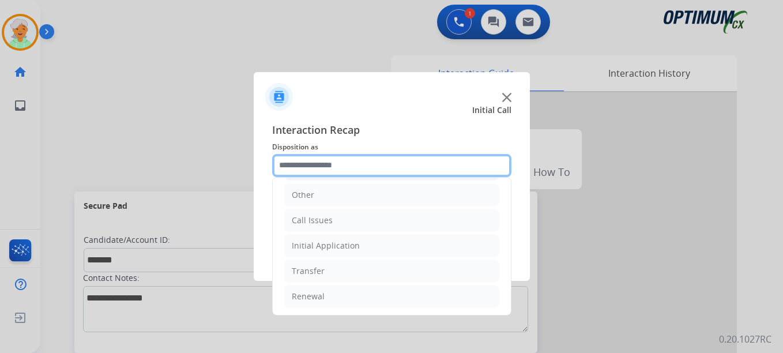
scroll to position [78, 0]
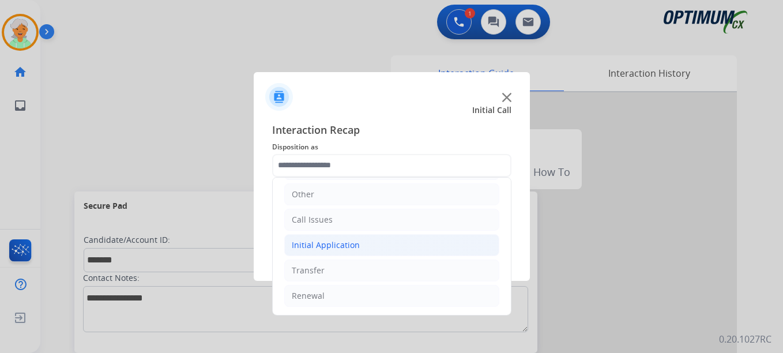
click at [323, 244] on div "Initial Application" at bounding box center [326, 245] width 68 height 12
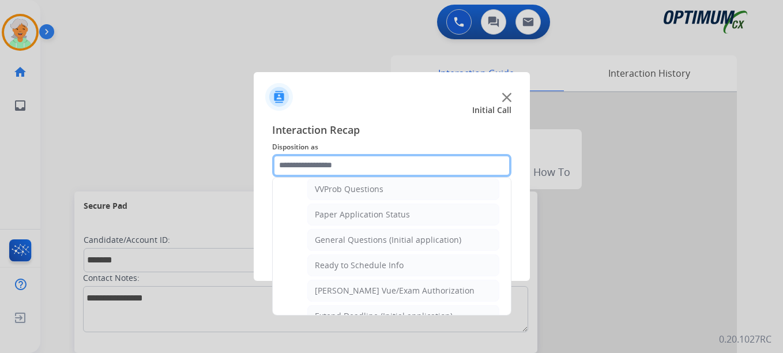
scroll to position [655, 0]
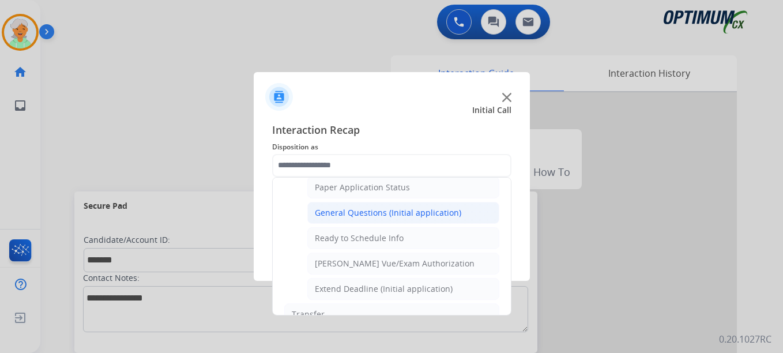
click at [376, 217] on div "General Questions (Initial application)" at bounding box center [388, 213] width 146 height 12
type input "**********"
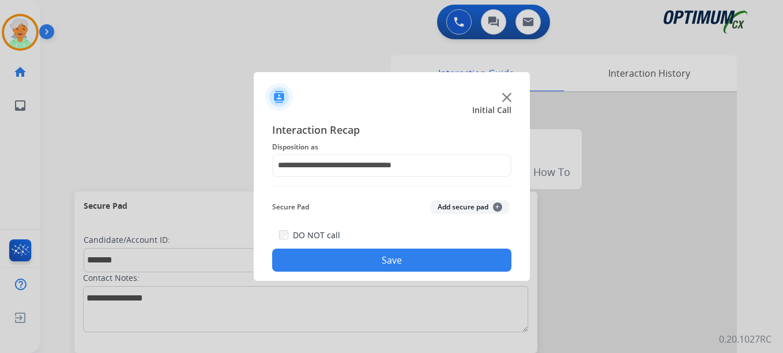
click at [390, 255] on button "Save" at bounding box center [391, 259] width 239 height 23
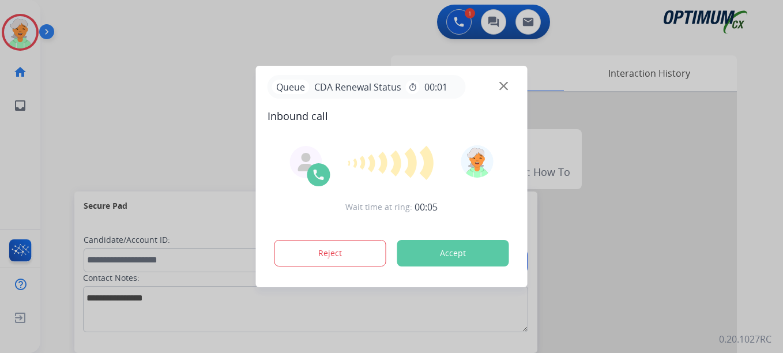
click at [465, 261] on button "Accept" at bounding box center [453, 253] width 112 height 27
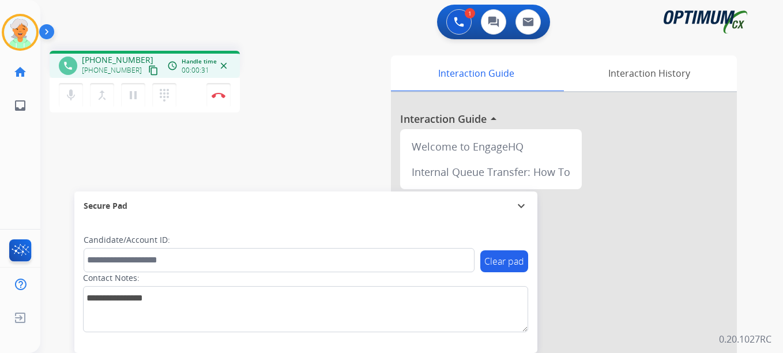
click at [148, 72] on mat-icon "content_copy" at bounding box center [153, 70] width 10 height 10
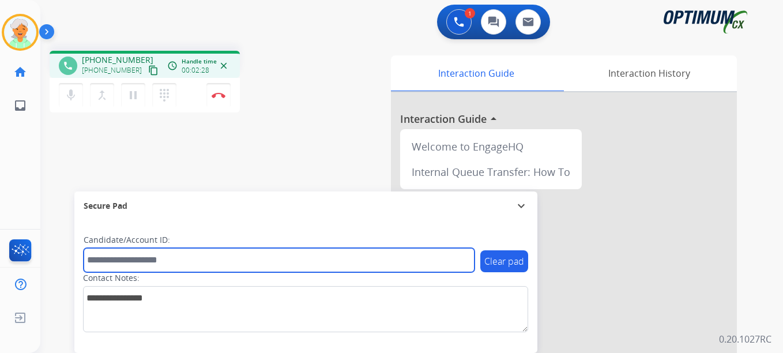
click at [107, 259] on input "text" at bounding box center [279, 260] width 391 height 24
paste input "*******"
type input "*******"
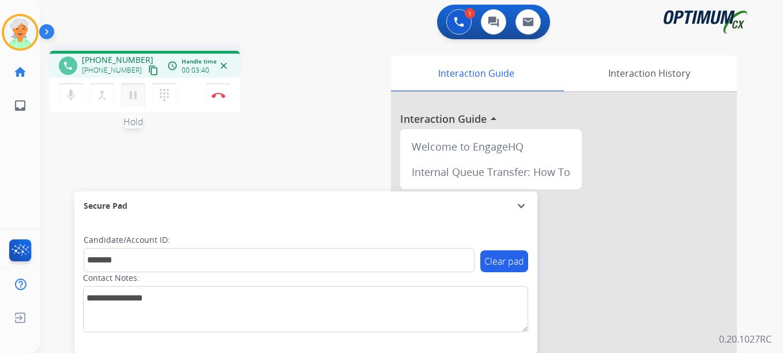
click at [141, 96] on button "pause Hold" at bounding box center [133, 95] width 24 height 24
click at [214, 97] on img at bounding box center [219, 95] width 14 height 6
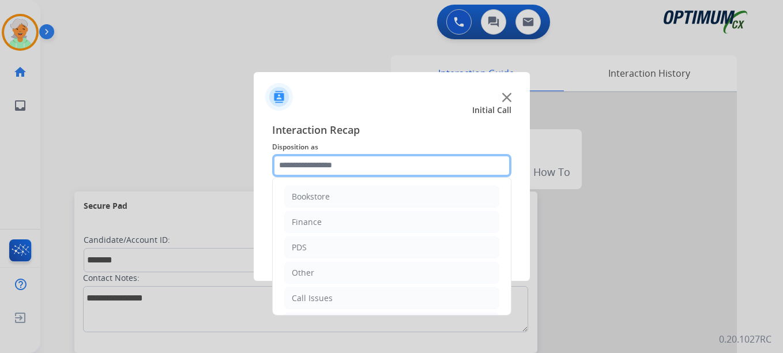
click at [341, 164] on input "text" at bounding box center [391, 165] width 239 height 23
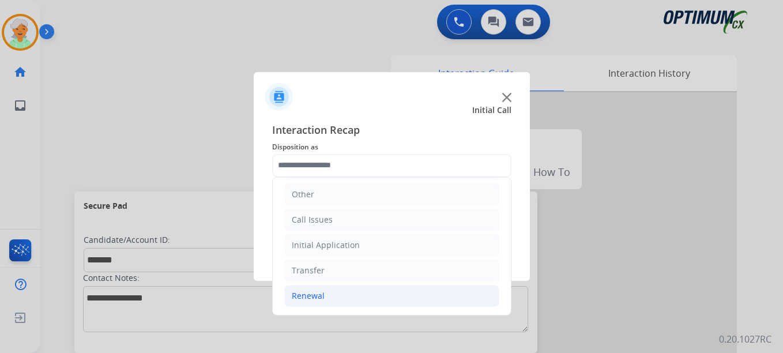
click at [318, 293] on div "Renewal" at bounding box center [308, 296] width 33 height 12
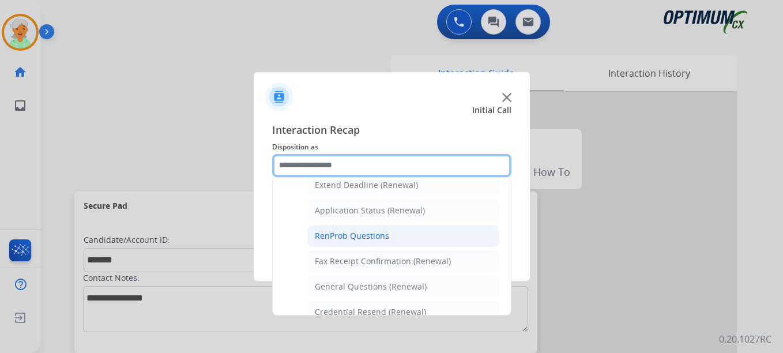
scroll to position [309, 0]
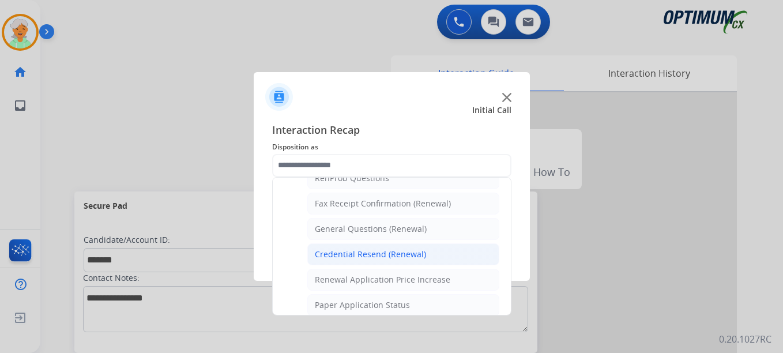
click at [354, 249] on div "Credential Resend (Renewal)" at bounding box center [370, 254] width 111 height 12
type input "**********"
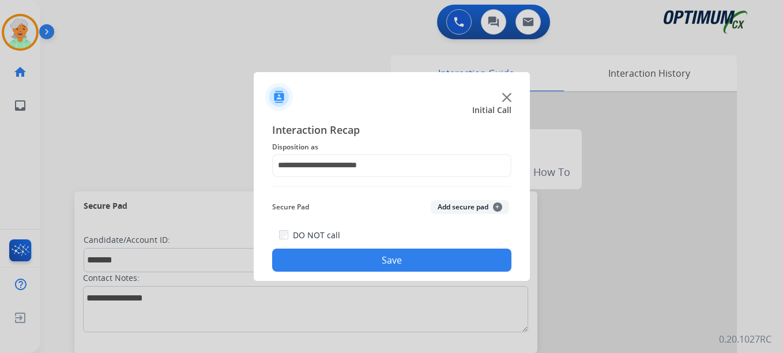
click at [356, 250] on button "Save" at bounding box center [391, 259] width 239 height 23
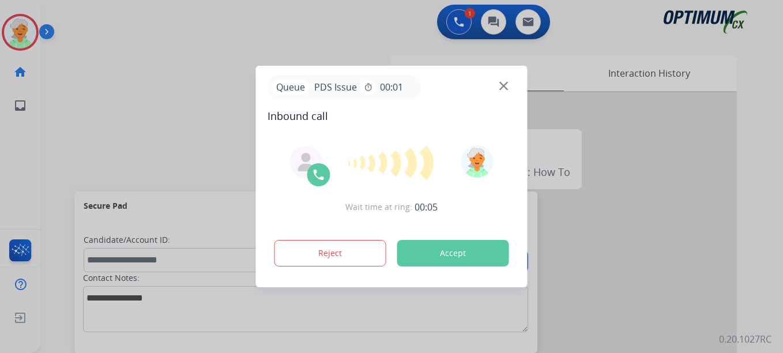
click at [437, 244] on button "Accept" at bounding box center [453, 253] width 112 height 27
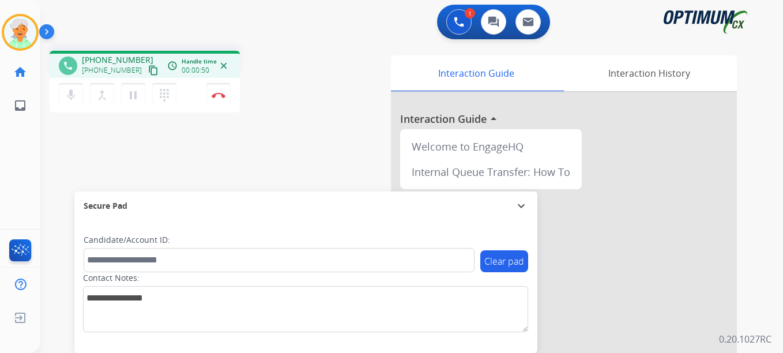
click at [146, 72] on button "content_copy" at bounding box center [153, 70] width 14 height 14
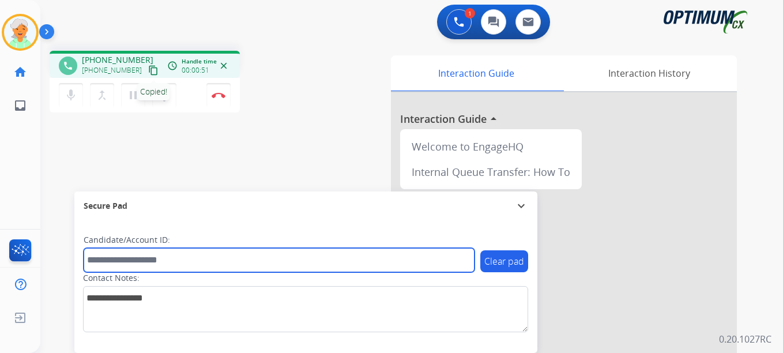
click at [118, 269] on input "text" at bounding box center [279, 260] width 391 height 24
paste input "**********"
type input "**********"
drag, startPoint x: 140, startPoint y: 262, endPoint x: 50, endPoint y: 259, distance: 90.5
click at [50, 259] on div "**********" at bounding box center [397, 282] width 715 height 481
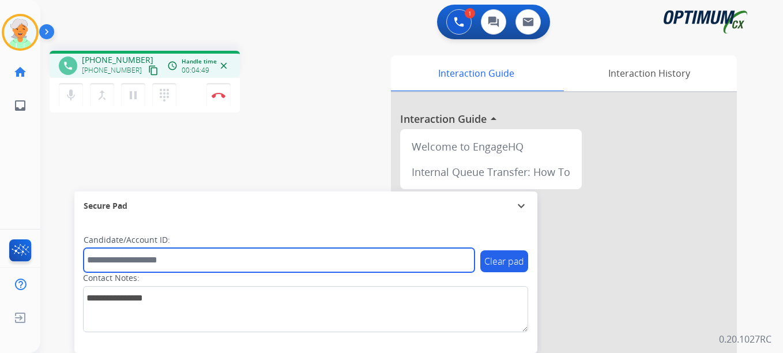
click at [119, 266] on input "text" at bounding box center [279, 260] width 391 height 24
paste input "*******"
type input "*******"
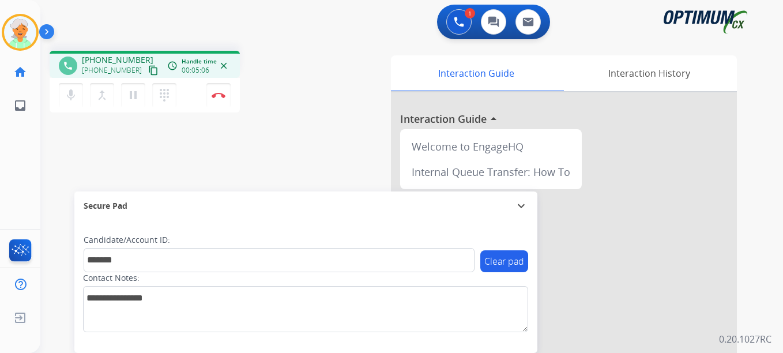
drag, startPoint x: 132, startPoint y: 94, endPoint x: 186, endPoint y: 101, distance: 54.7
click at [135, 96] on mat-icon "pause" at bounding box center [133, 95] width 14 height 14
click at [212, 102] on button "Disconnect" at bounding box center [218, 95] width 24 height 24
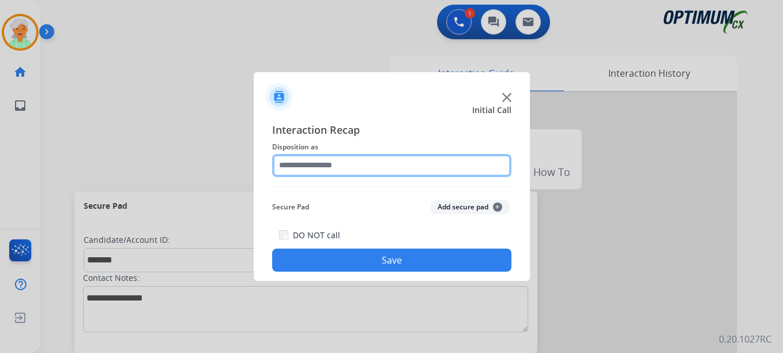
click at [323, 174] on input "text" at bounding box center [391, 165] width 239 height 23
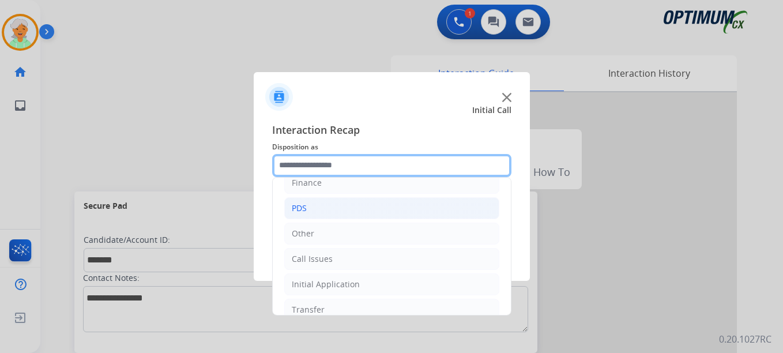
scroll to position [58, 0]
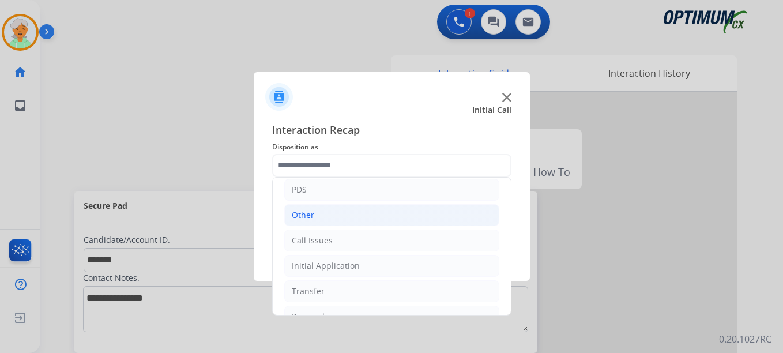
click at [334, 212] on li "Other" at bounding box center [391, 215] width 215 height 22
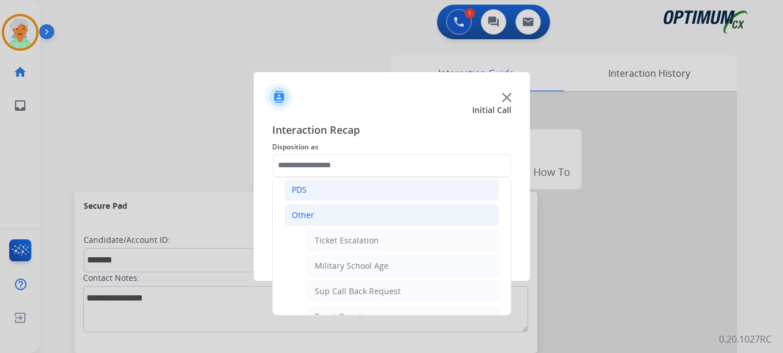
click at [330, 197] on li "PDS" at bounding box center [391, 190] width 215 height 22
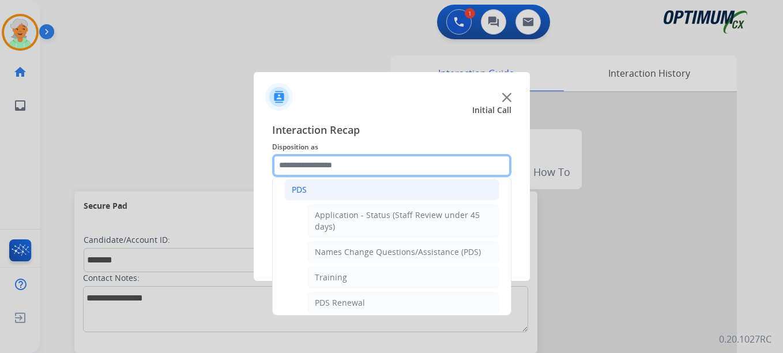
scroll to position [0, 0]
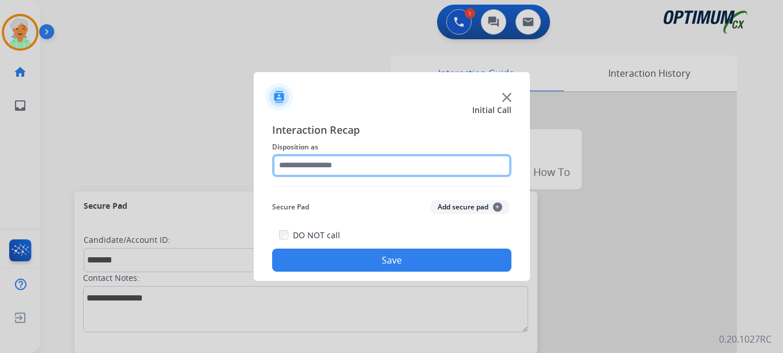
click at [345, 164] on input "text" at bounding box center [391, 165] width 239 height 23
click at [322, 166] on input "text" at bounding box center [391, 165] width 239 height 23
click at [299, 166] on input "text" at bounding box center [391, 165] width 239 height 23
click at [295, 168] on input "text" at bounding box center [391, 165] width 239 height 23
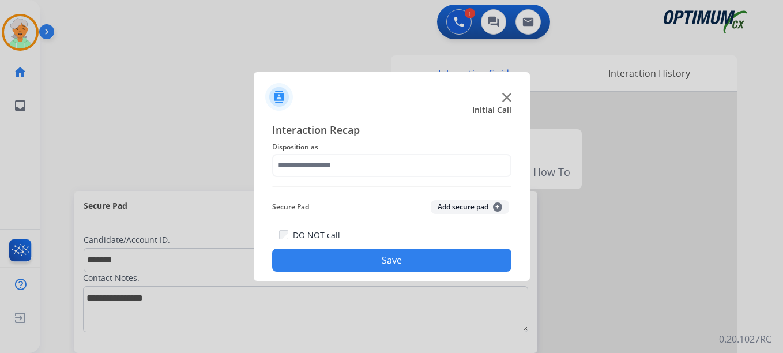
drag, startPoint x: 353, startPoint y: 212, endPoint x: 348, endPoint y: 194, distance: 18.8
click at [354, 211] on div "Secure Pad Add secure pad +" at bounding box center [391, 206] width 239 height 23
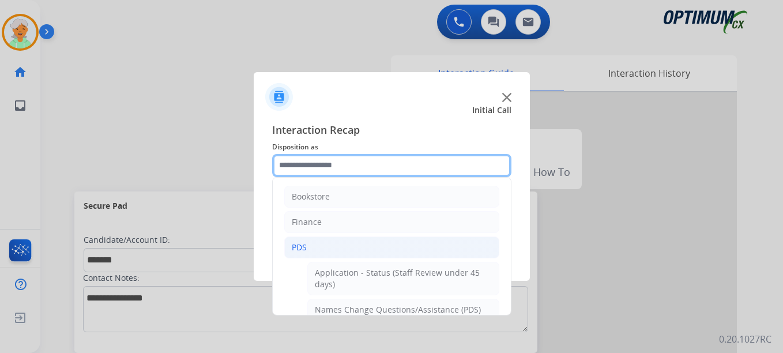
click at [322, 161] on input "text" at bounding box center [391, 165] width 239 height 23
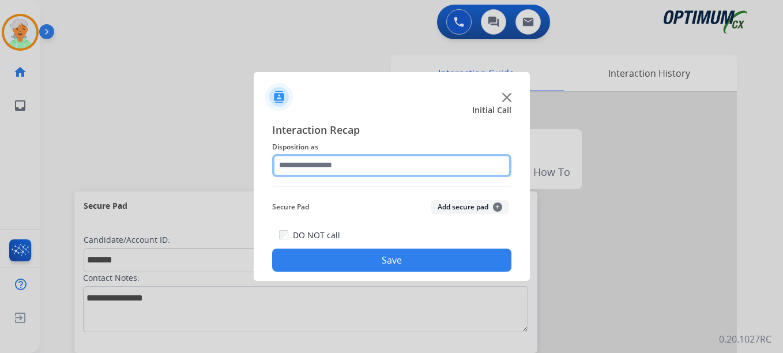
click at [319, 161] on input "text" at bounding box center [391, 165] width 239 height 23
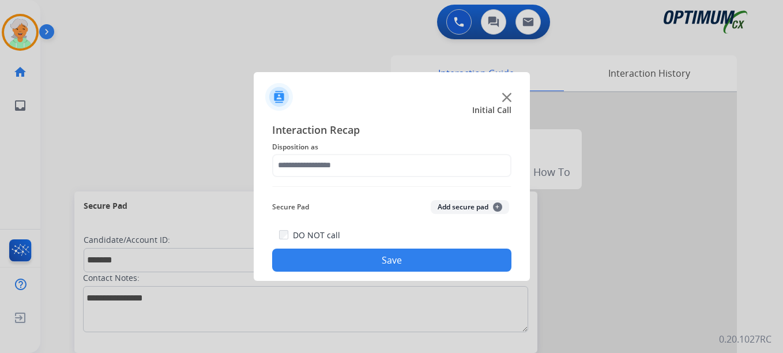
click at [340, 210] on div "Secure Pad Add secure pad +" at bounding box center [391, 206] width 239 height 23
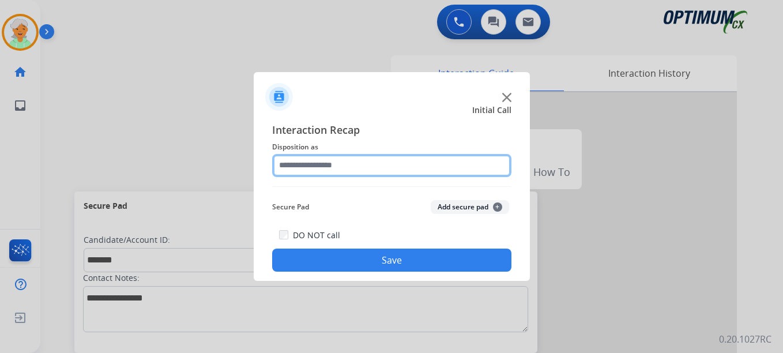
drag, startPoint x: 349, startPoint y: 173, endPoint x: 348, endPoint y: 167, distance: 5.9
click at [348, 171] on input "text" at bounding box center [391, 165] width 239 height 23
click at [348, 167] on input "text" at bounding box center [391, 165] width 239 height 23
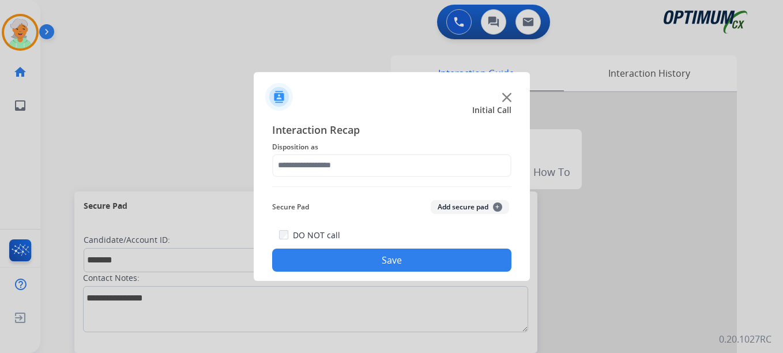
click at [378, 129] on span "Interaction Recap" at bounding box center [391, 131] width 239 height 18
click at [381, 126] on span "Interaction Recap" at bounding box center [391, 131] width 239 height 18
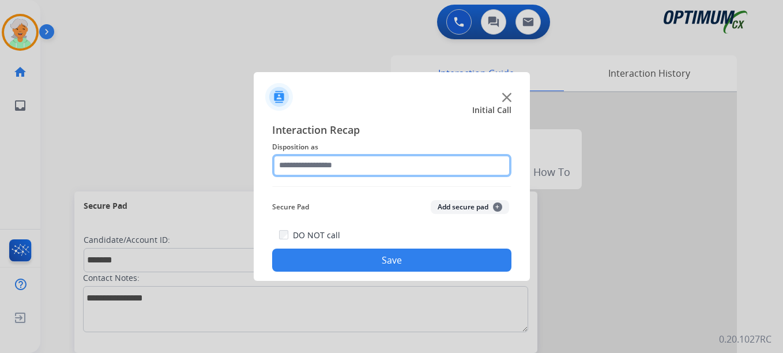
click at [357, 171] on input "text" at bounding box center [391, 165] width 239 height 23
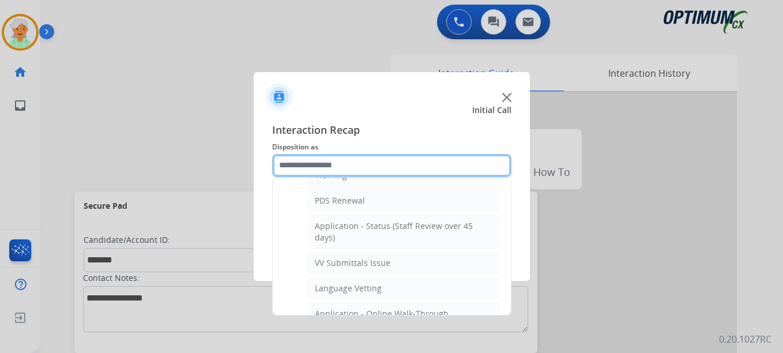
scroll to position [173, 0]
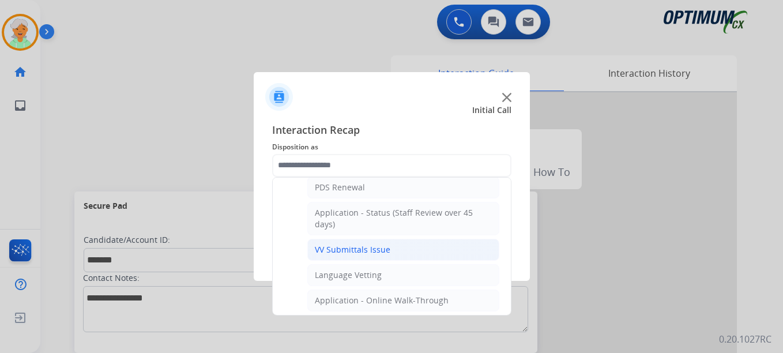
click at [358, 254] on div "VV Submittals Issue" at bounding box center [353, 250] width 76 height 12
type input "**********"
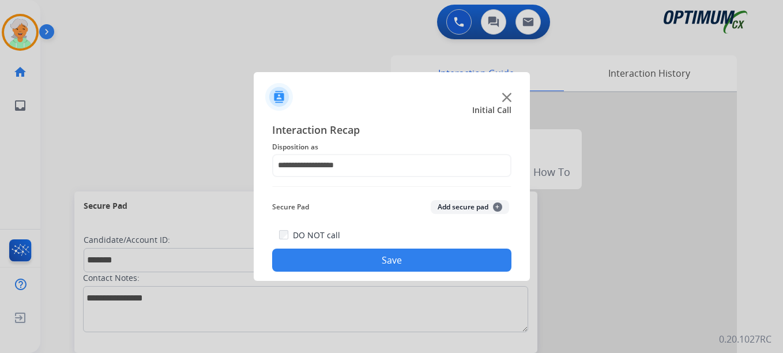
click at [358, 254] on button "Save" at bounding box center [391, 259] width 239 height 23
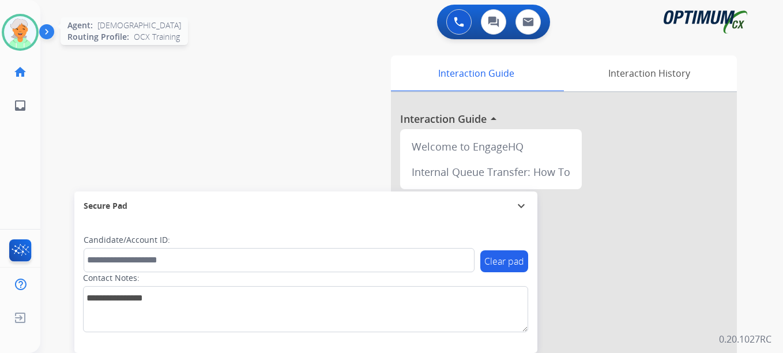
click at [10, 22] on img at bounding box center [20, 32] width 32 height 32
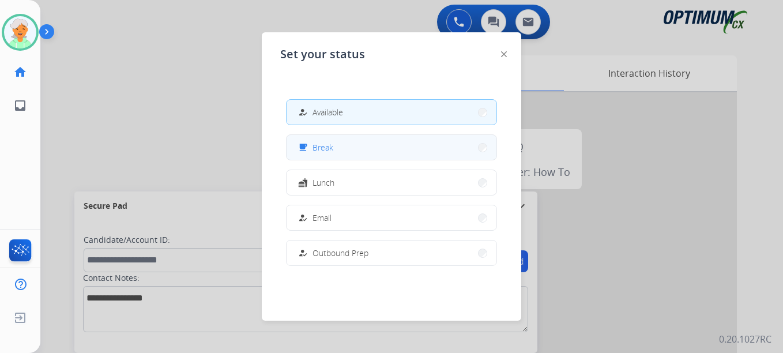
click at [349, 146] on button "free_breakfast Break" at bounding box center [391, 147] width 210 height 25
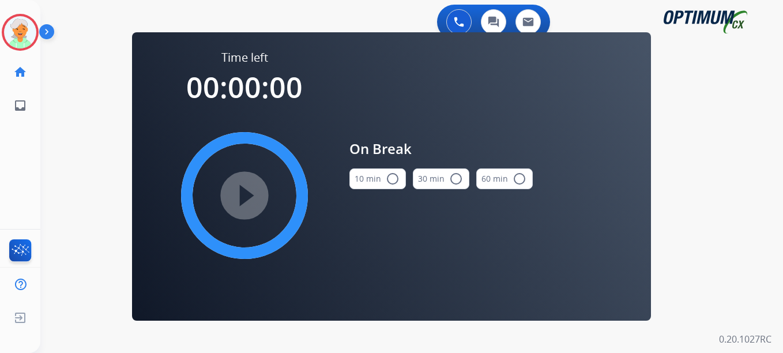
click at [390, 178] on mat-icon "radio_button_unchecked" at bounding box center [393, 179] width 14 height 14
click at [247, 197] on mat-icon "play_circle_filled" at bounding box center [244, 195] width 14 height 14
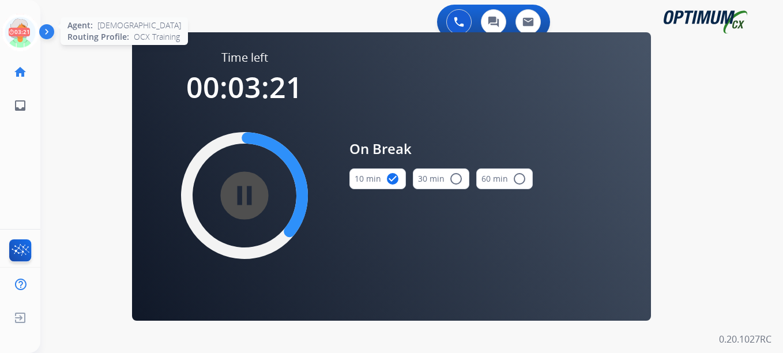
click at [14, 31] on icon at bounding box center [20, 32] width 37 height 37
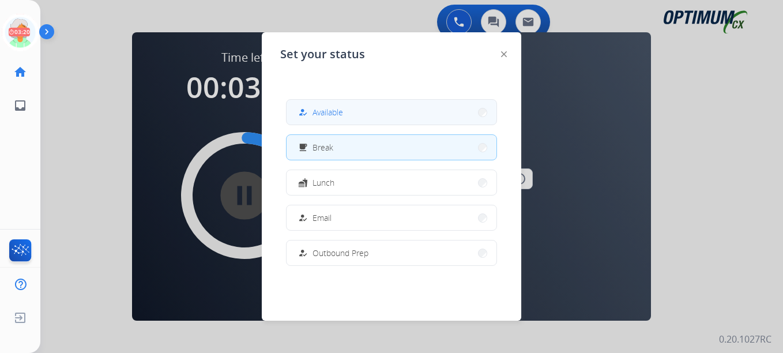
click at [354, 117] on button "how_to_reg Available" at bounding box center [391, 112] width 210 height 25
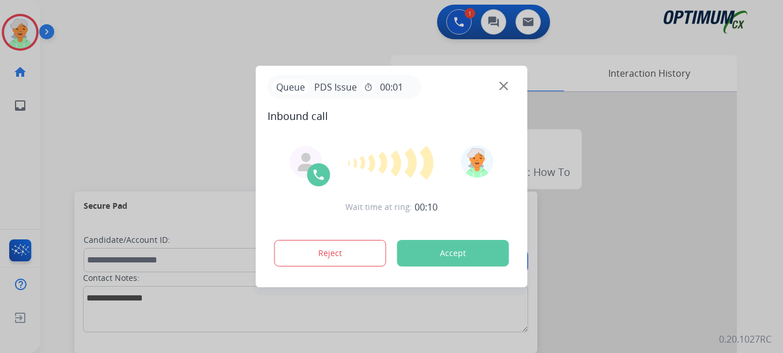
click at [429, 245] on button "Accept" at bounding box center [453, 253] width 112 height 27
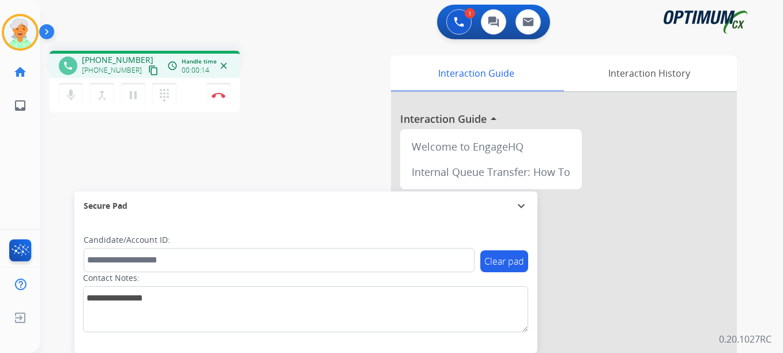
click at [148, 69] on mat-icon "content_copy" at bounding box center [153, 70] width 10 height 10
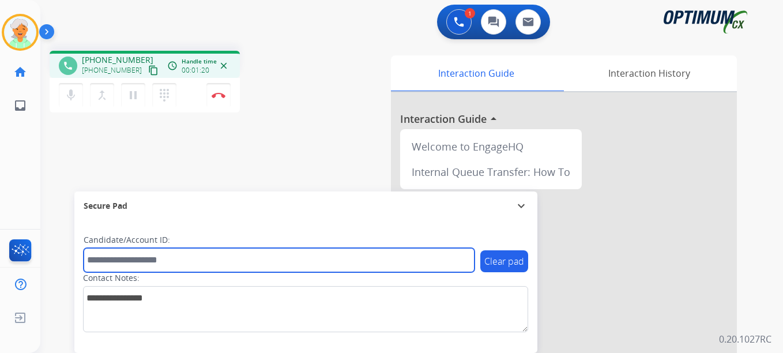
click at [115, 268] on input "text" at bounding box center [279, 260] width 391 height 24
paste input "*******"
type input "*******"
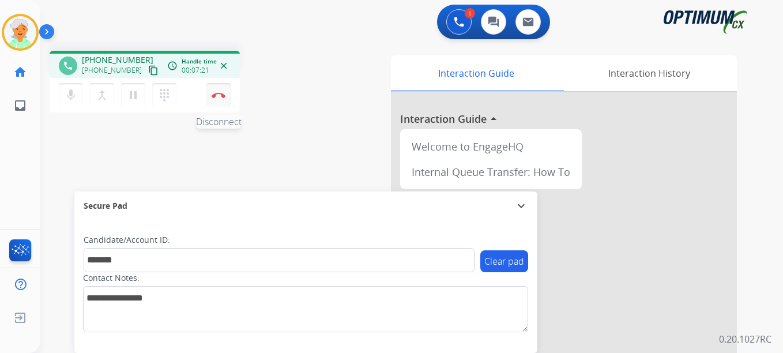
click at [217, 97] on img at bounding box center [219, 95] width 14 height 6
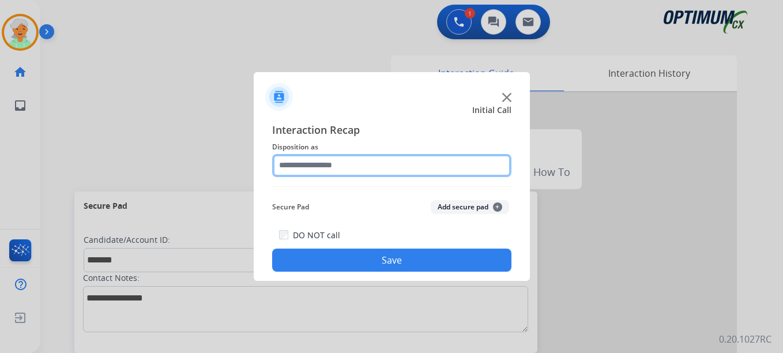
click at [301, 165] on input "text" at bounding box center [391, 165] width 239 height 23
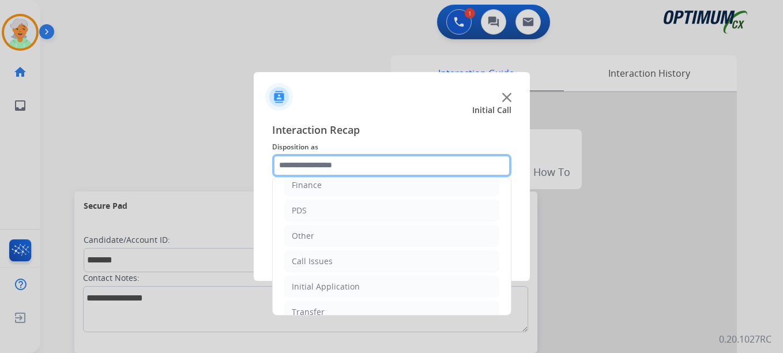
scroll to position [78, 0]
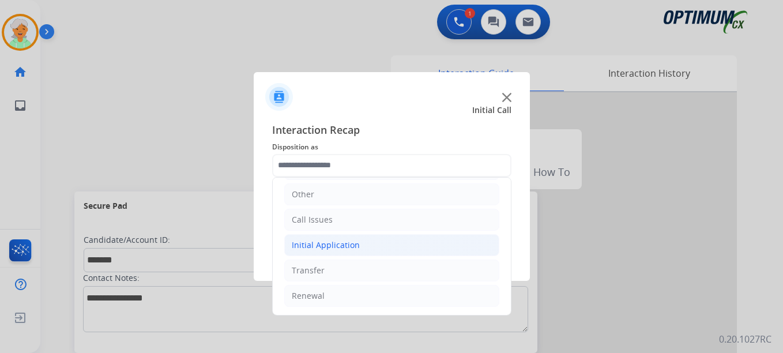
click at [327, 248] on div "Initial Application" at bounding box center [326, 245] width 68 height 12
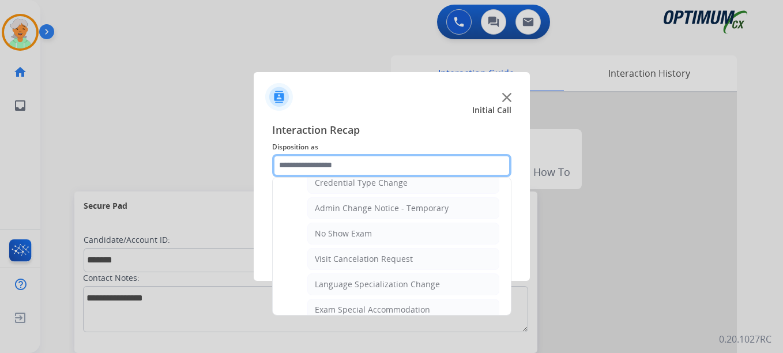
scroll to position [540, 0]
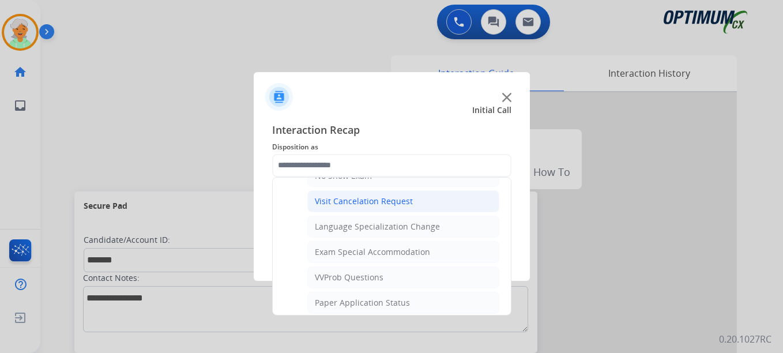
click at [377, 204] on div "Visit Cancelation Request" at bounding box center [364, 201] width 98 height 12
type input "**********"
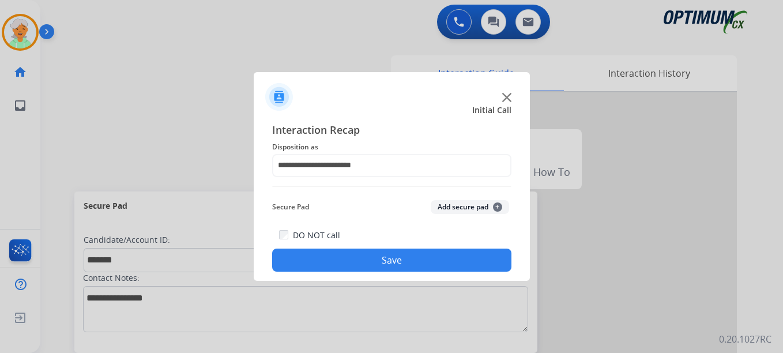
click at [357, 261] on button "Save" at bounding box center [391, 259] width 239 height 23
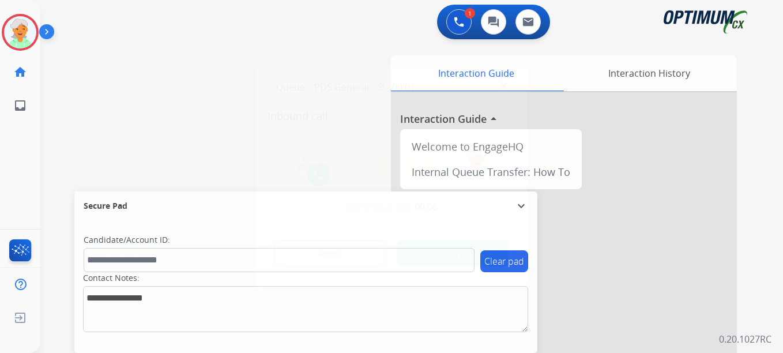
click at [43, 153] on div at bounding box center [391, 176] width 783 height 353
click at [466, 250] on button "Accept" at bounding box center [453, 253] width 112 height 27
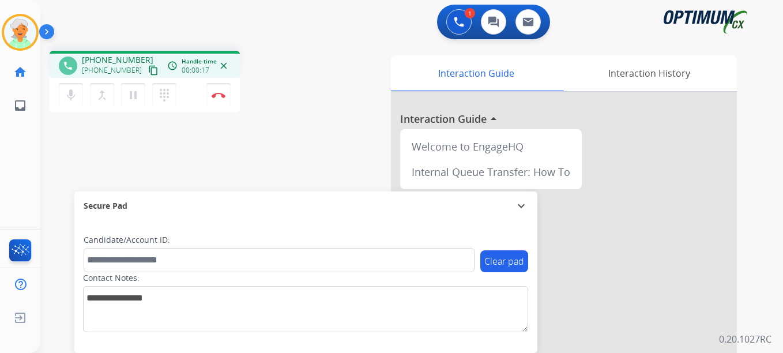
click at [148, 74] on mat-icon "content_copy" at bounding box center [153, 70] width 10 height 10
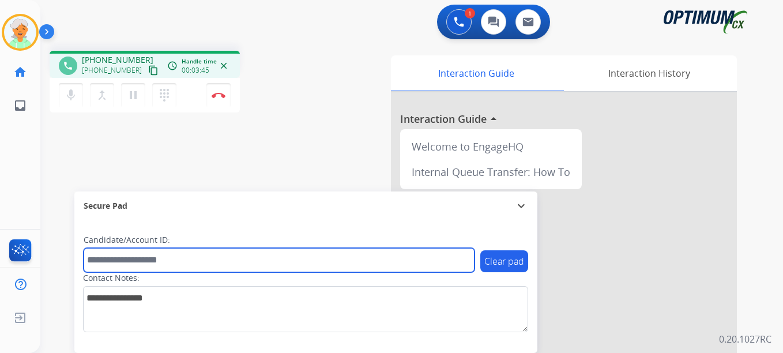
click at [123, 260] on input "text" at bounding box center [279, 260] width 391 height 24
paste input "*******"
type input "*******"
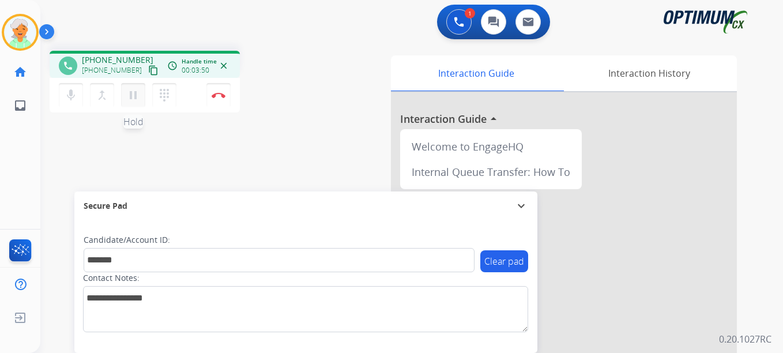
click at [128, 98] on mat-icon "pause" at bounding box center [133, 95] width 14 height 14
click at [213, 96] on img at bounding box center [219, 95] width 14 height 6
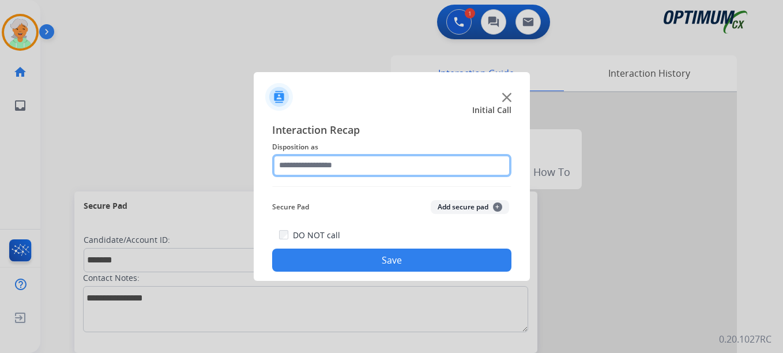
click at [359, 160] on input "text" at bounding box center [391, 165] width 239 height 23
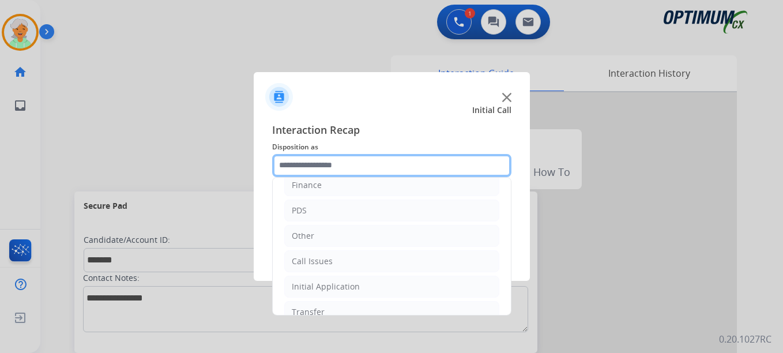
scroll to position [58, 0]
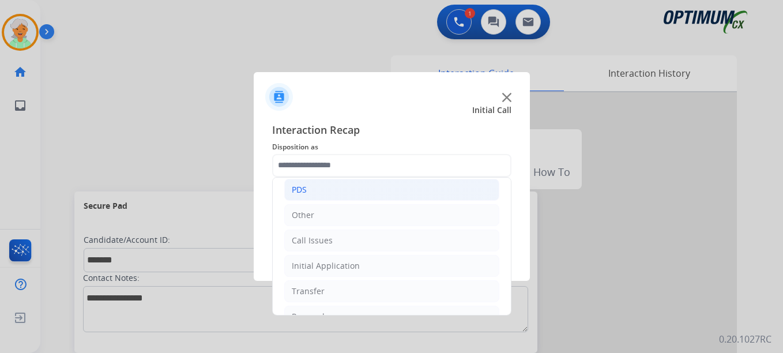
click at [321, 189] on li "PDS" at bounding box center [391, 190] width 215 height 22
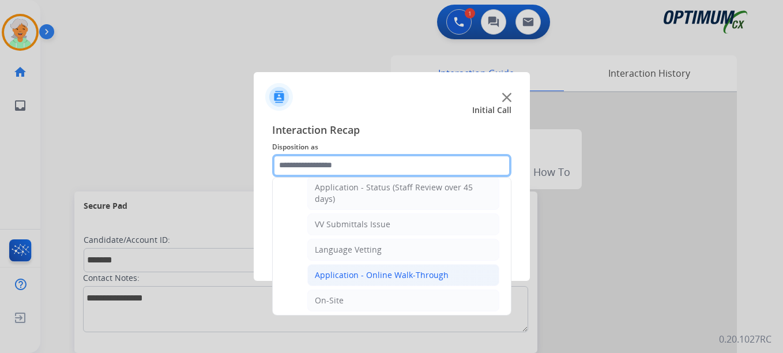
scroll to position [231, 0]
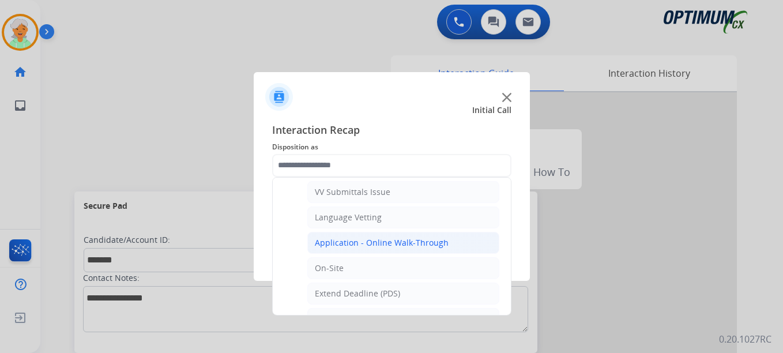
click at [357, 240] on div "Application - Online Walk-Through" at bounding box center [382, 243] width 134 height 12
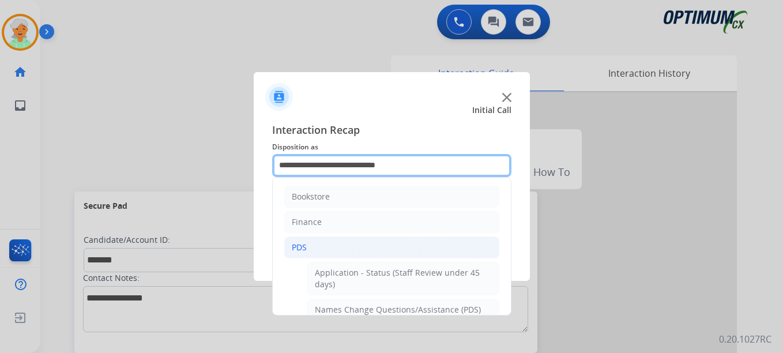
click at [346, 165] on input "**********" at bounding box center [391, 165] width 239 height 23
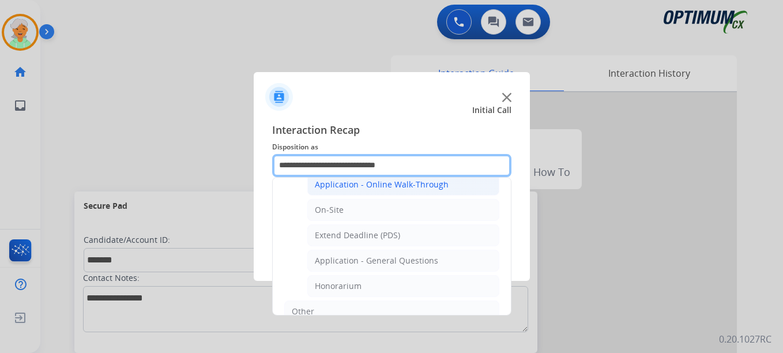
scroll to position [288, 0]
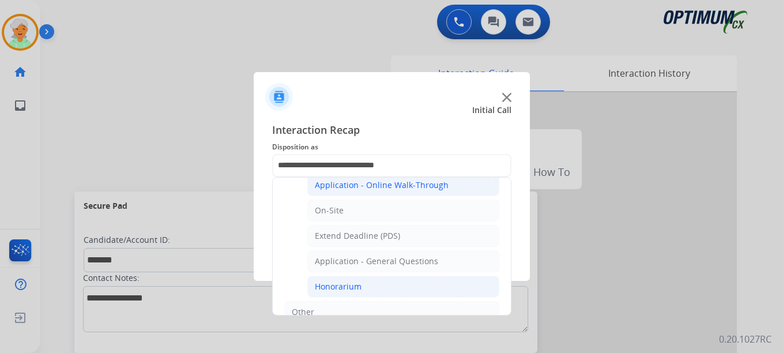
click at [353, 288] on div "Honorarium" at bounding box center [338, 287] width 47 height 12
type input "**********"
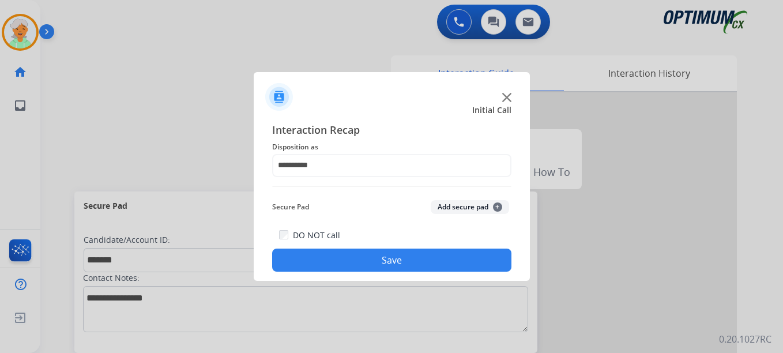
click at [359, 258] on button "Save" at bounding box center [391, 259] width 239 height 23
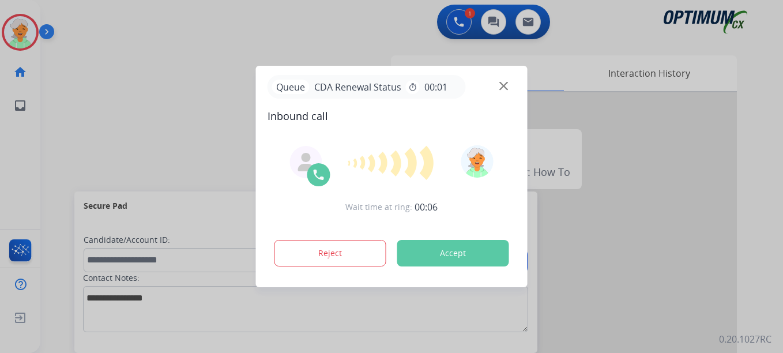
click at [452, 253] on button "Accept" at bounding box center [453, 253] width 112 height 27
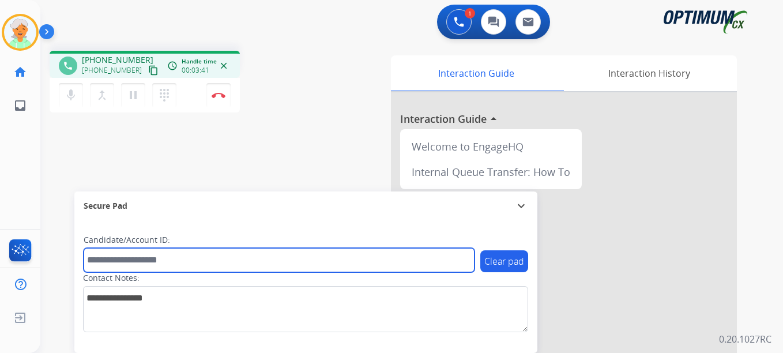
click at [103, 256] on input "text" at bounding box center [279, 260] width 391 height 24
paste input "*******"
type input "*******"
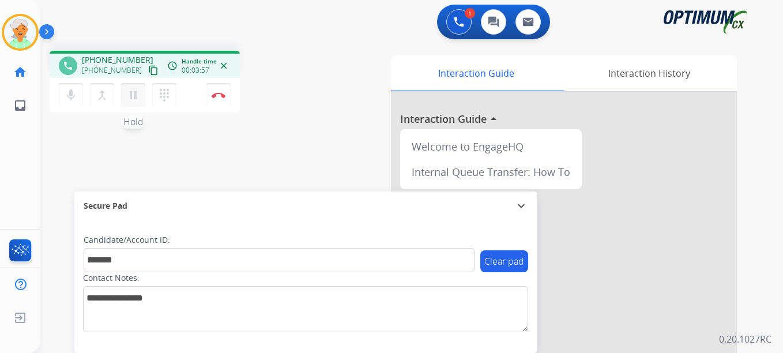
click at [139, 95] on mat-icon "pause" at bounding box center [133, 95] width 14 height 14
click at [216, 95] on img at bounding box center [219, 95] width 14 height 6
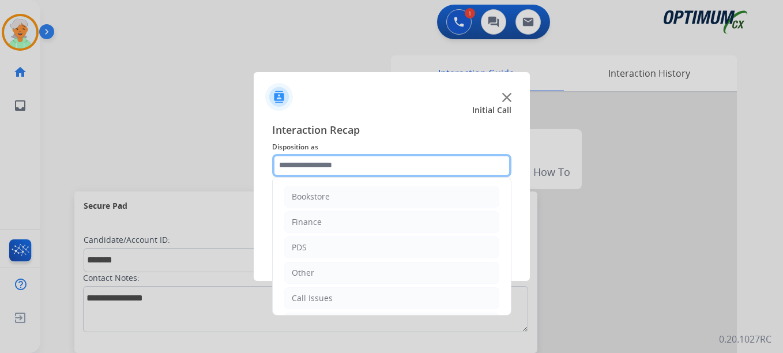
click at [328, 167] on input "text" at bounding box center [391, 165] width 239 height 23
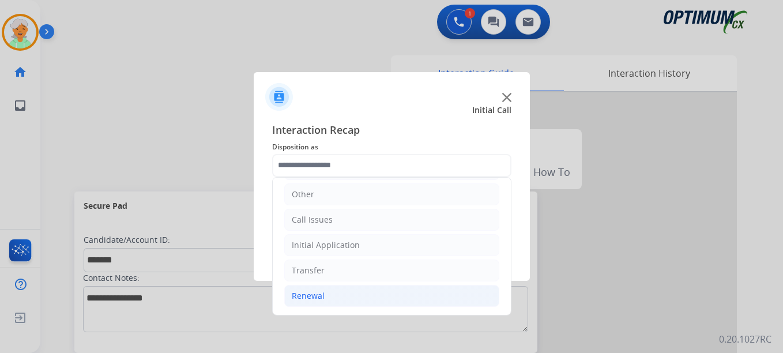
click at [320, 299] on div "Renewal" at bounding box center [308, 296] width 33 height 12
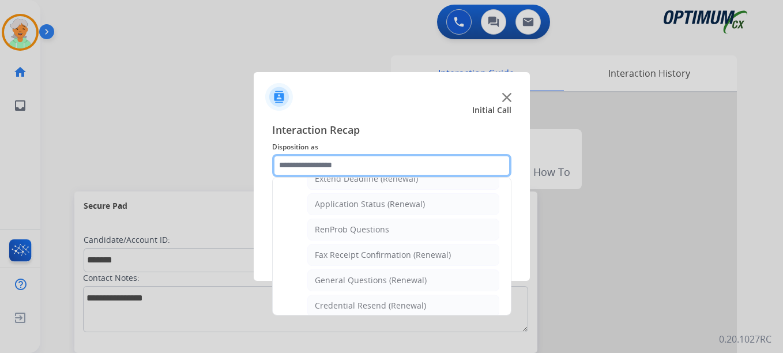
scroll to position [272, 0]
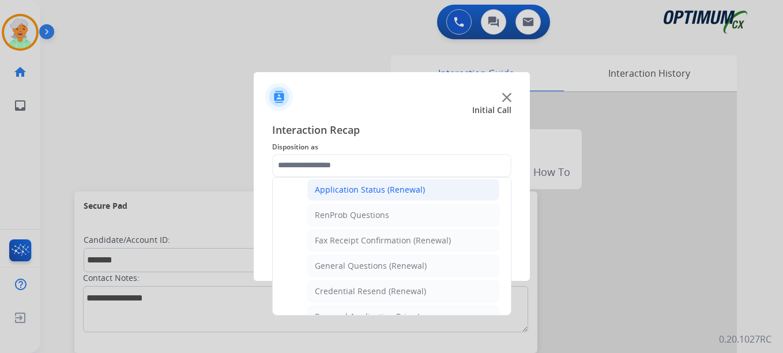
click at [348, 191] on div "Application Status (Renewal)" at bounding box center [370, 190] width 110 height 12
type input "**********"
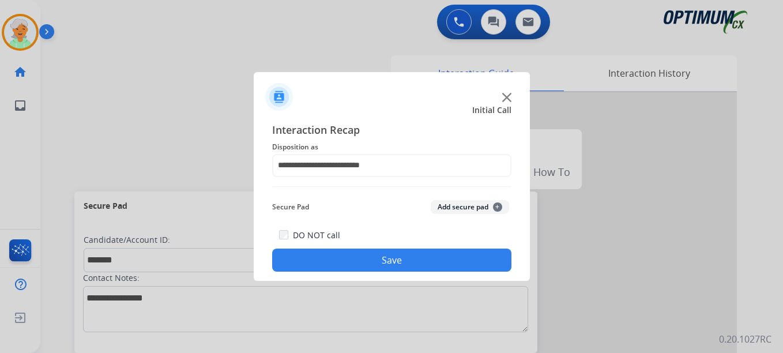
click at [360, 267] on button "Save" at bounding box center [391, 259] width 239 height 23
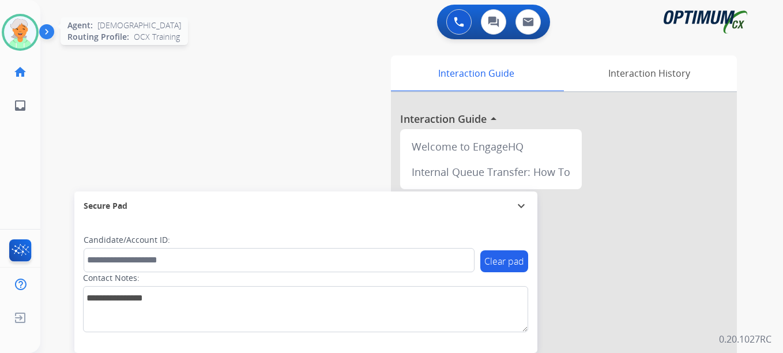
click at [25, 27] on img at bounding box center [20, 32] width 32 height 32
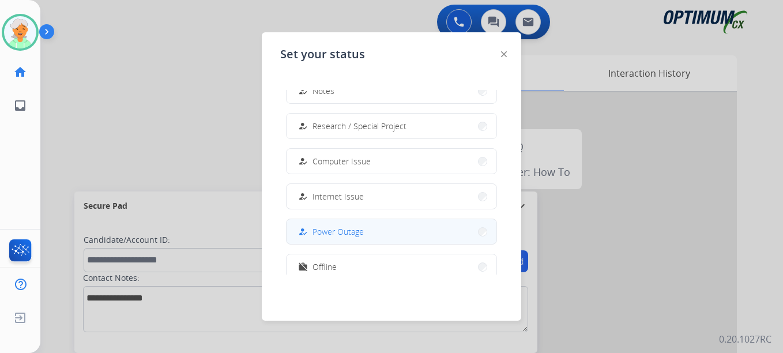
scroll to position [288, 0]
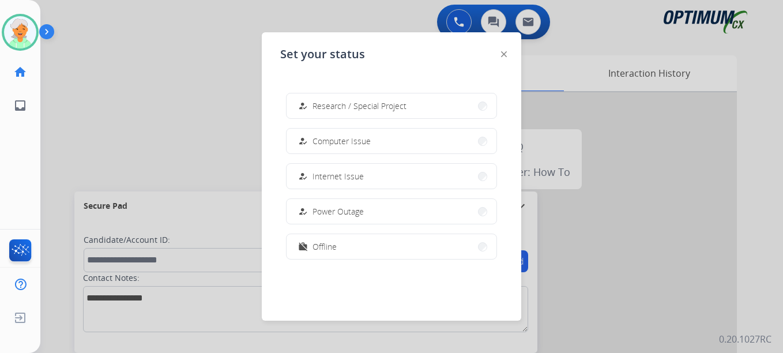
click at [348, 254] on button "work_off Offline" at bounding box center [391, 246] width 210 height 25
